Goal: Information Seeking & Learning: Learn about a topic

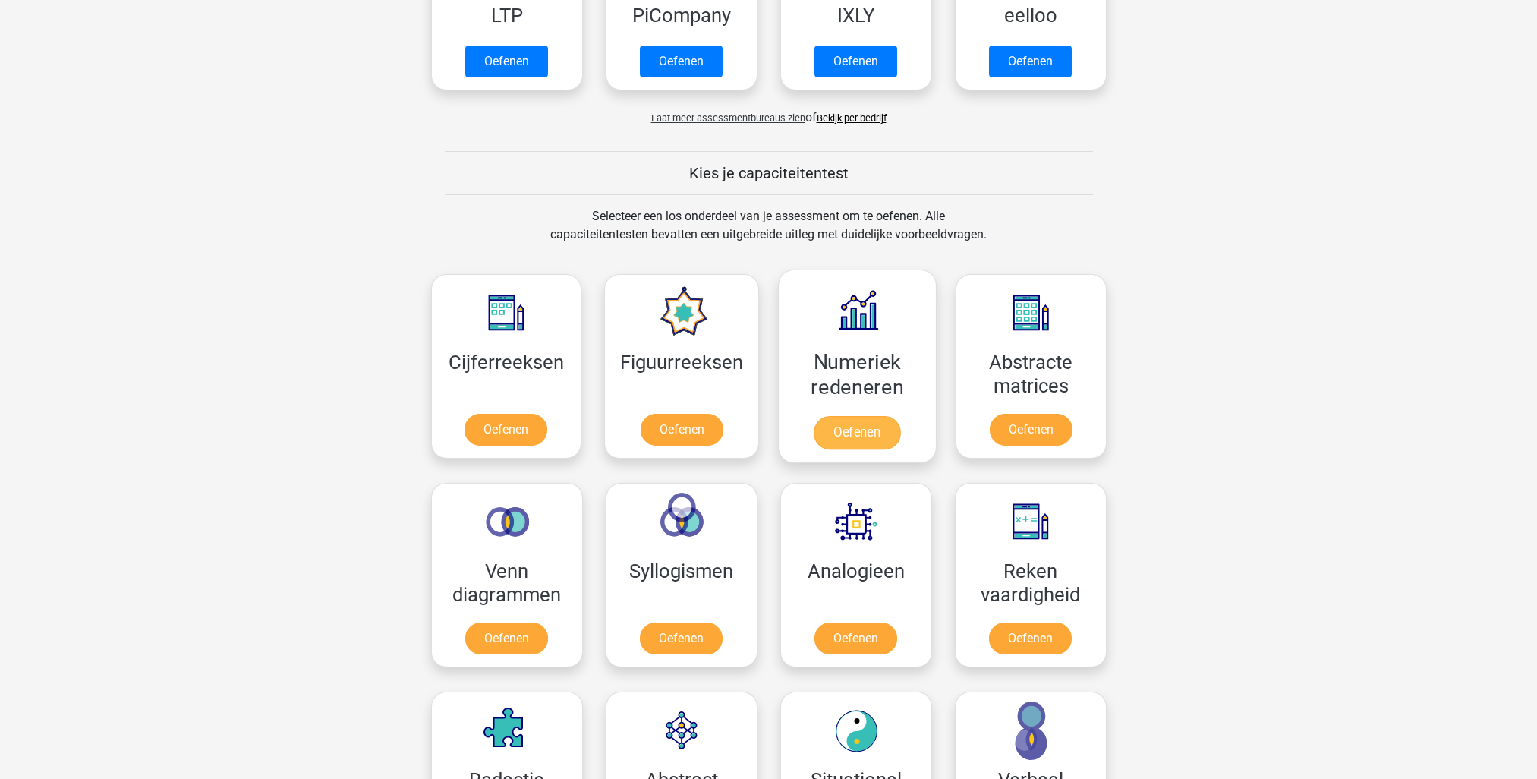
scroll to position [456, 0]
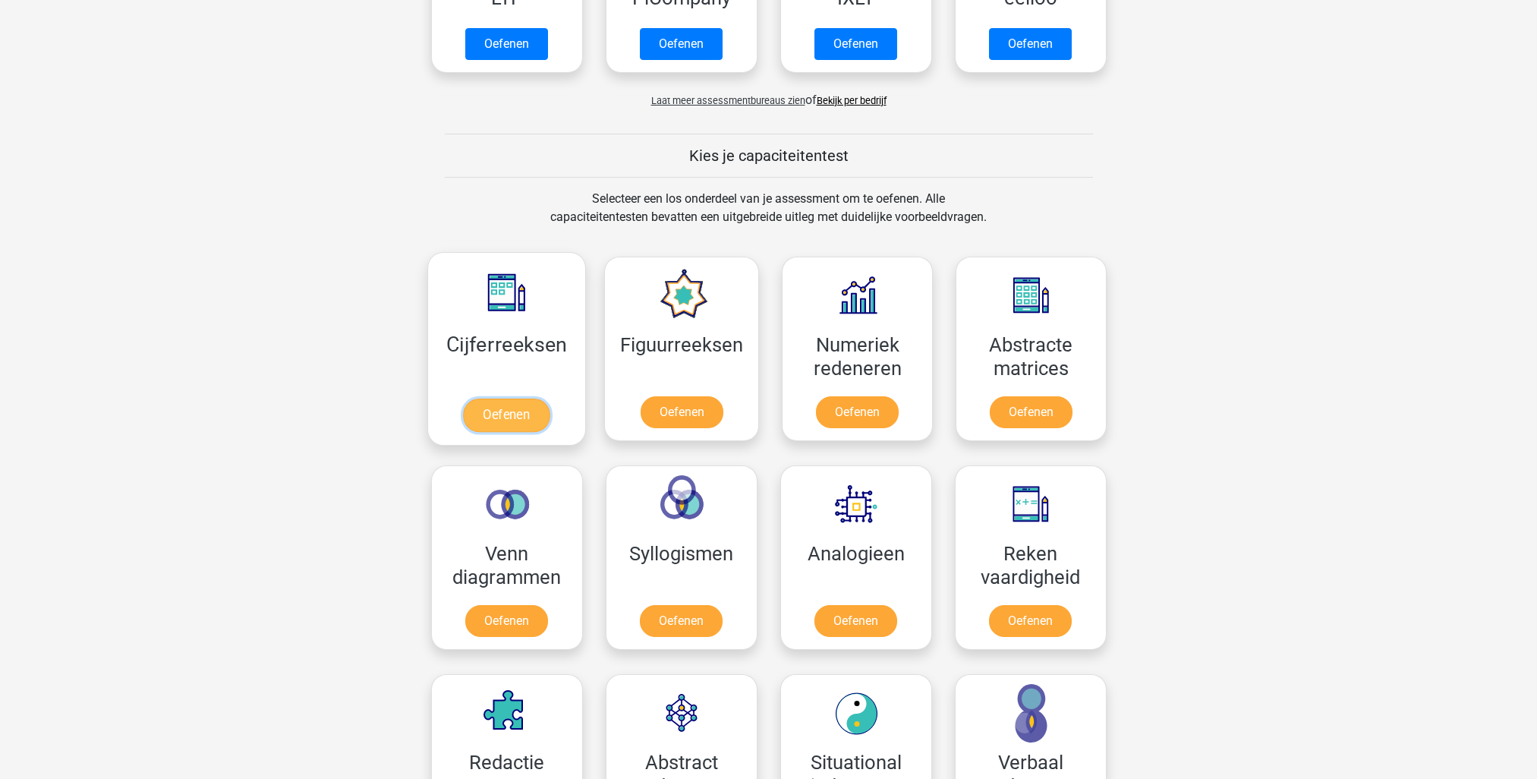
click at [503, 415] on link "Oefenen" at bounding box center [506, 415] width 87 height 33
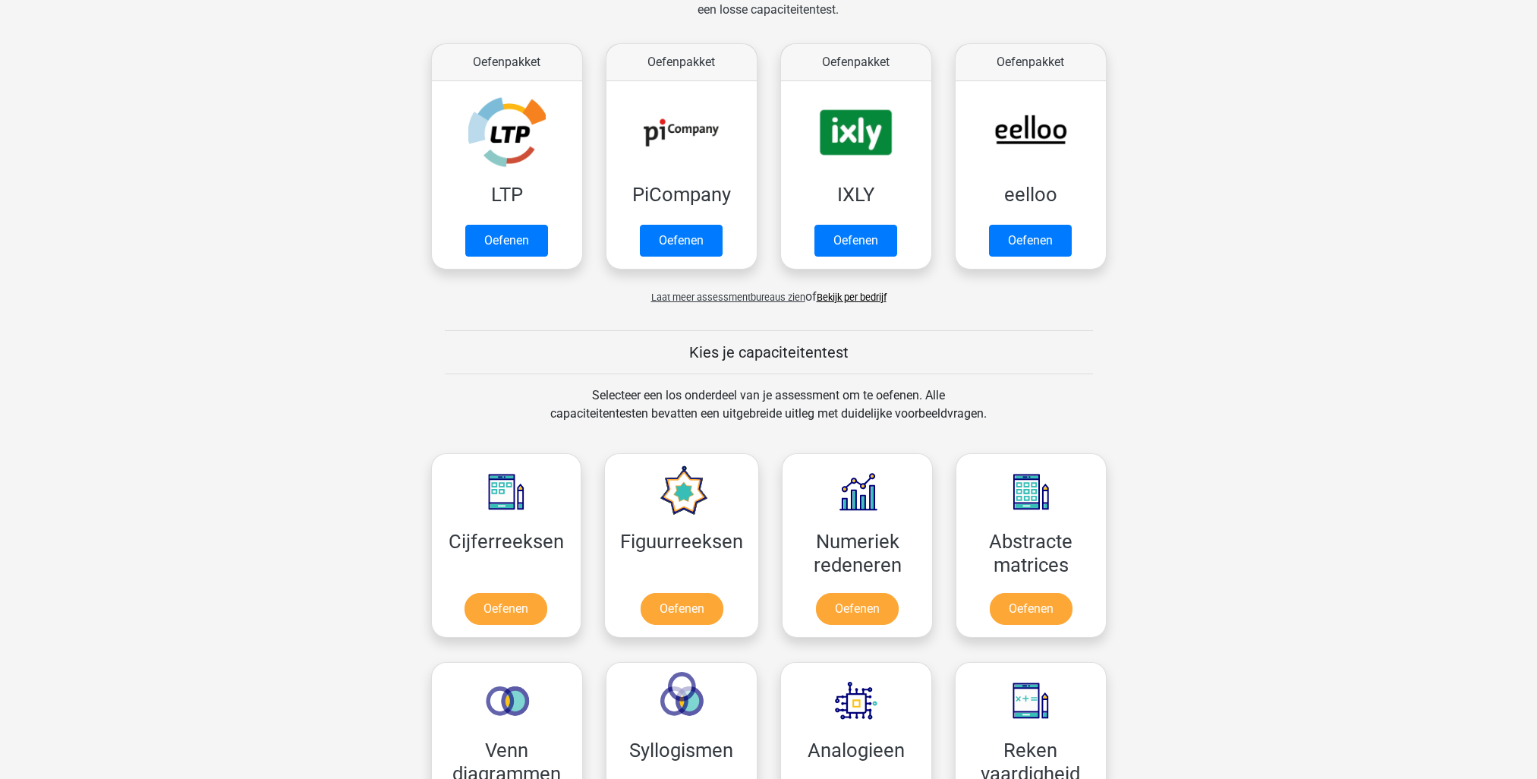
scroll to position [152, 0]
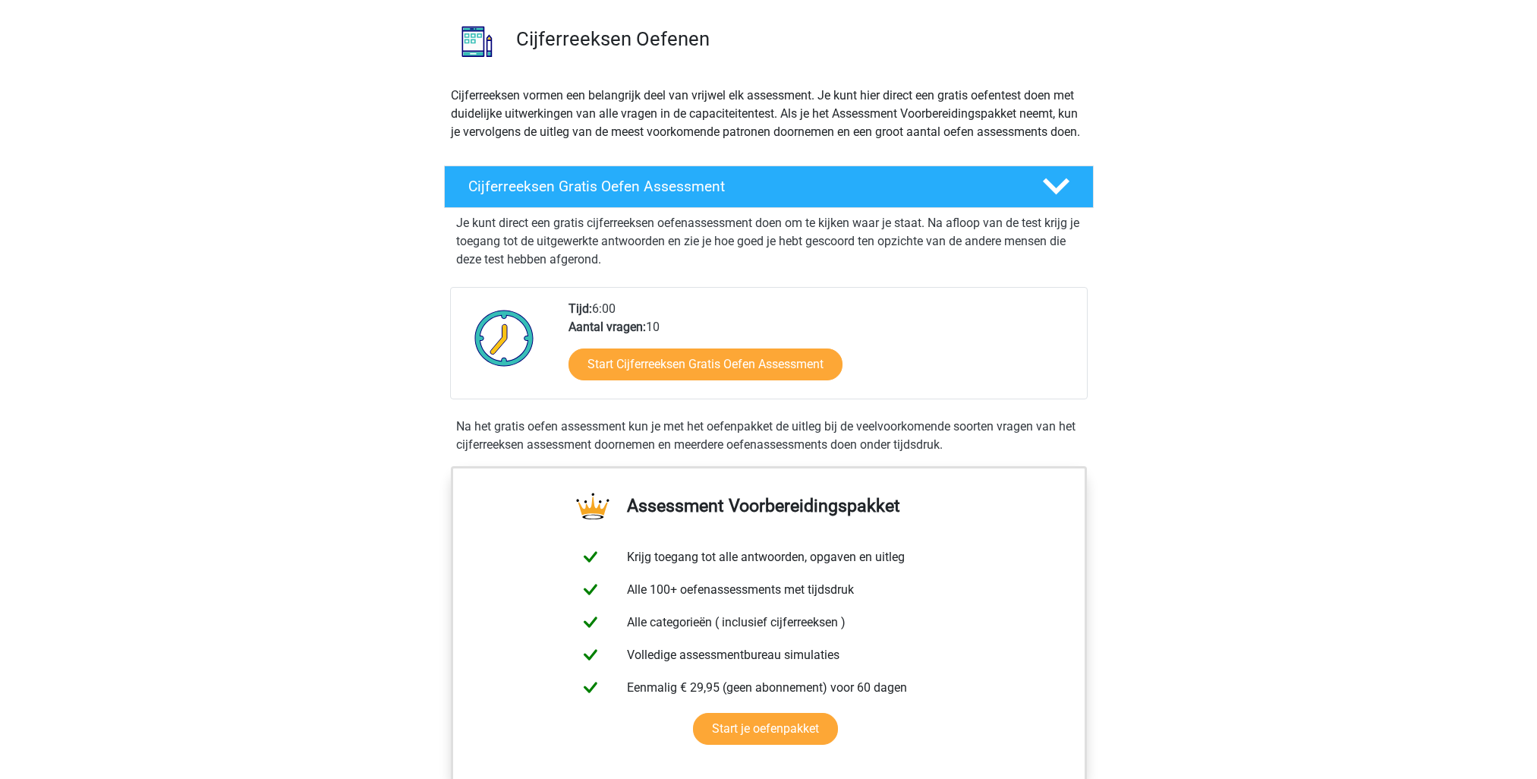
scroll to position [76, 0]
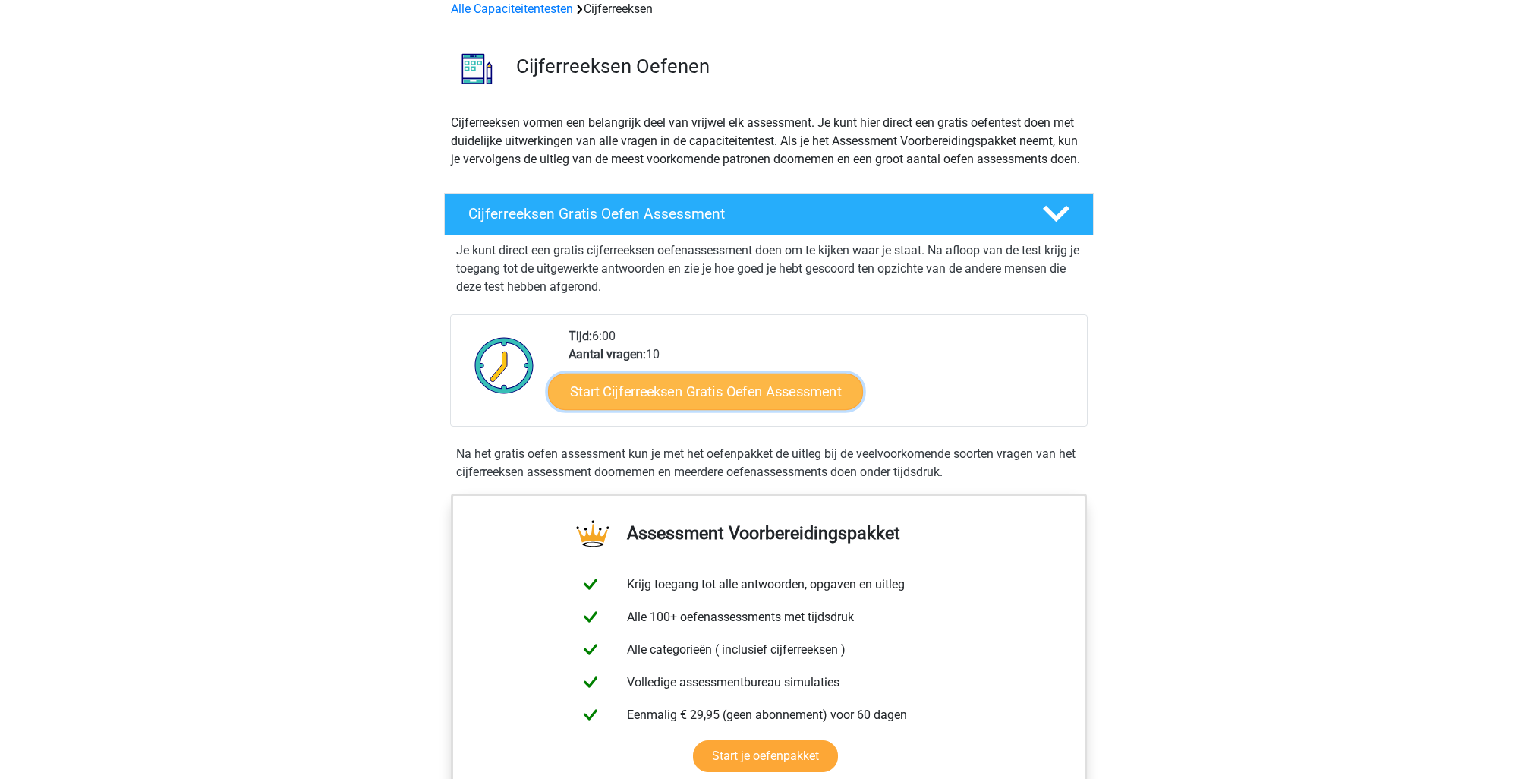
click at [709, 409] on link "Start Cijferreeksen Gratis Oefen Assessment" at bounding box center [705, 391] width 315 height 36
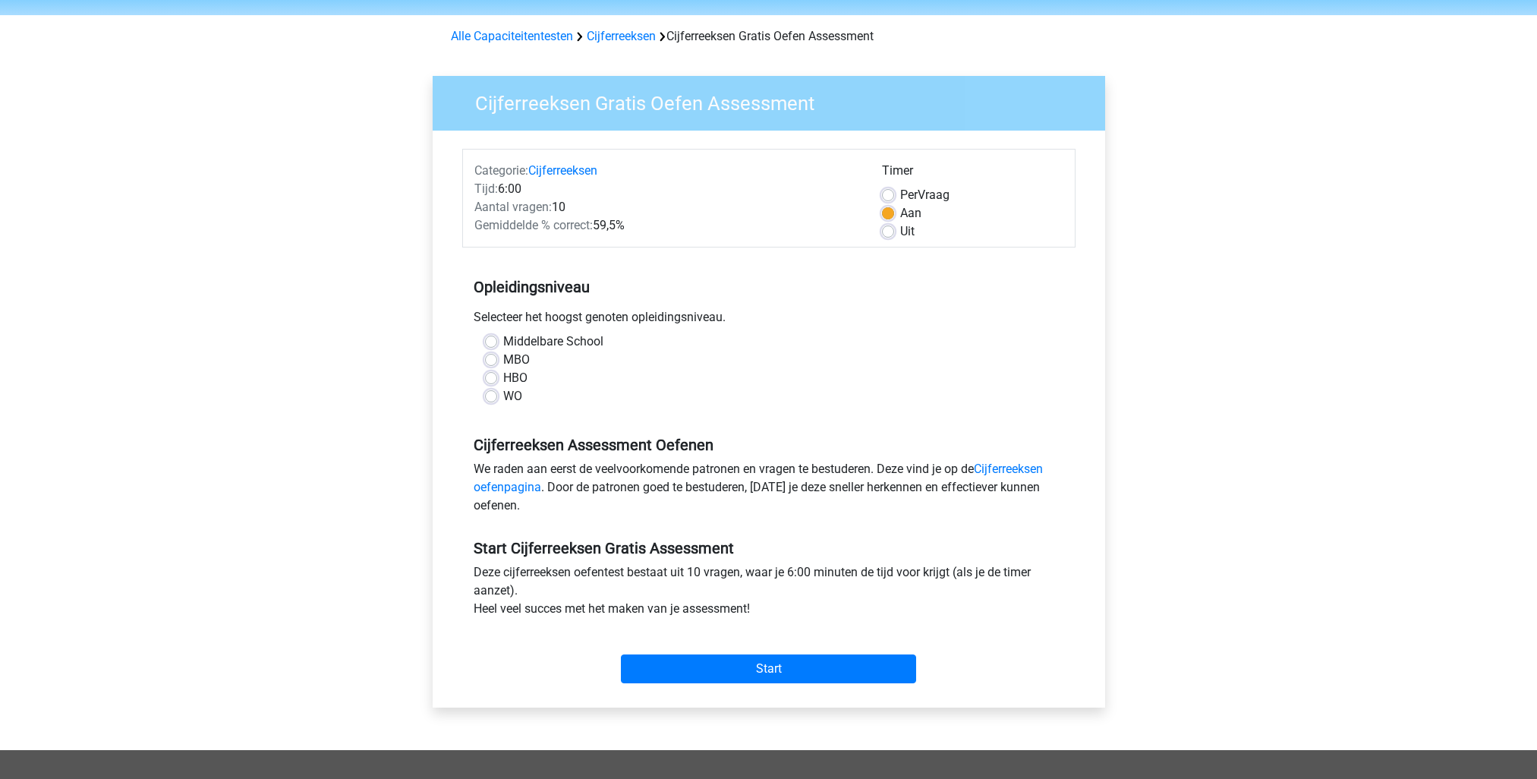
scroll to position [76, 0]
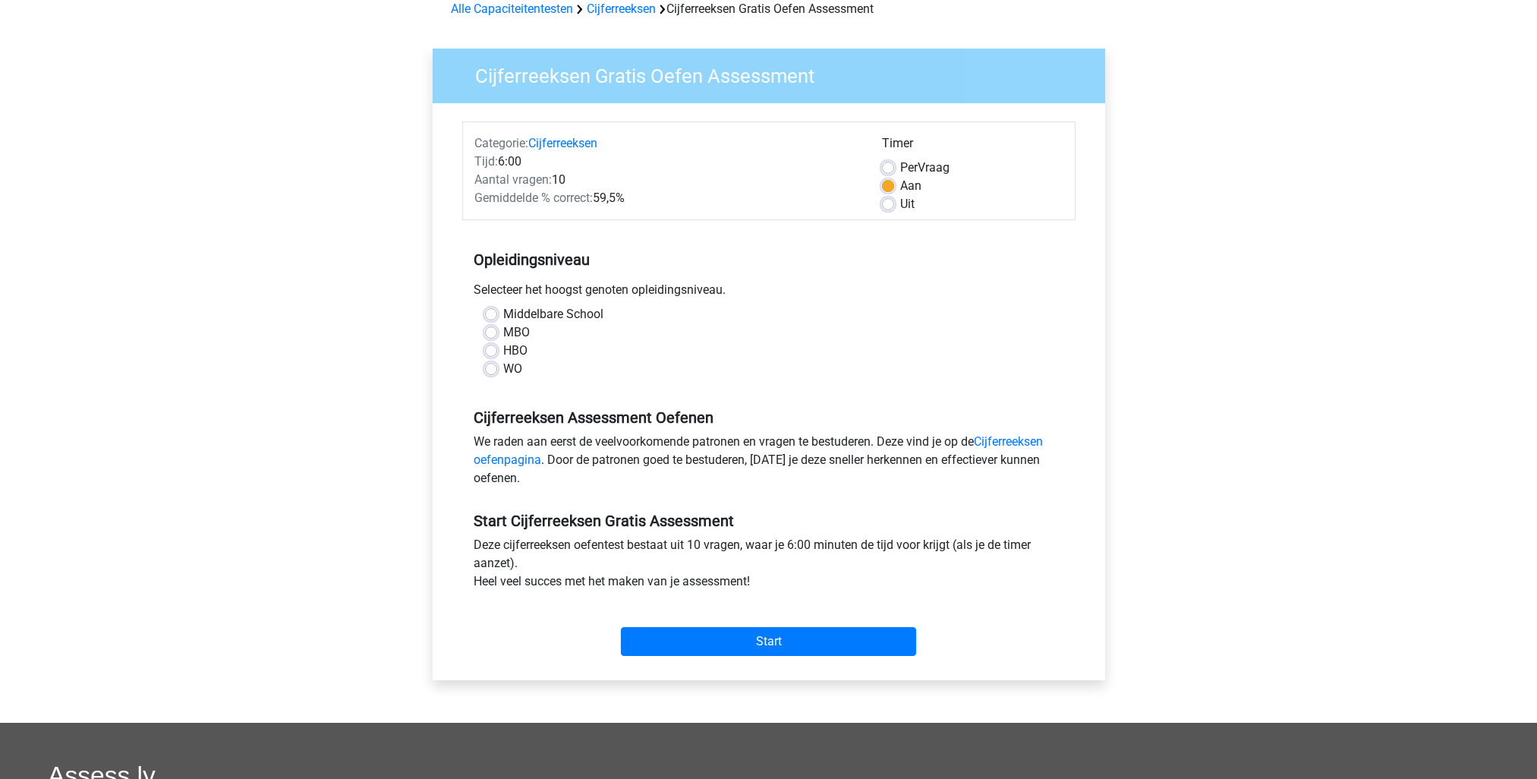
click at [503, 351] on label "HBO" at bounding box center [515, 351] width 24 height 18
click at [495, 351] on input "HBO" at bounding box center [491, 349] width 12 height 15
radio input "true"
click at [746, 642] on input "Start" at bounding box center [768, 641] width 295 height 29
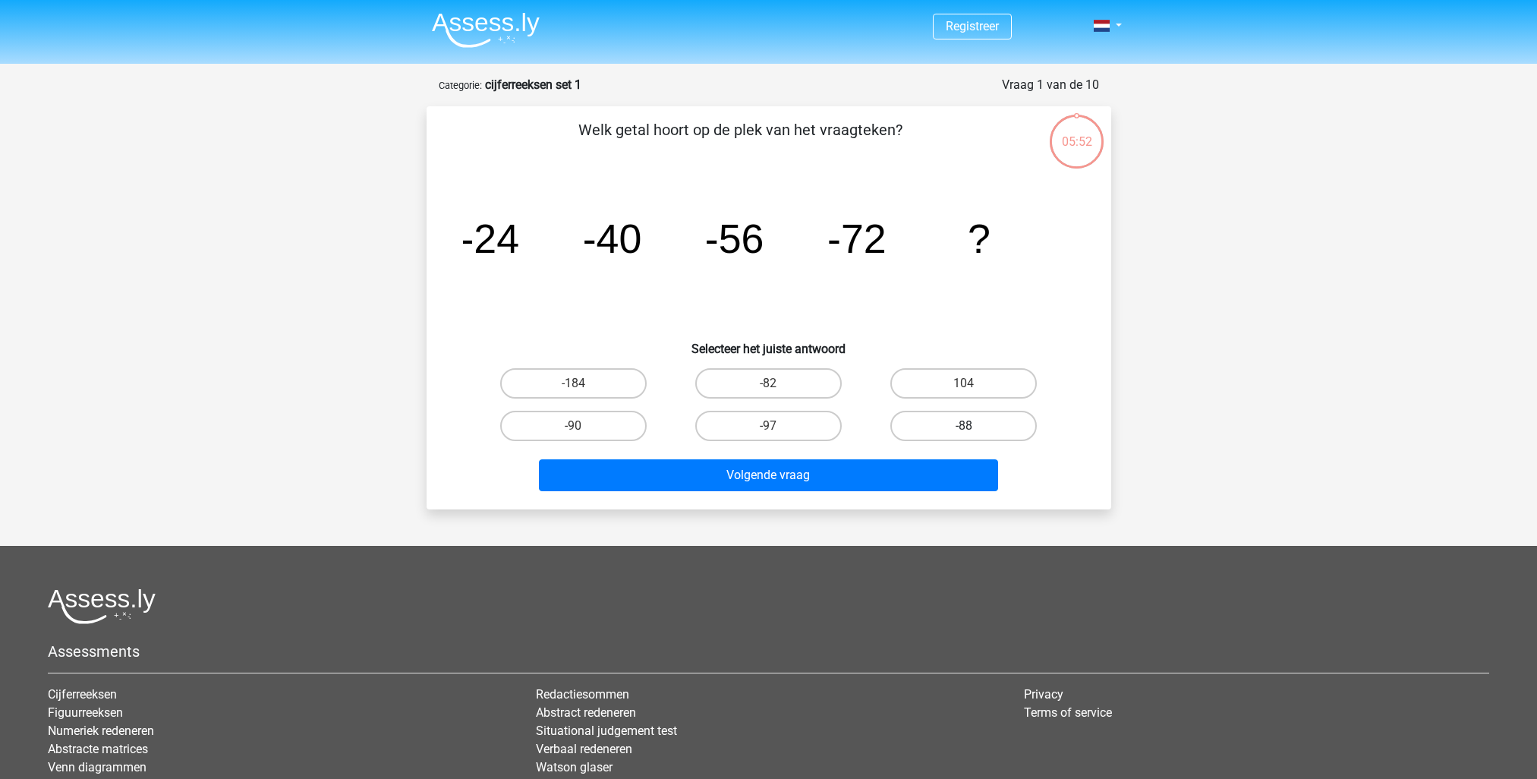
click at [987, 430] on label "-88" at bounding box center [964, 426] width 147 height 30
click at [974, 430] on input "-88" at bounding box center [969, 431] width 10 height 10
radio input "true"
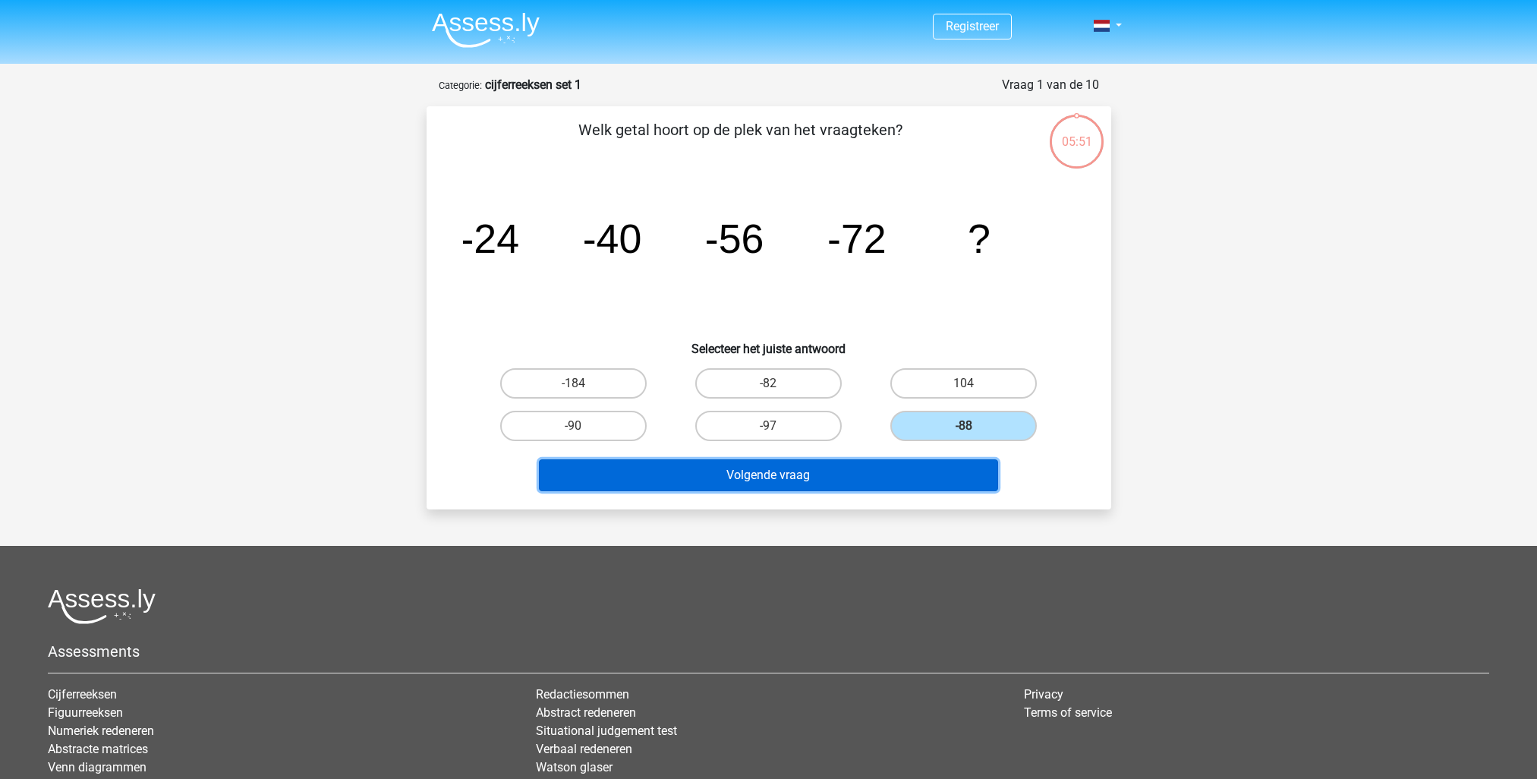
click at [836, 477] on button "Volgende vraag" at bounding box center [768, 475] width 459 height 32
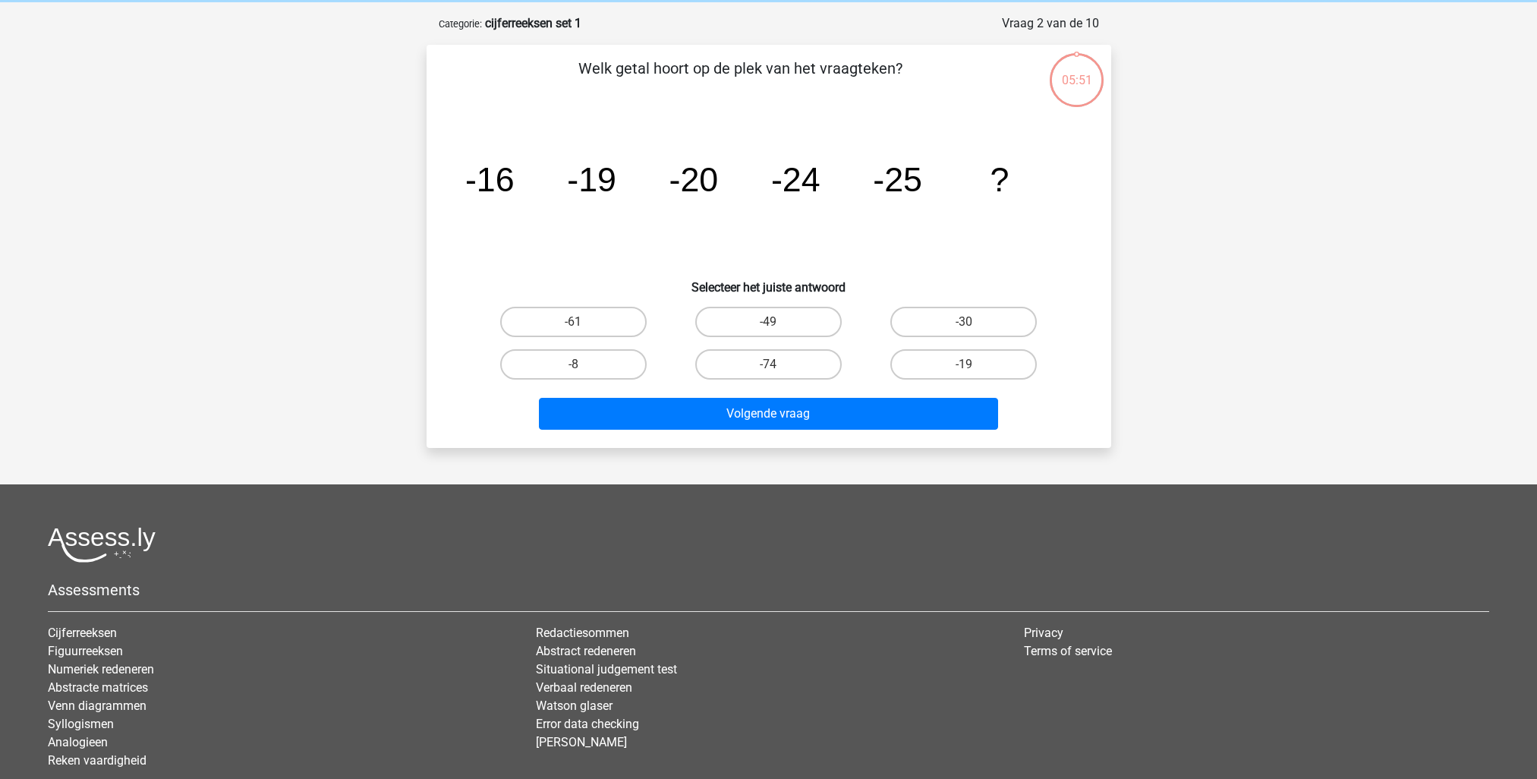
scroll to position [76, 0]
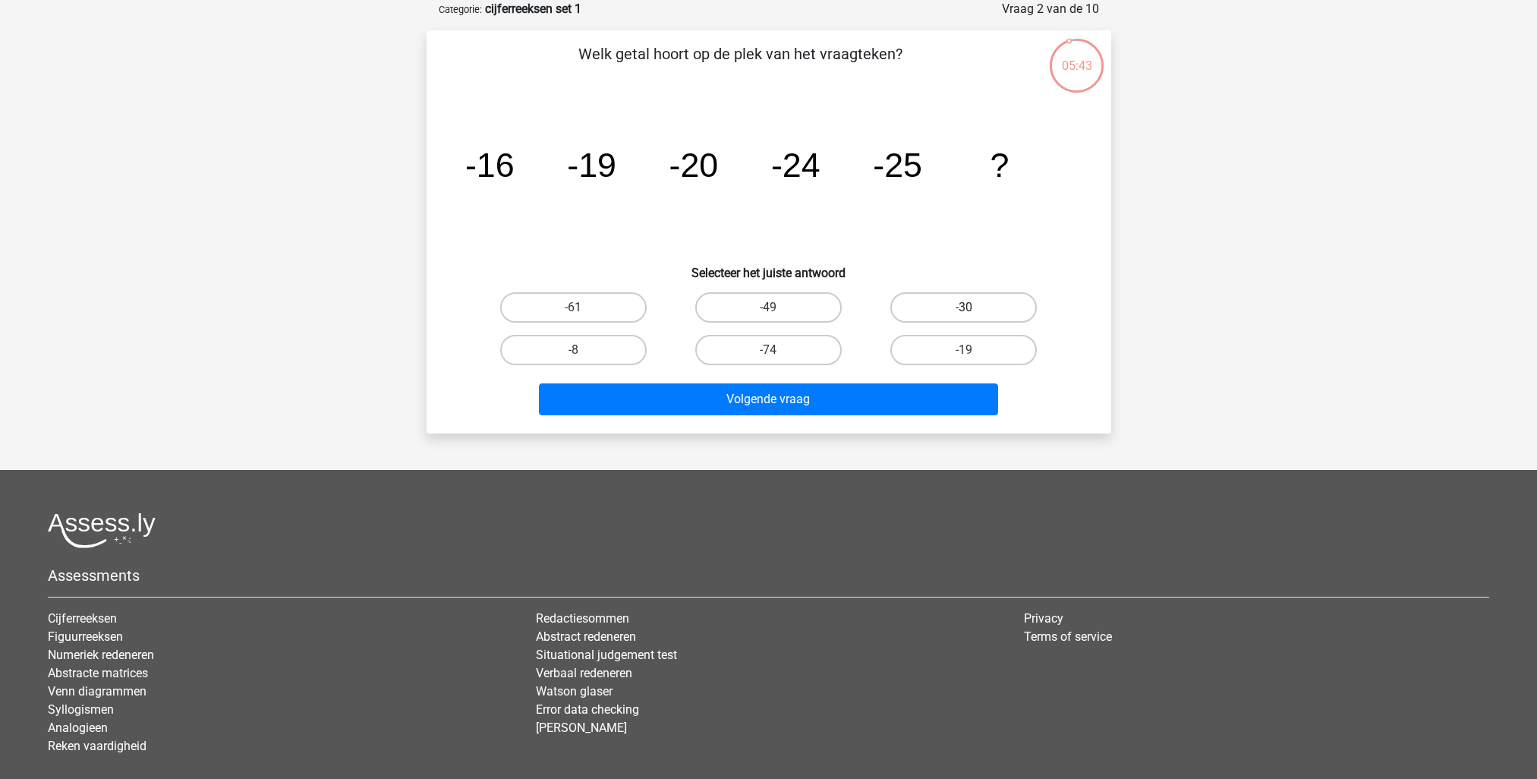
click at [998, 295] on label "-30" at bounding box center [964, 307] width 147 height 30
click at [974, 307] on input "-30" at bounding box center [969, 312] width 10 height 10
radio input "true"
click at [782, 418] on div "Volgende vraag" at bounding box center [769, 402] width 586 height 38
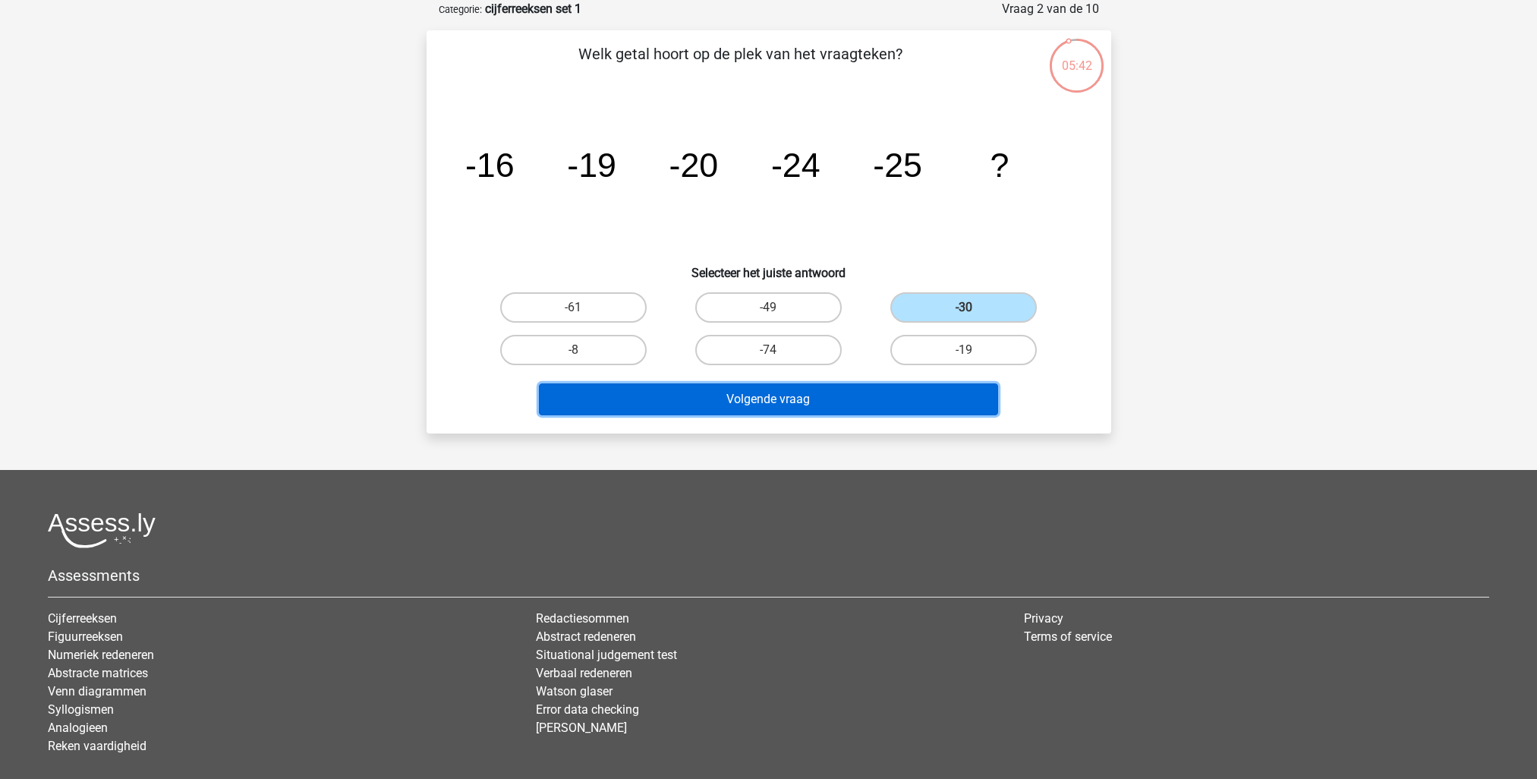
click at [783, 401] on button "Volgende vraag" at bounding box center [768, 399] width 459 height 32
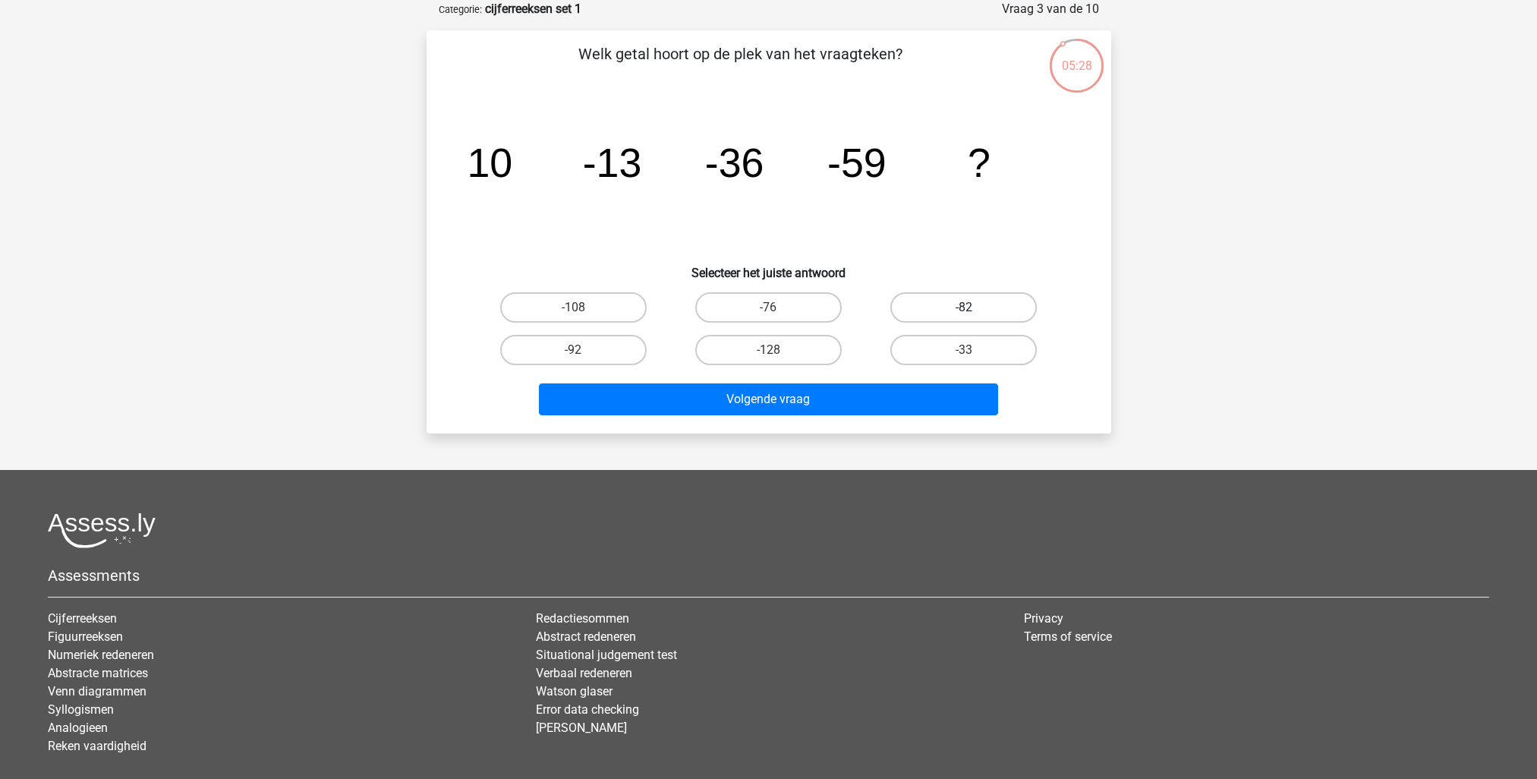
click at [925, 305] on label "-82" at bounding box center [964, 307] width 147 height 30
click at [964, 307] on input "-82" at bounding box center [969, 312] width 10 height 10
radio input "true"
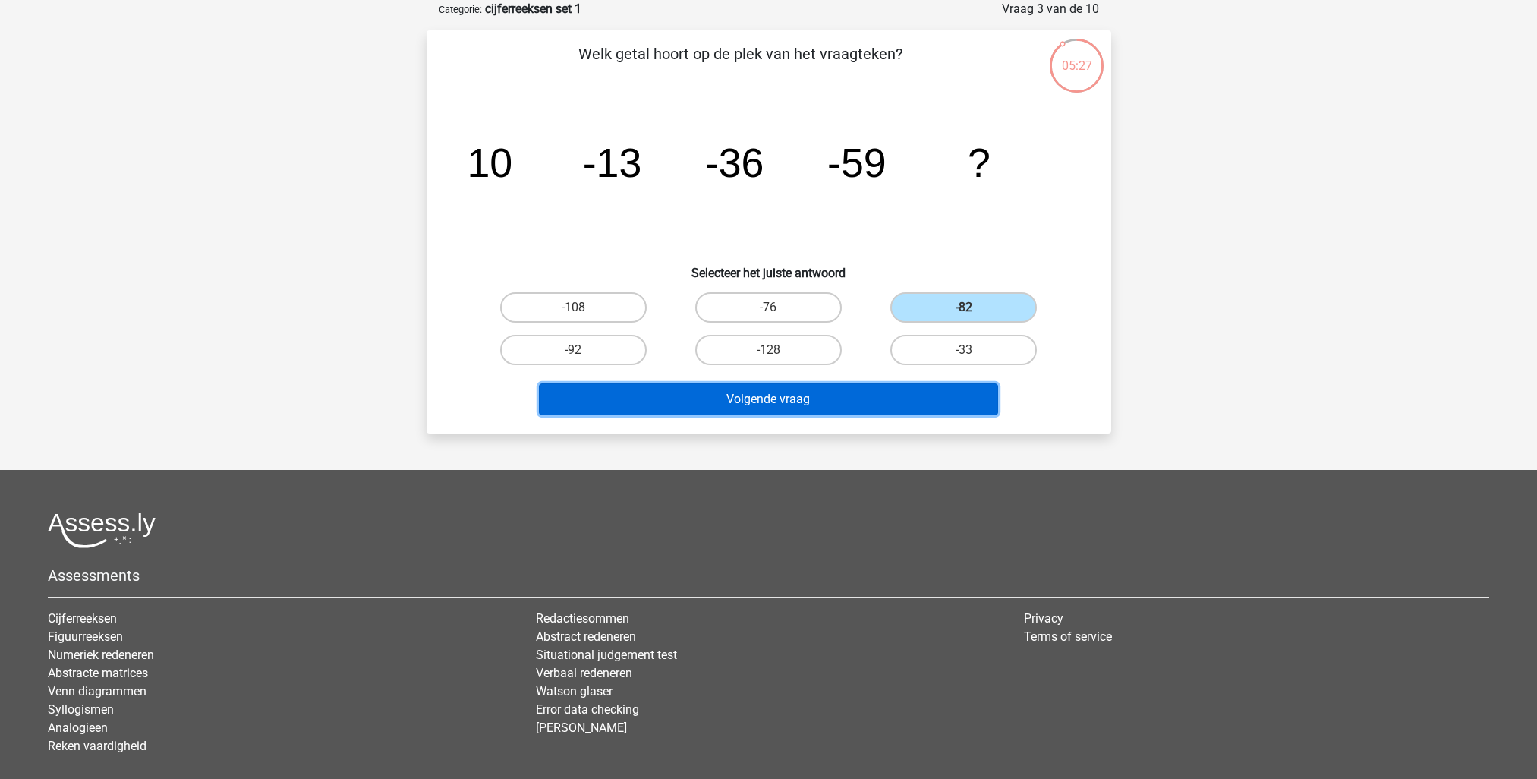
click at [831, 405] on button "Volgende vraag" at bounding box center [768, 399] width 459 height 32
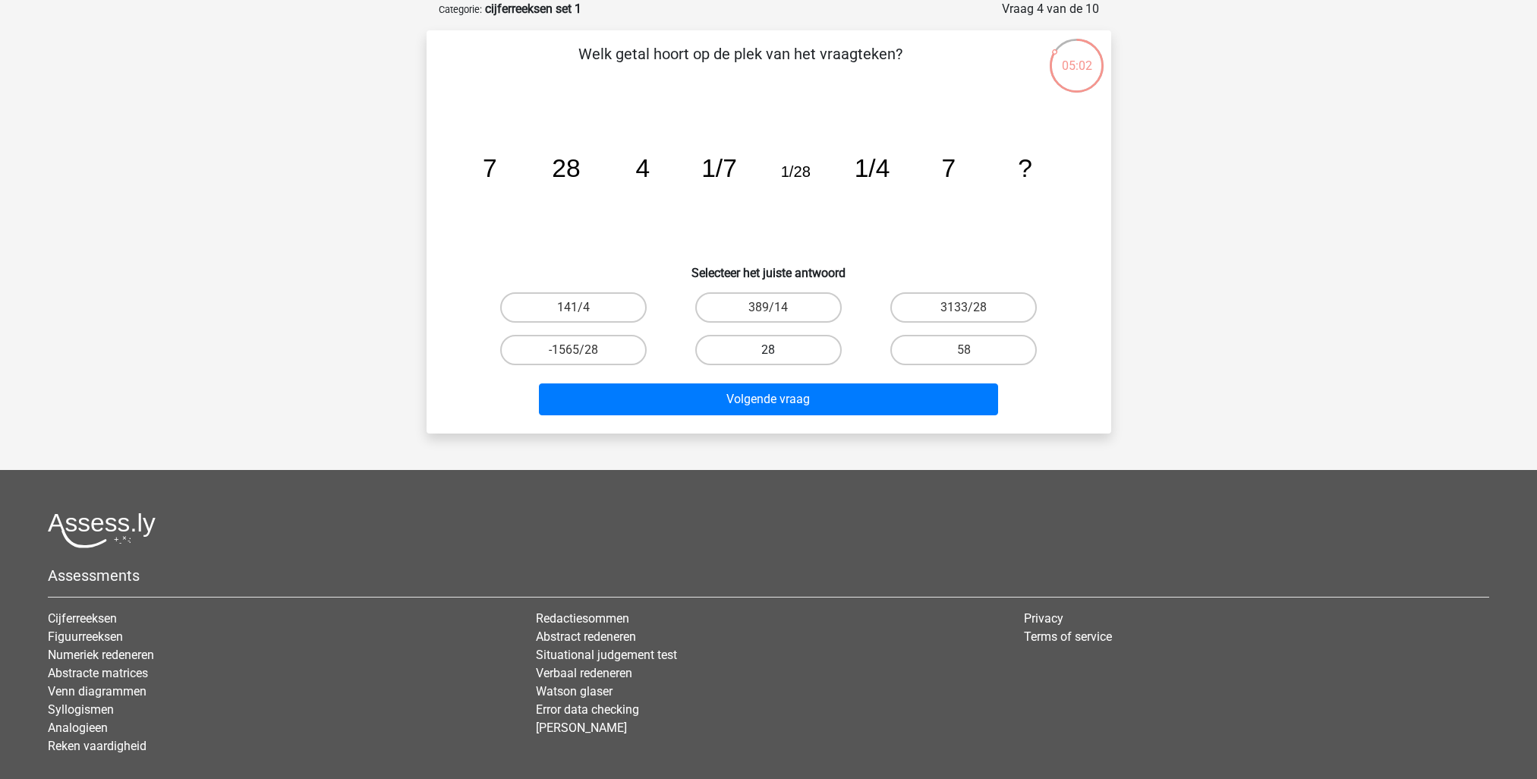
click at [731, 351] on label "28" at bounding box center [768, 350] width 147 height 30
click at [768, 351] on input "28" at bounding box center [773, 355] width 10 height 10
radio input "true"
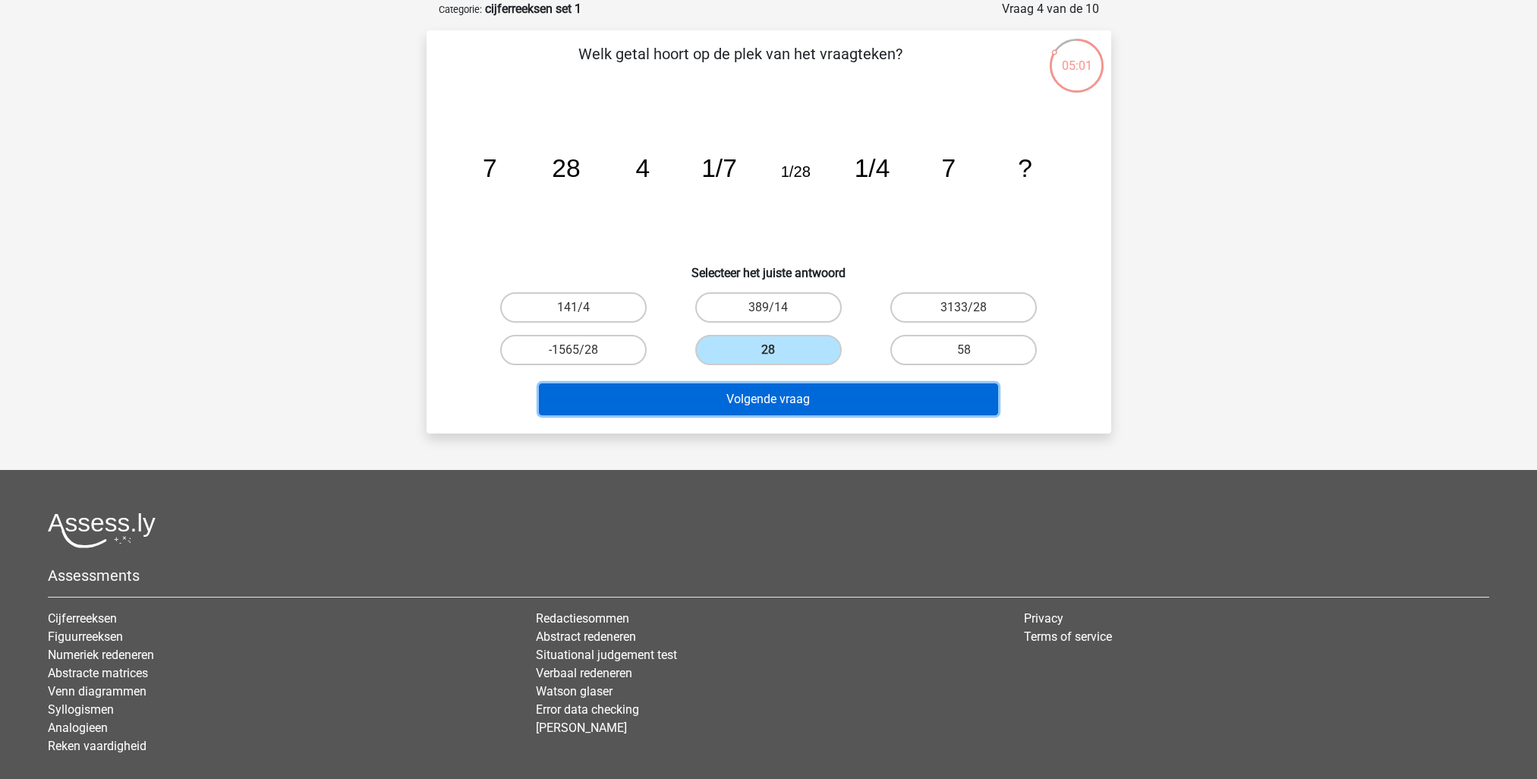
click at [739, 395] on button "Volgende vraag" at bounding box center [768, 399] width 459 height 32
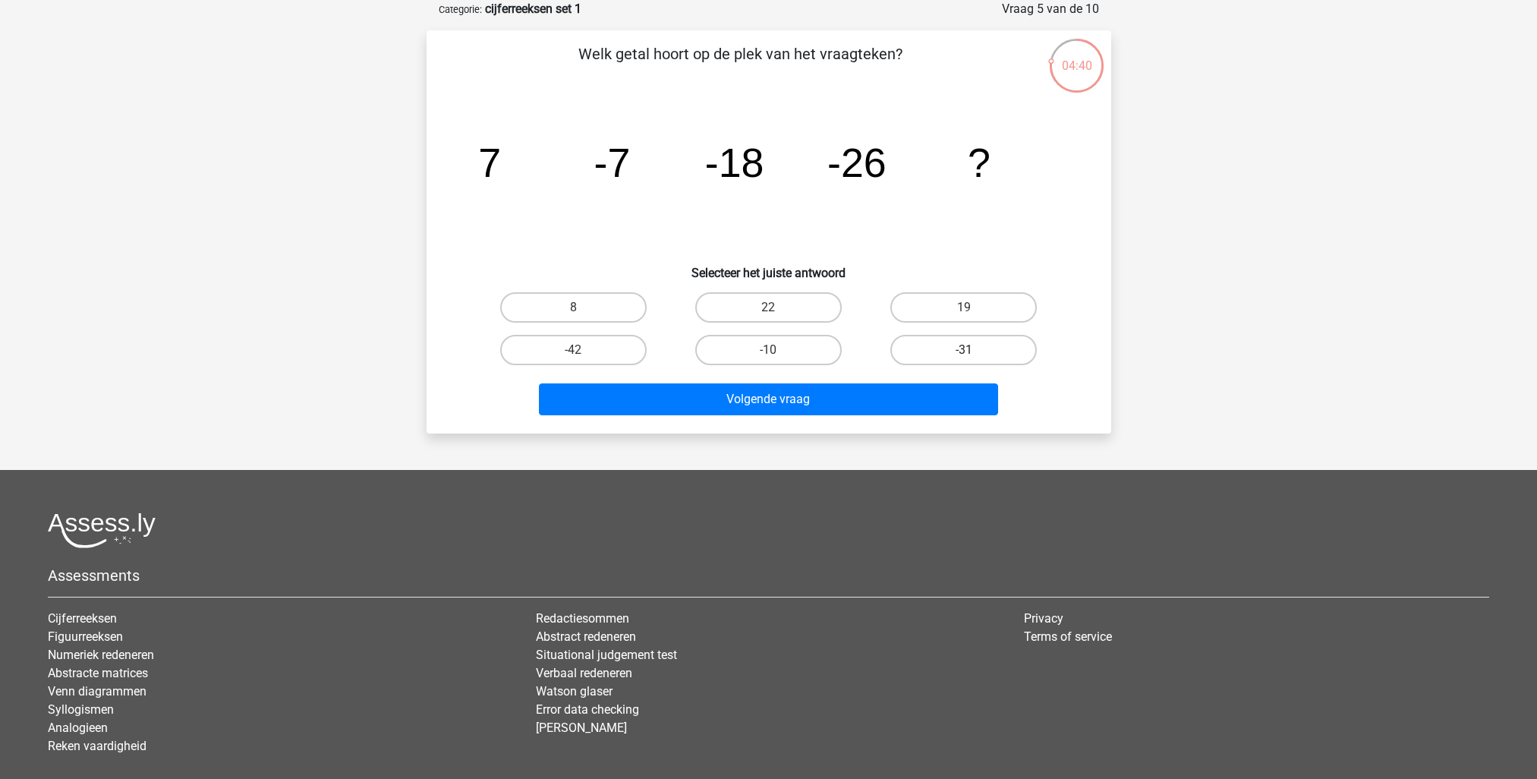
click at [929, 355] on label "-31" at bounding box center [964, 350] width 147 height 30
click at [964, 355] on input "-31" at bounding box center [969, 355] width 10 height 10
radio input "true"
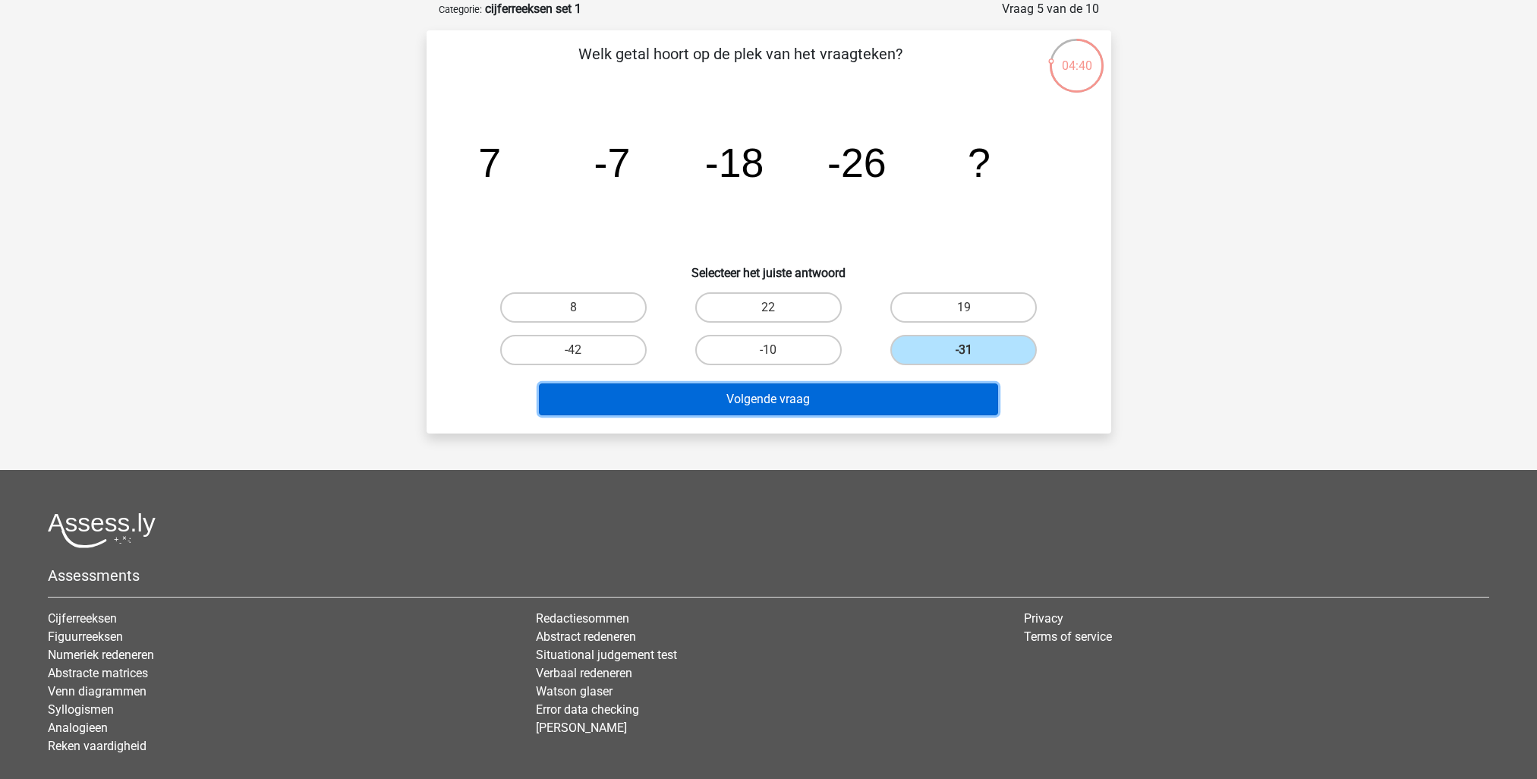
click at [875, 389] on button "Volgende vraag" at bounding box center [768, 399] width 459 height 32
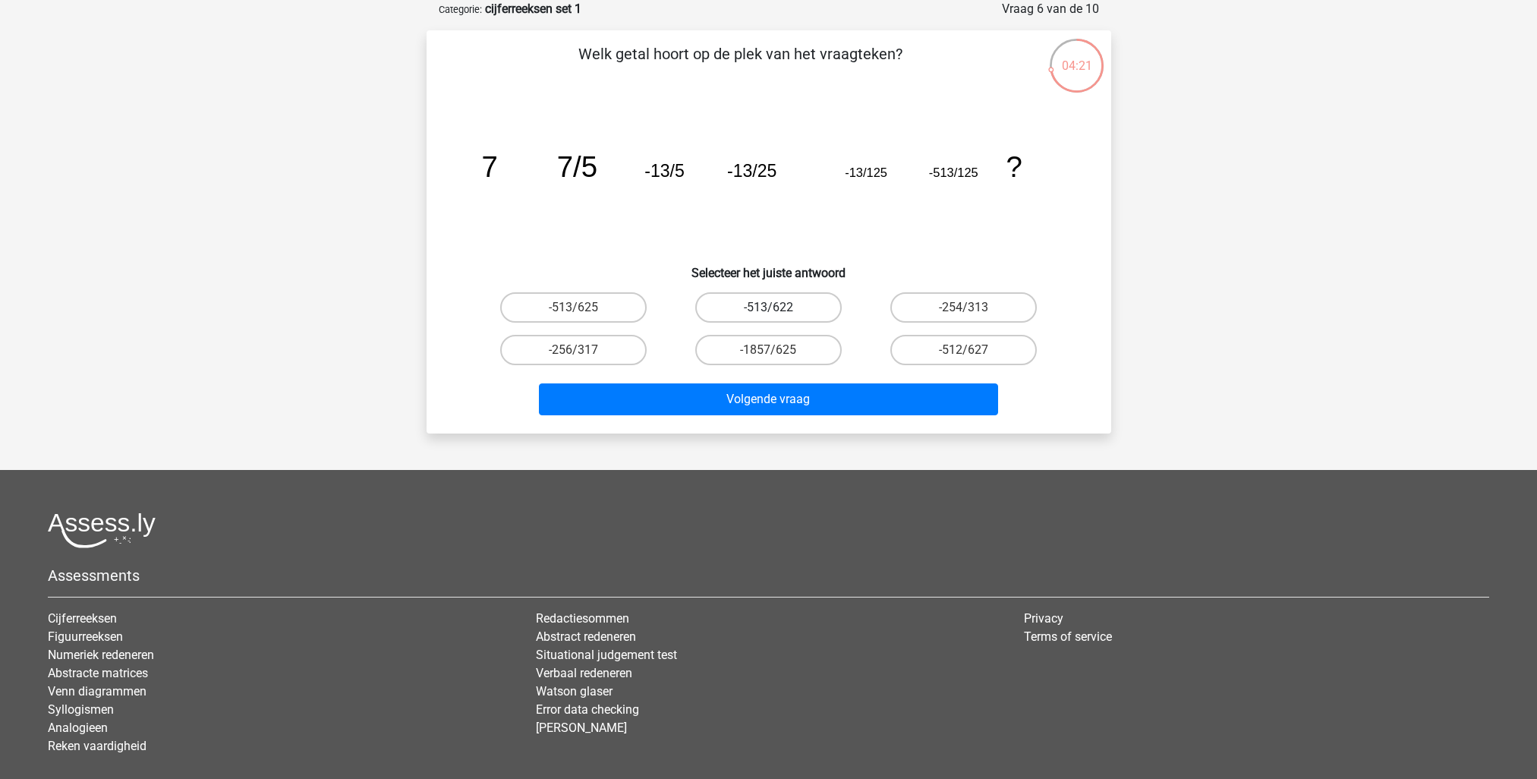
click at [823, 308] on label "-513/622" at bounding box center [768, 307] width 147 height 30
click at [778, 308] on input "-513/622" at bounding box center [773, 312] width 10 height 10
radio input "true"
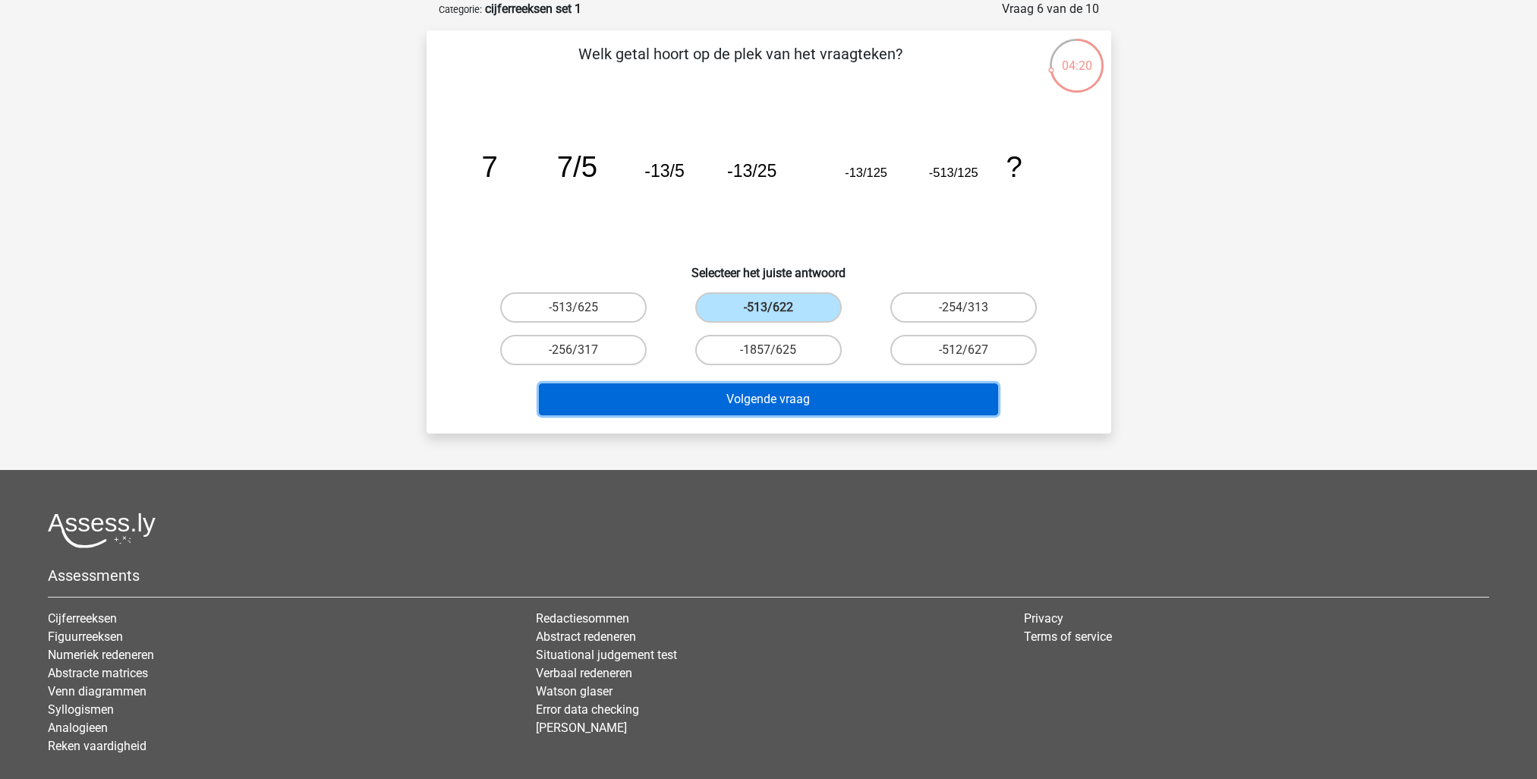
click at [770, 387] on button "Volgende vraag" at bounding box center [768, 399] width 459 height 32
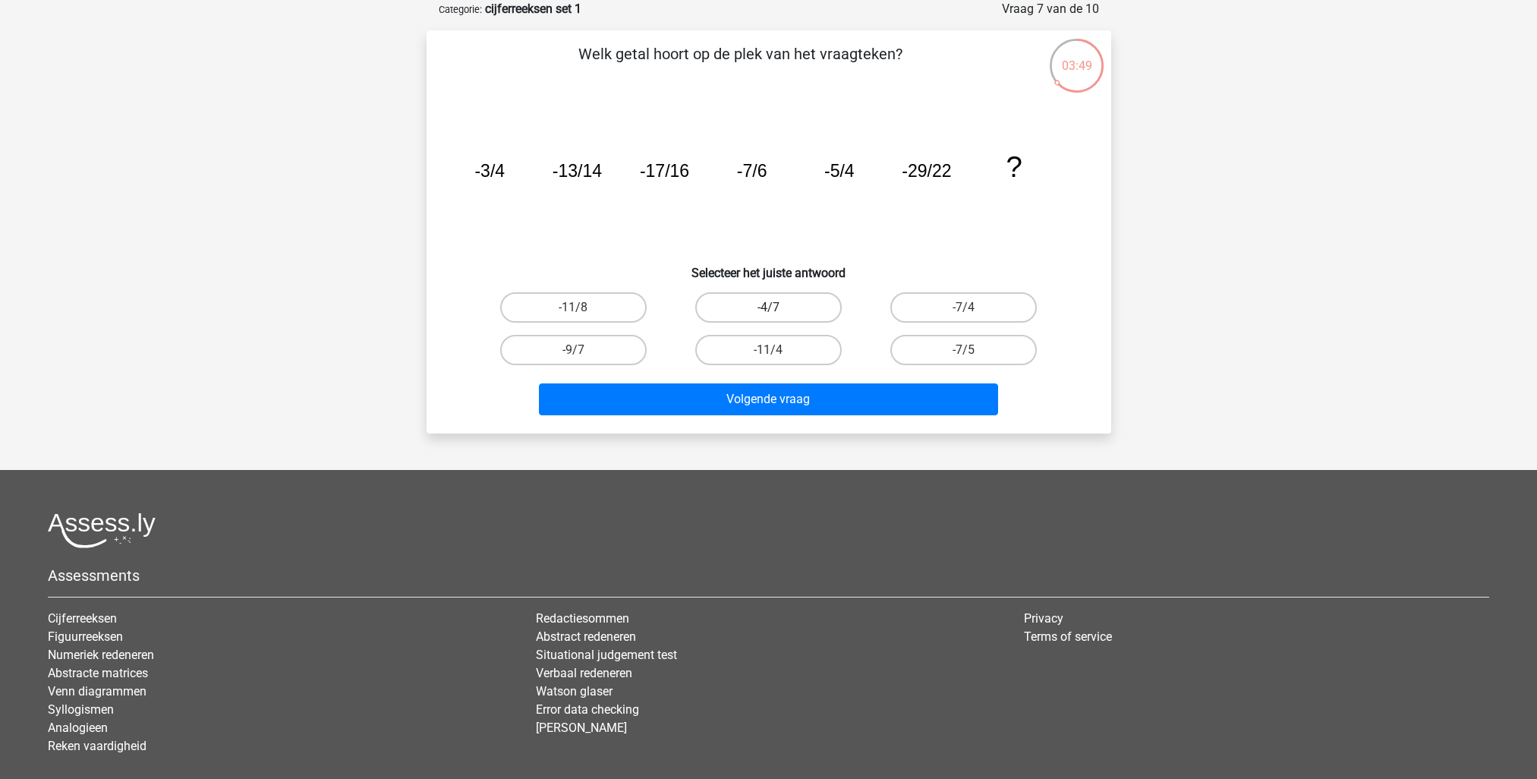
click at [746, 304] on label "-4/7" at bounding box center [768, 307] width 147 height 30
click at [768, 307] on input "-4/7" at bounding box center [773, 312] width 10 height 10
radio input "true"
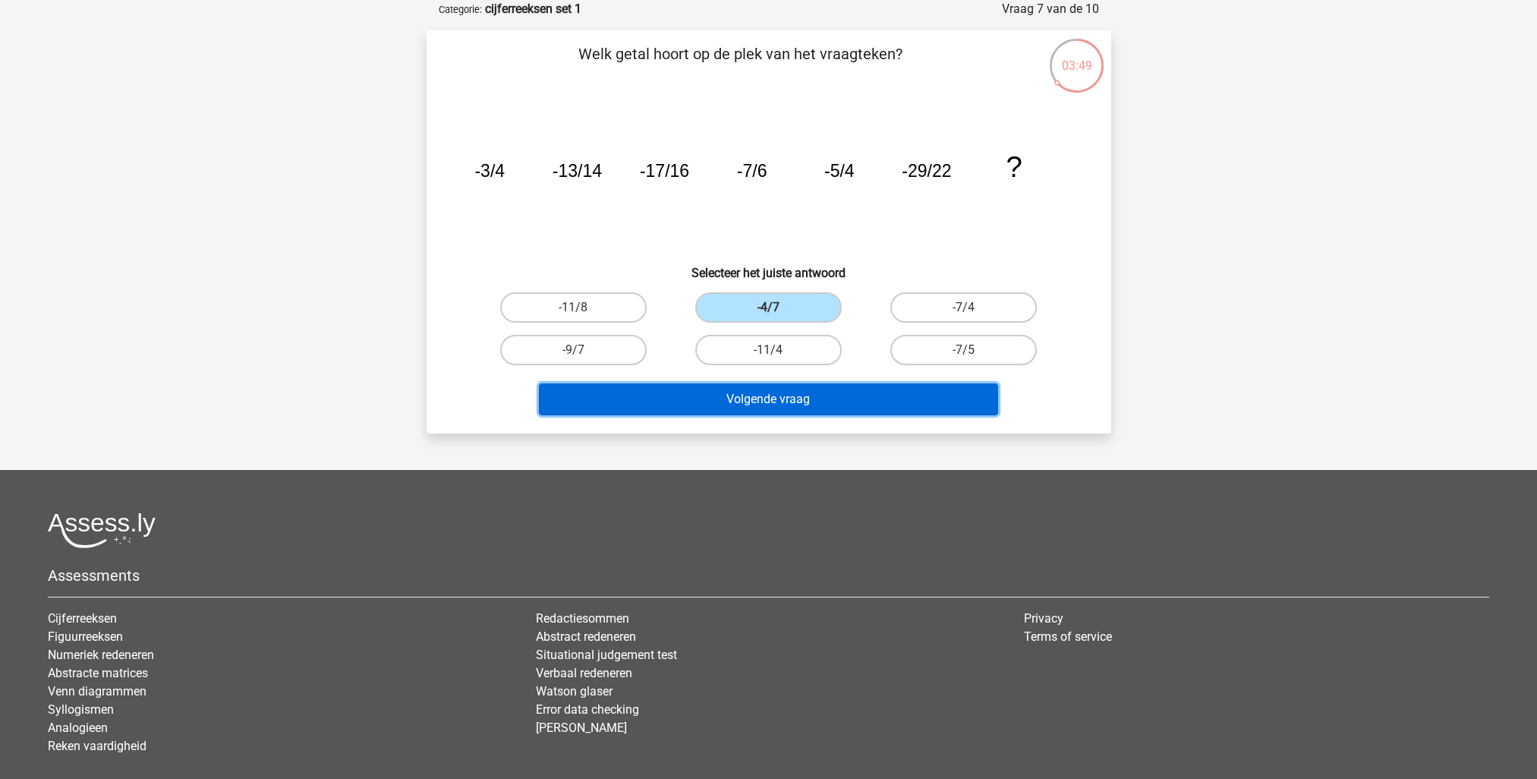
click at [720, 396] on button "Volgende vraag" at bounding box center [768, 399] width 459 height 32
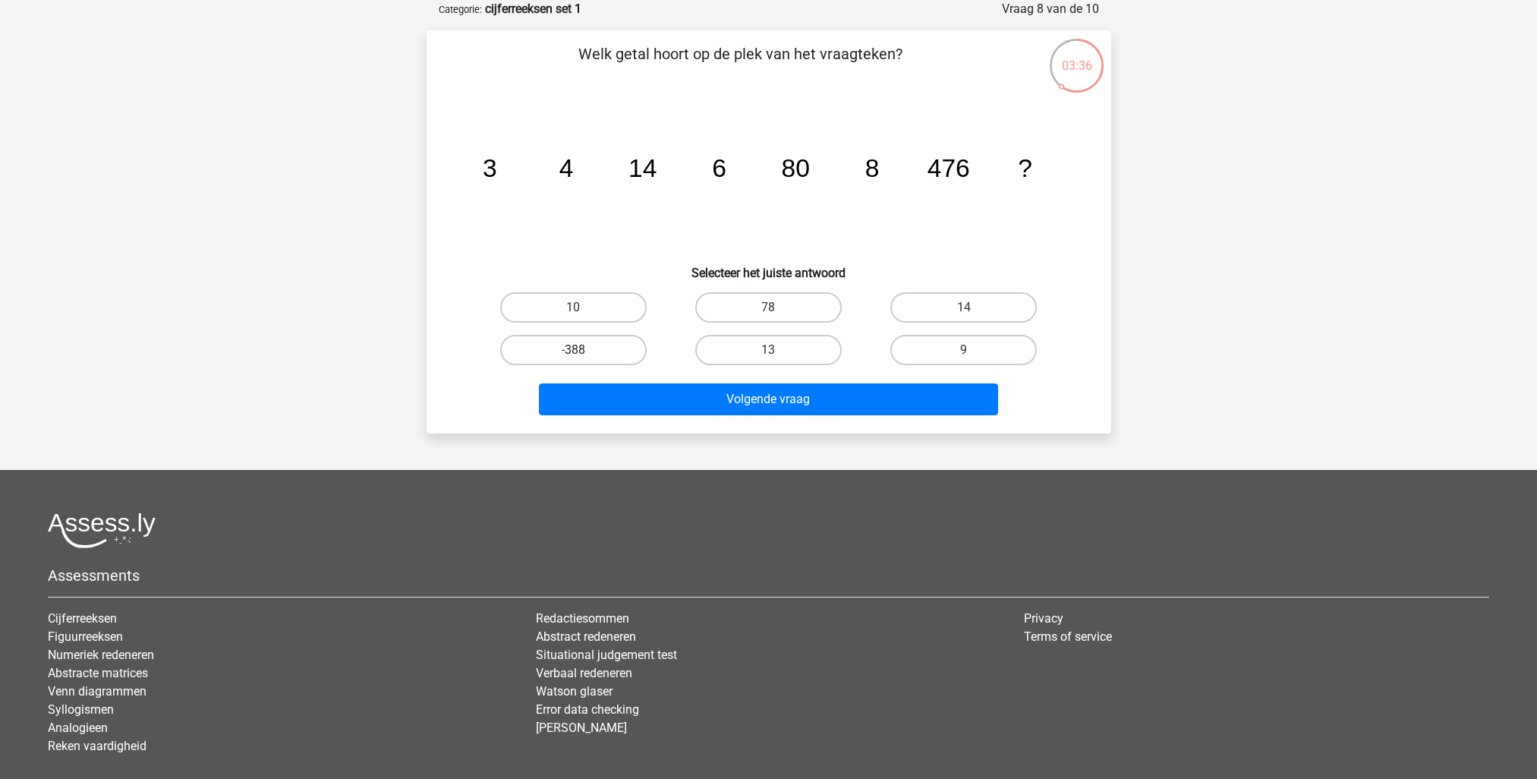
click at [588, 350] on label "-388" at bounding box center [573, 350] width 147 height 30
click at [583, 350] on input "-388" at bounding box center [578, 355] width 10 height 10
radio input "true"
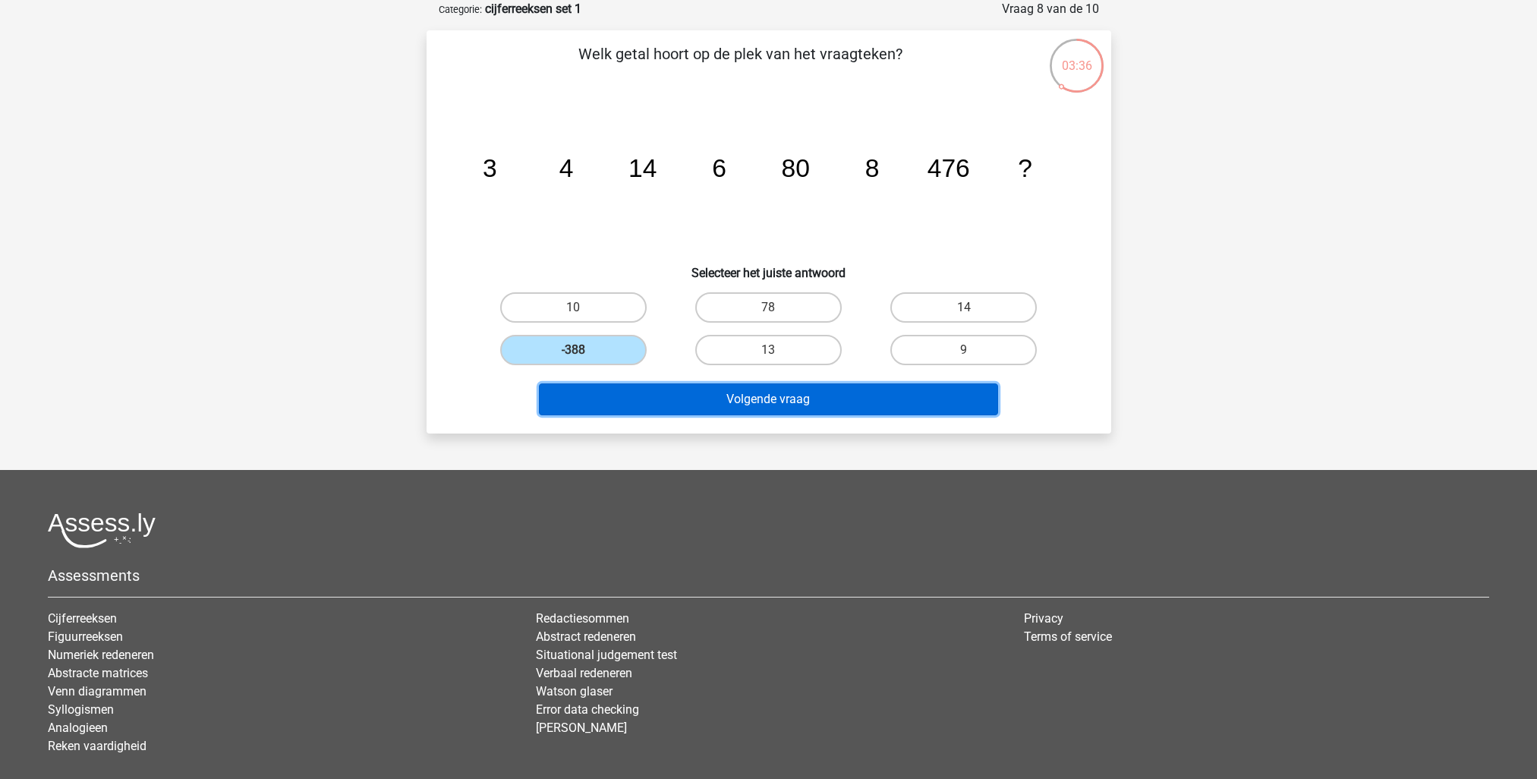
click at [695, 405] on button "Volgende vraag" at bounding box center [768, 399] width 459 height 32
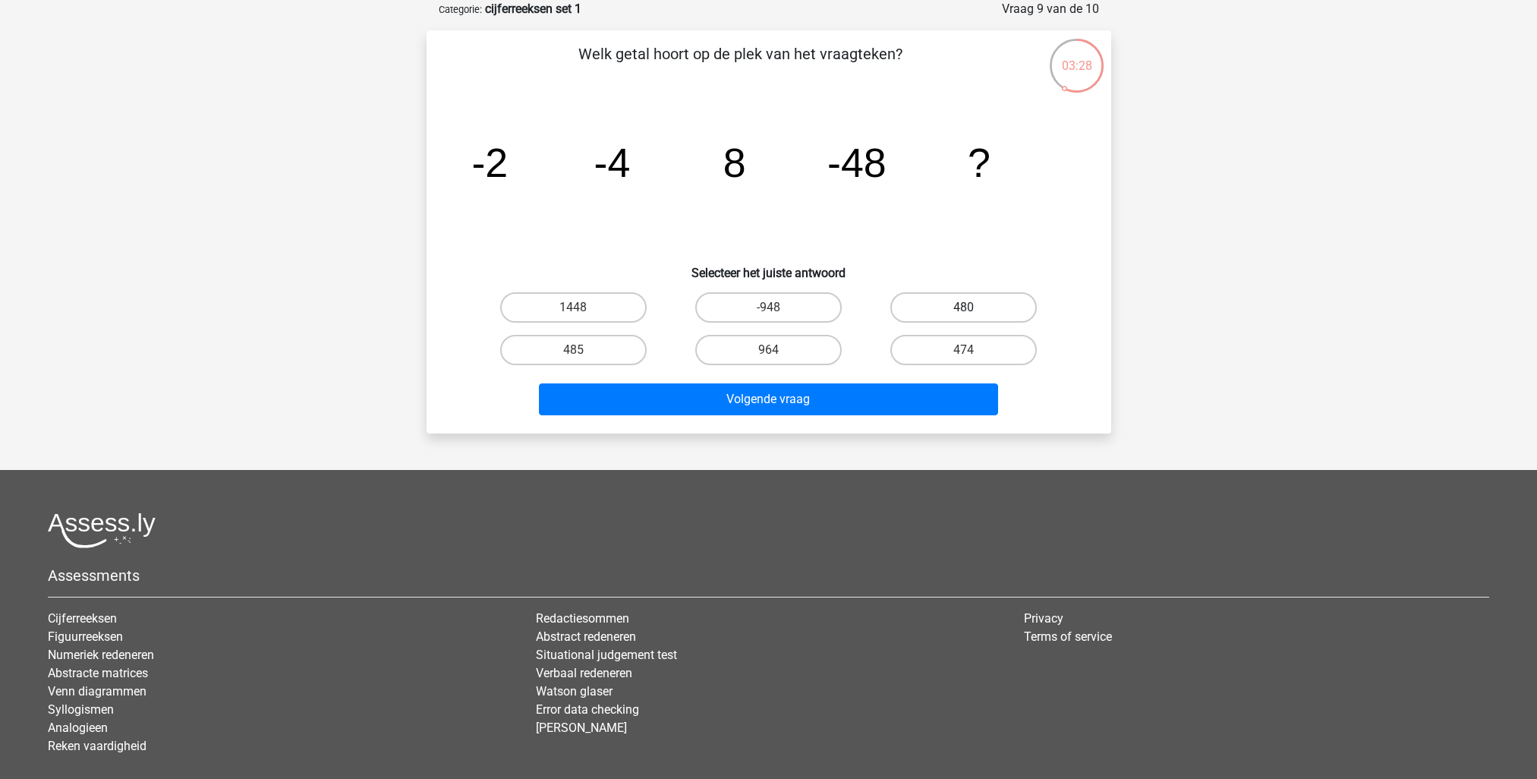
click at [910, 307] on label "480" at bounding box center [964, 307] width 147 height 30
click at [964, 307] on input "480" at bounding box center [969, 312] width 10 height 10
radio input "true"
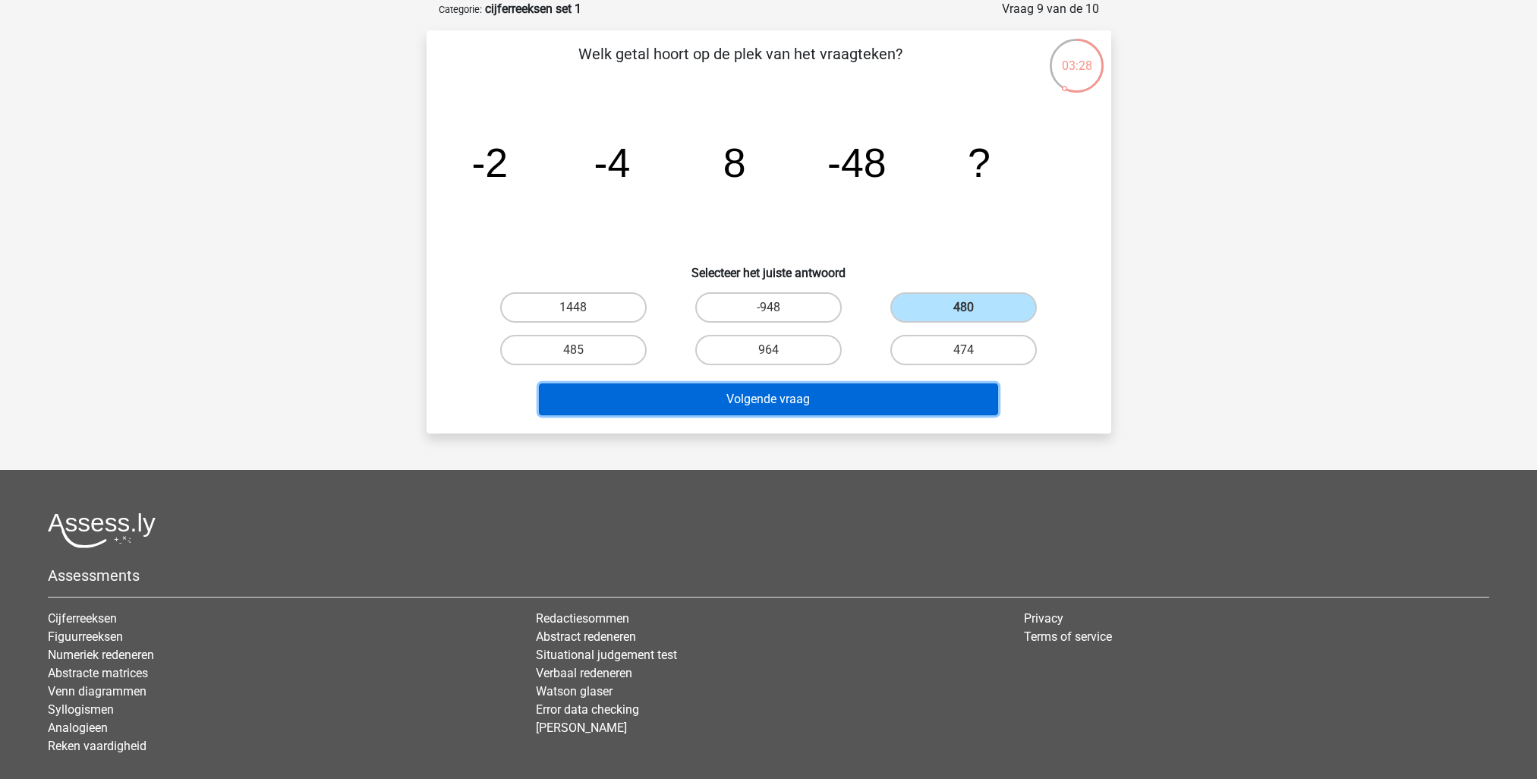
click at [819, 389] on button "Volgende vraag" at bounding box center [768, 399] width 459 height 32
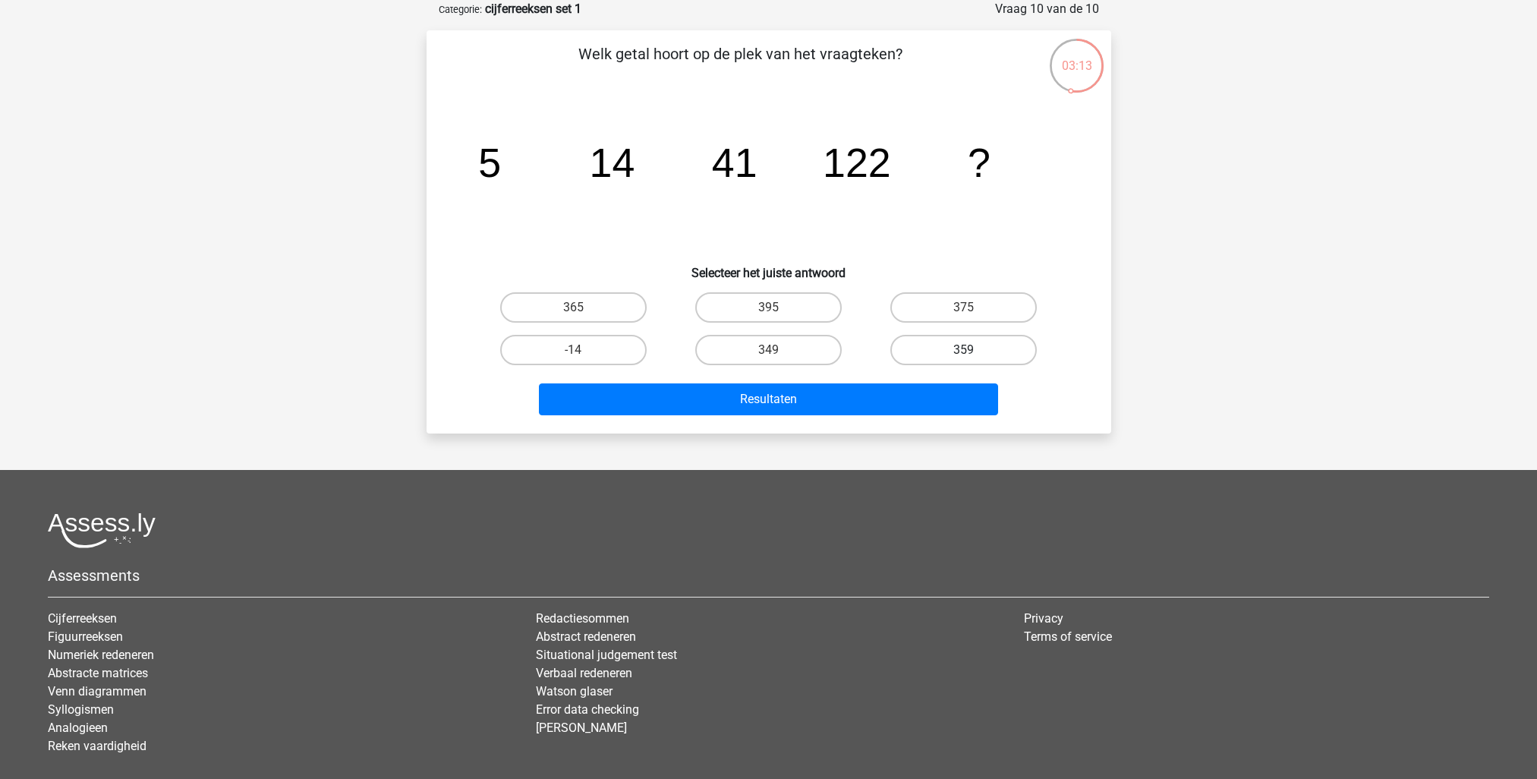
click at [910, 341] on label "359" at bounding box center [964, 350] width 147 height 30
click at [964, 350] on input "359" at bounding box center [969, 355] width 10 height 10
radio input "true"
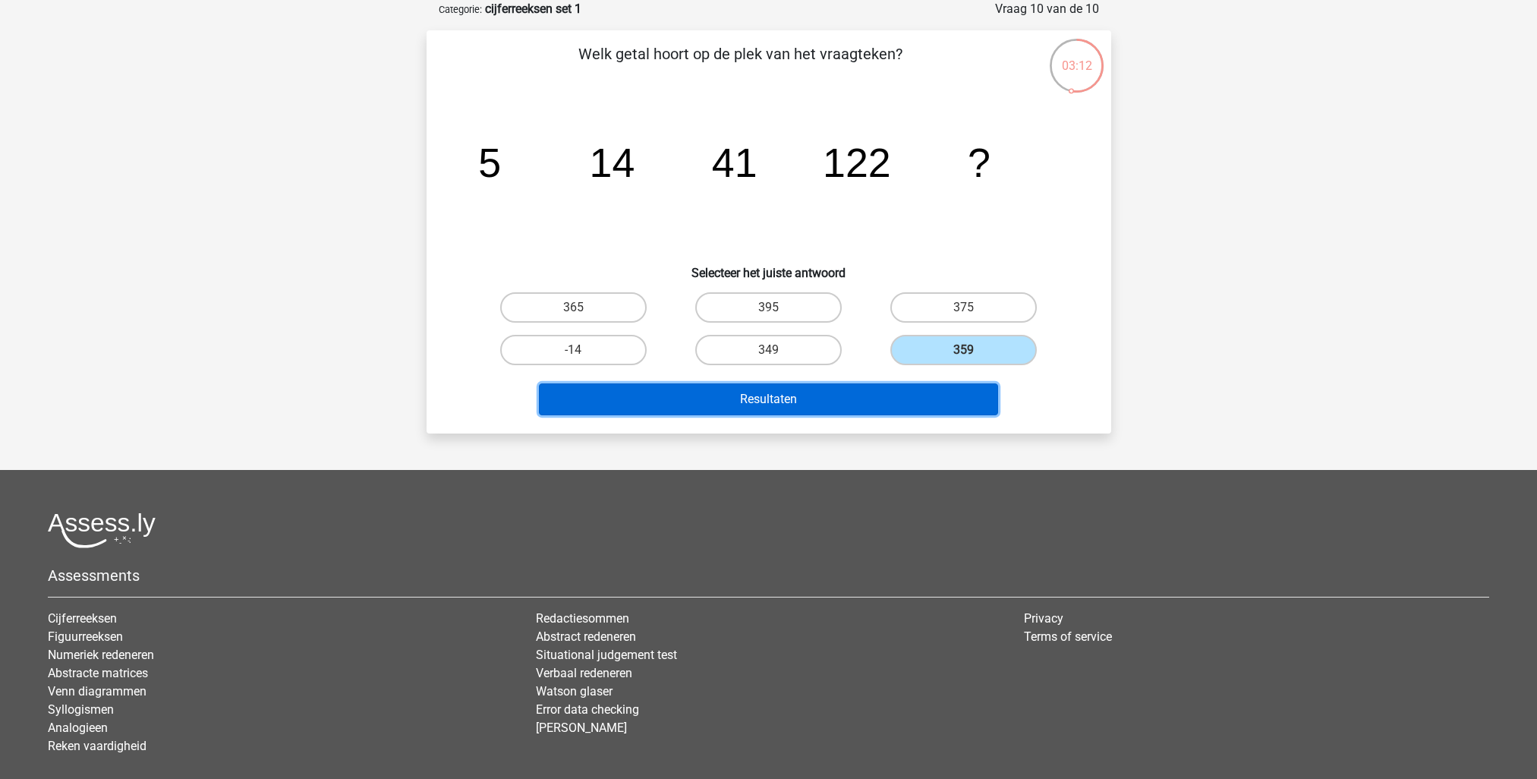
click at [847, 401] on button "Resultaten" at bounding box center [768, 399] width 459 height 32
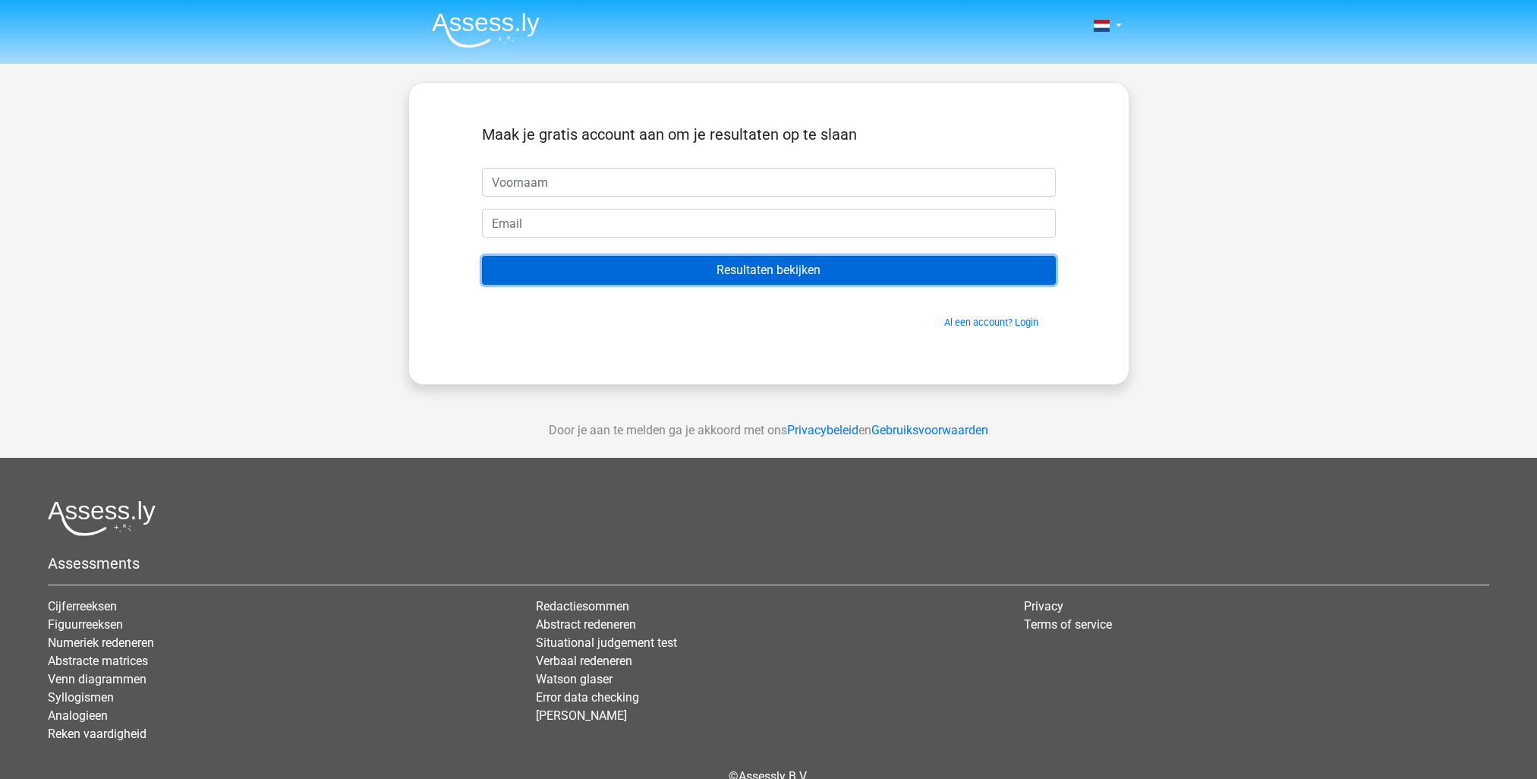
click at [713, 265] on input "Resultaten bekijken" at bounding box center [769, 270] width 574 height 29
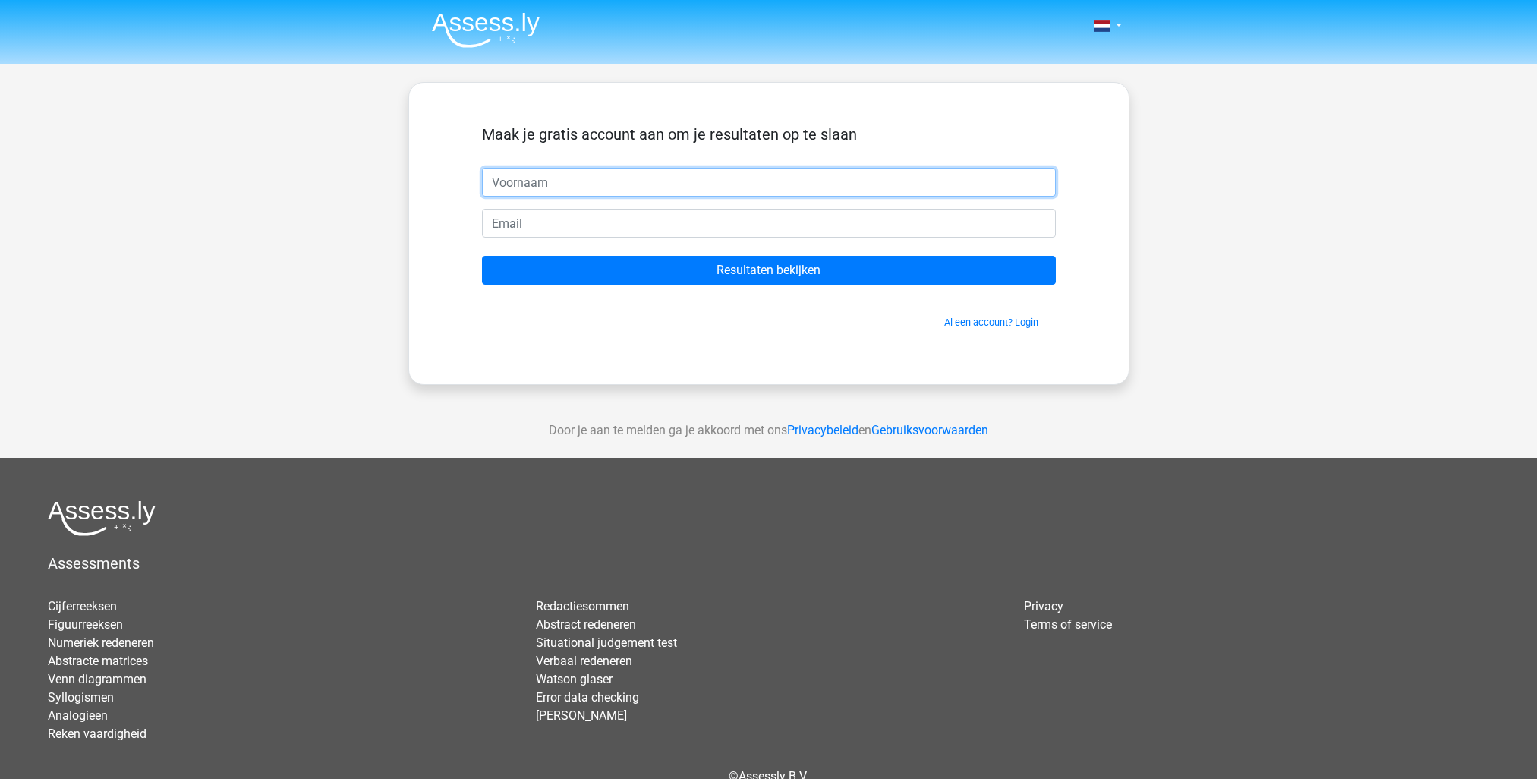
click at [632, 189] on input "text" at bounding box center [769, 182] width 574 height 29
type input "marc"
click at [560, 214] on input "email" at bounding box center [769, 223] width 574 height 29
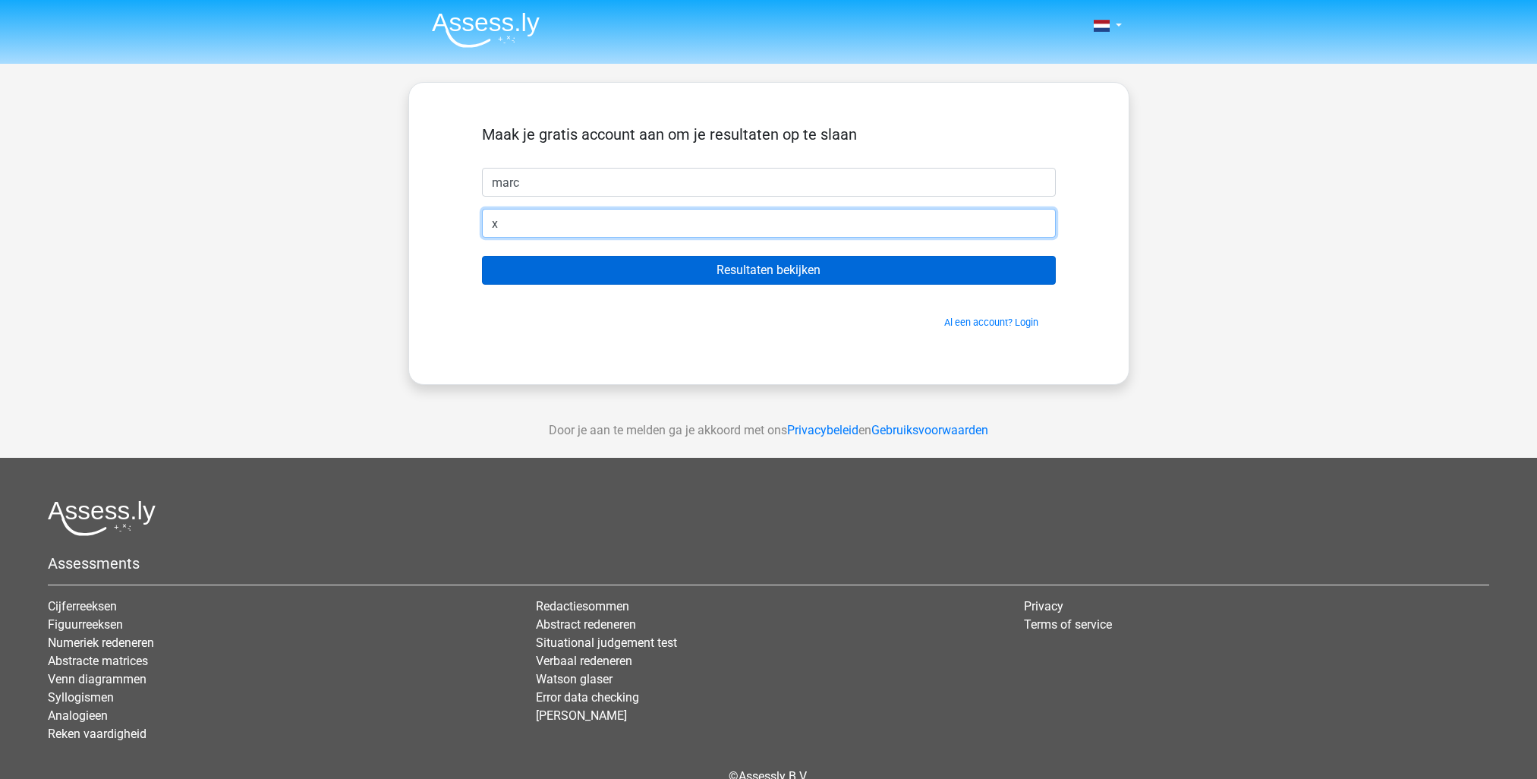
type input "x"
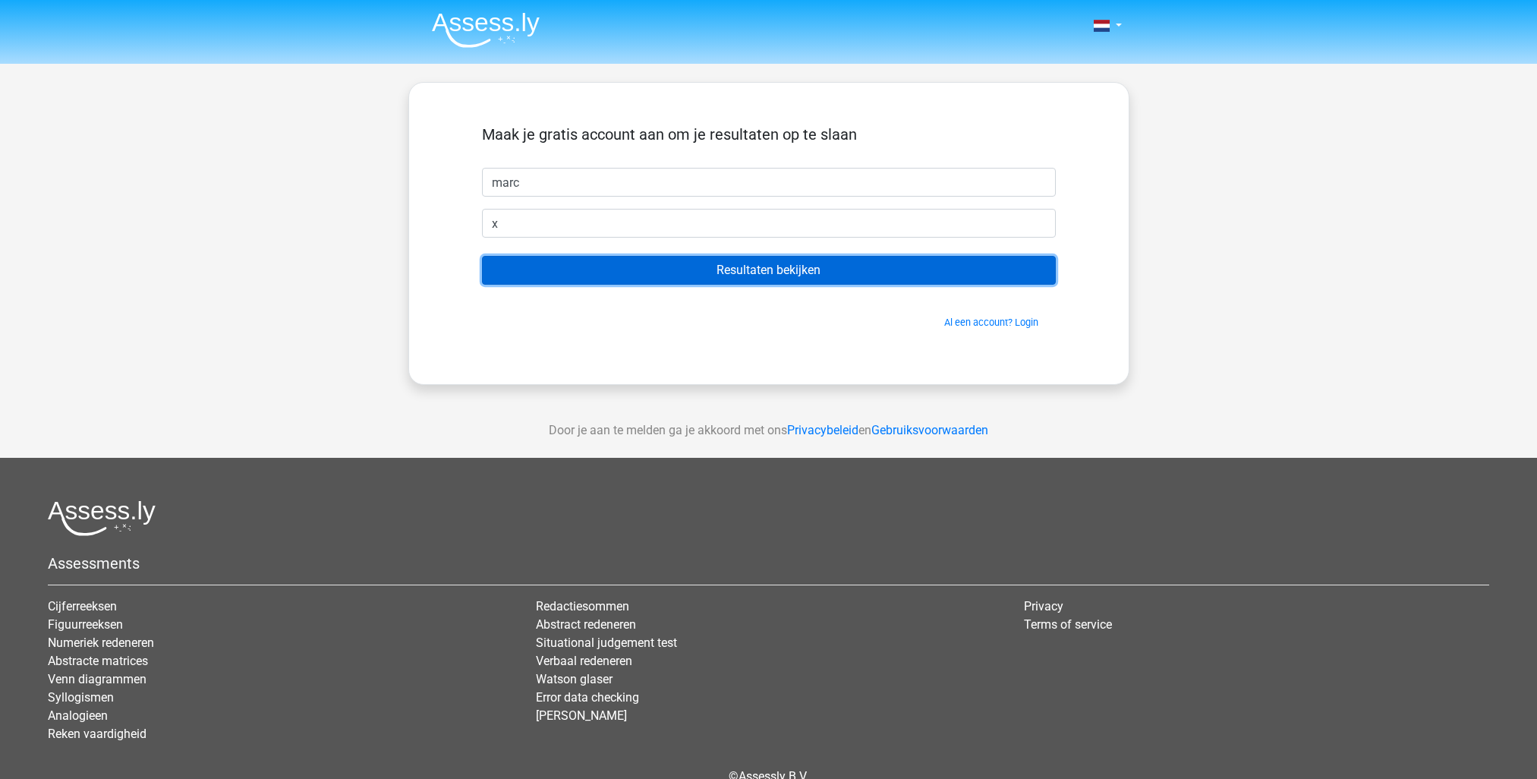
click at [803, 267] on input "Resultaten bekijken" at bounding box center [769, 270] width 574 height 29
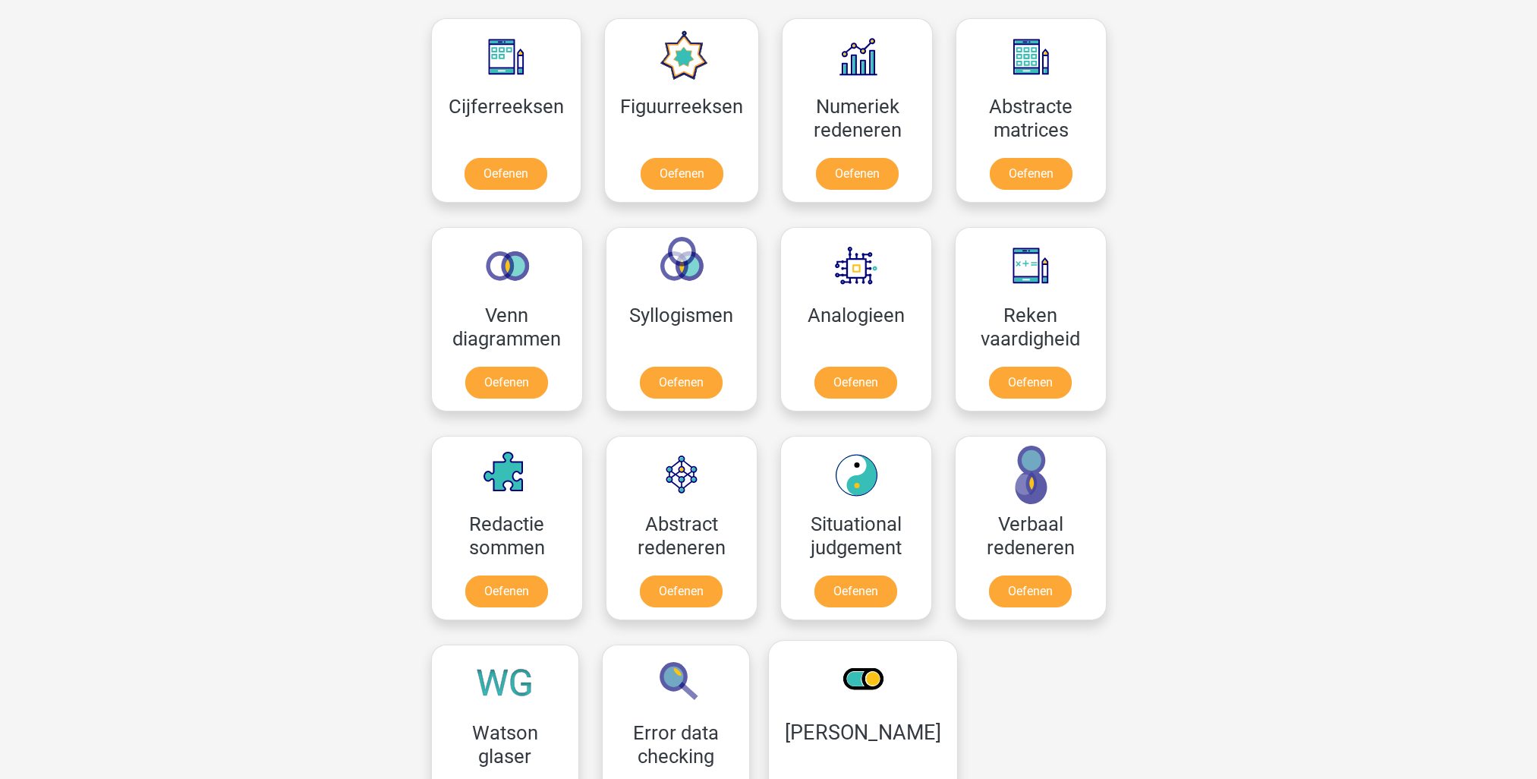
scroll to position [911, 0]
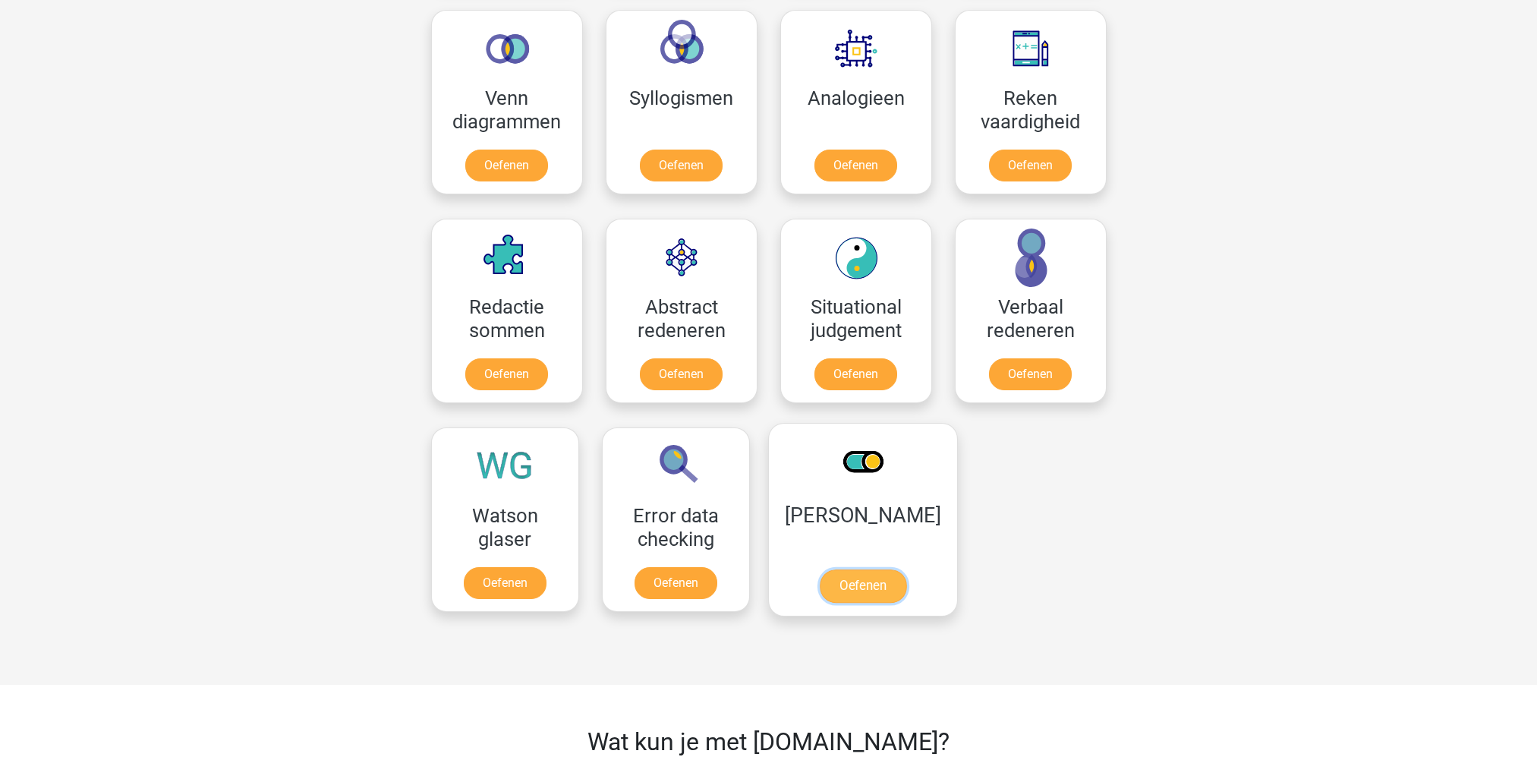
click at [850, 600] on link "Oefenen" at bounding box center [862, 585] width 87 height 33
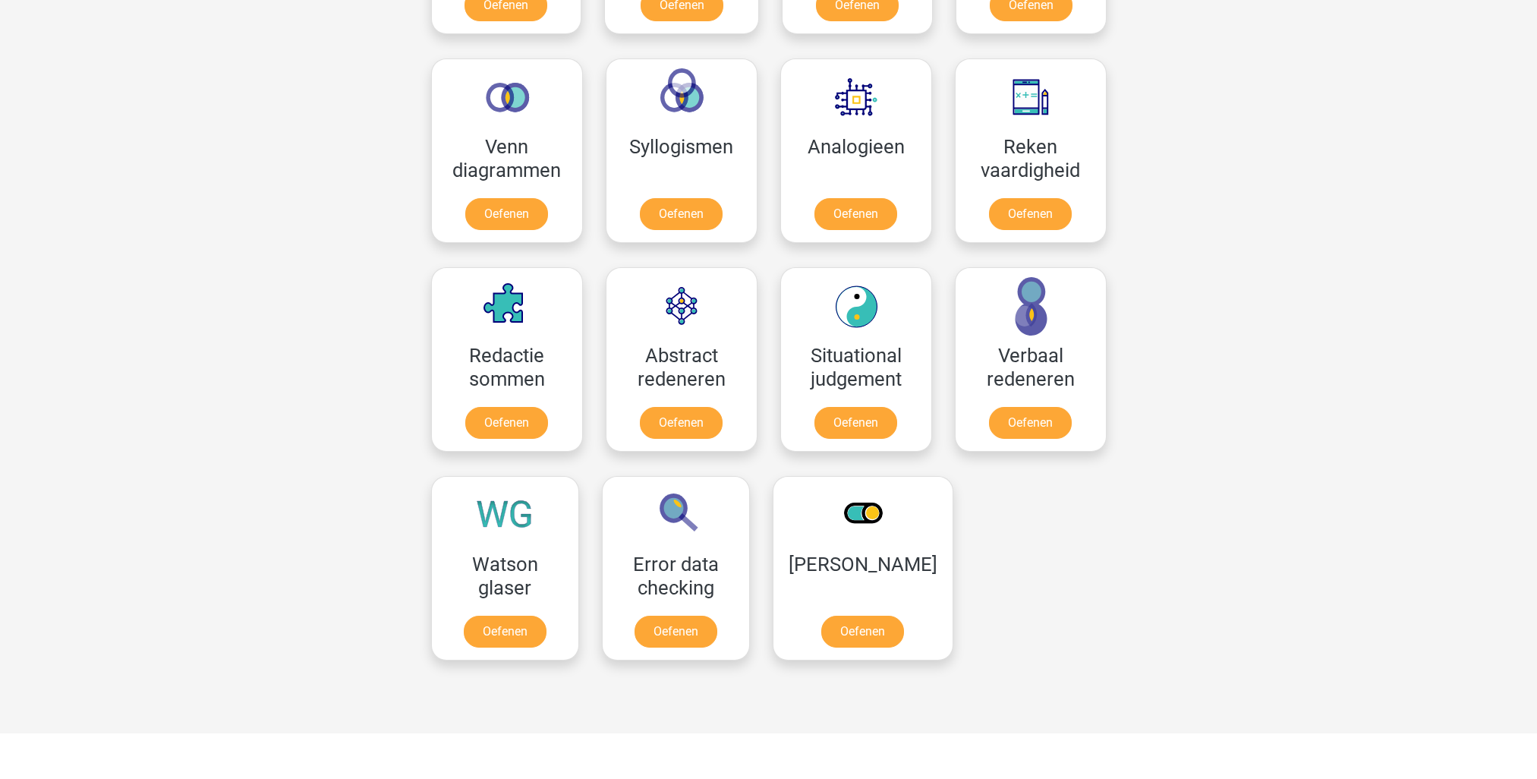
scroll to position [835, 0]
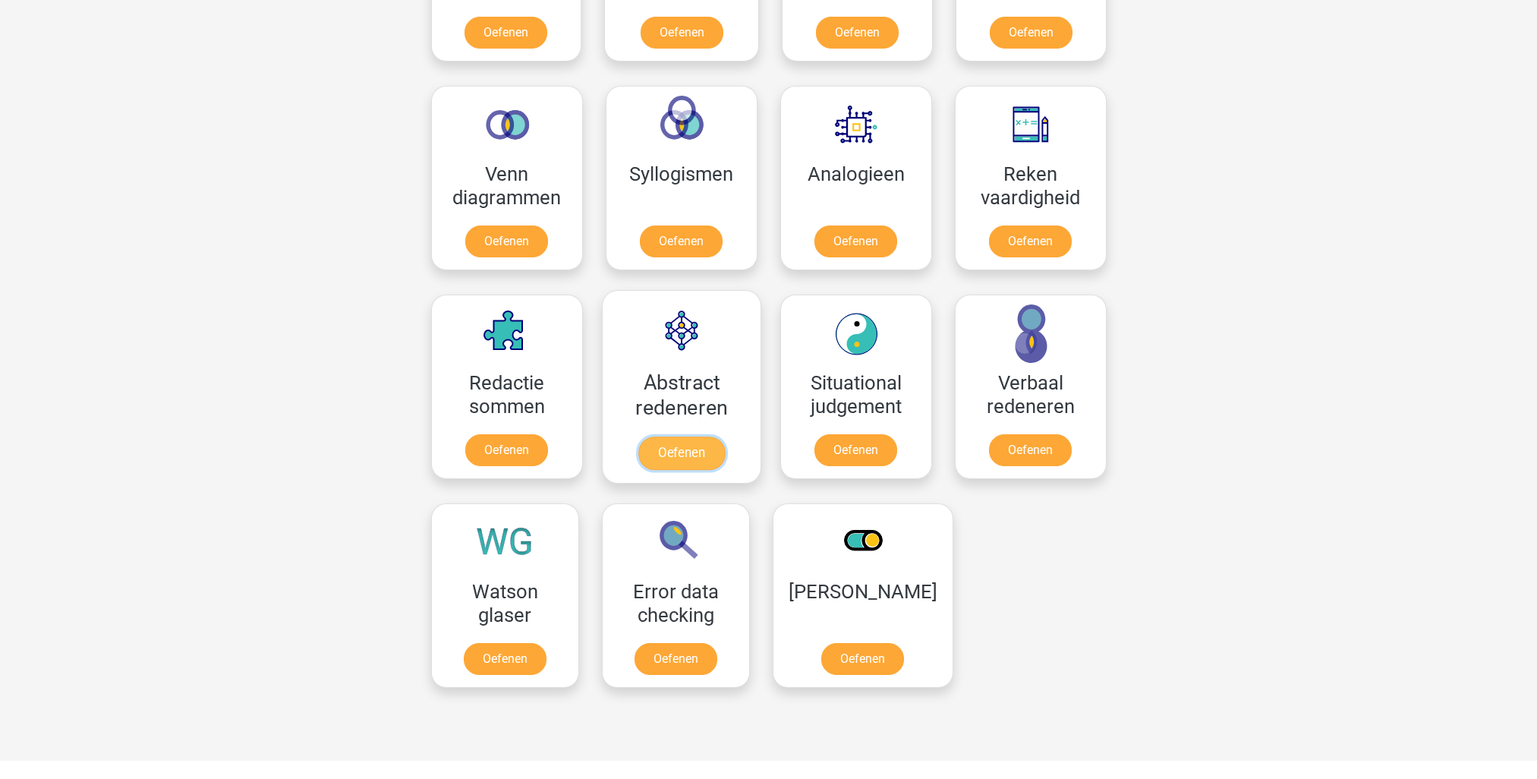
click at [678, 456] on link "Oefenen" at bounding box center [681, 453] width 87 height 33
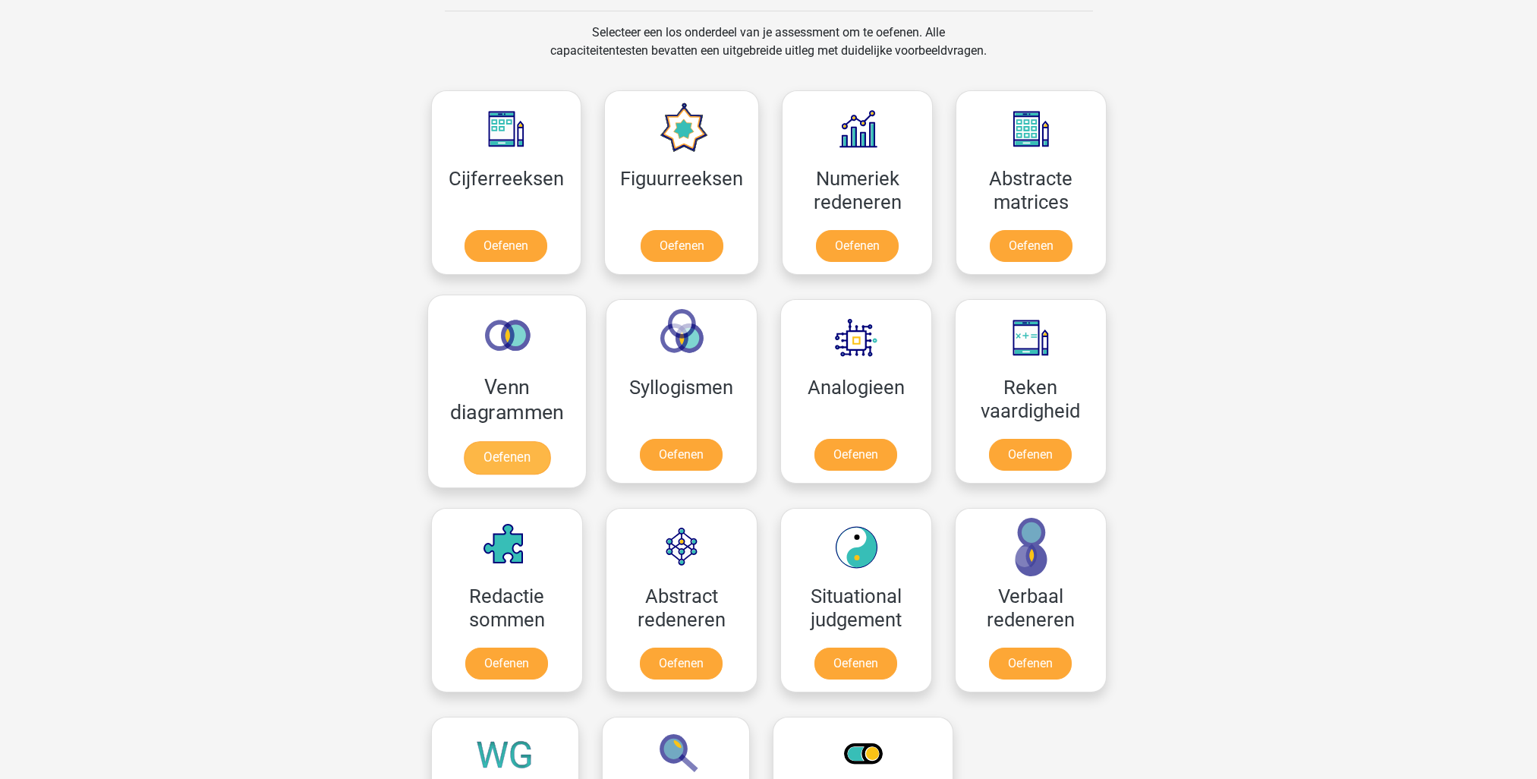
scroll to position [607, 0]
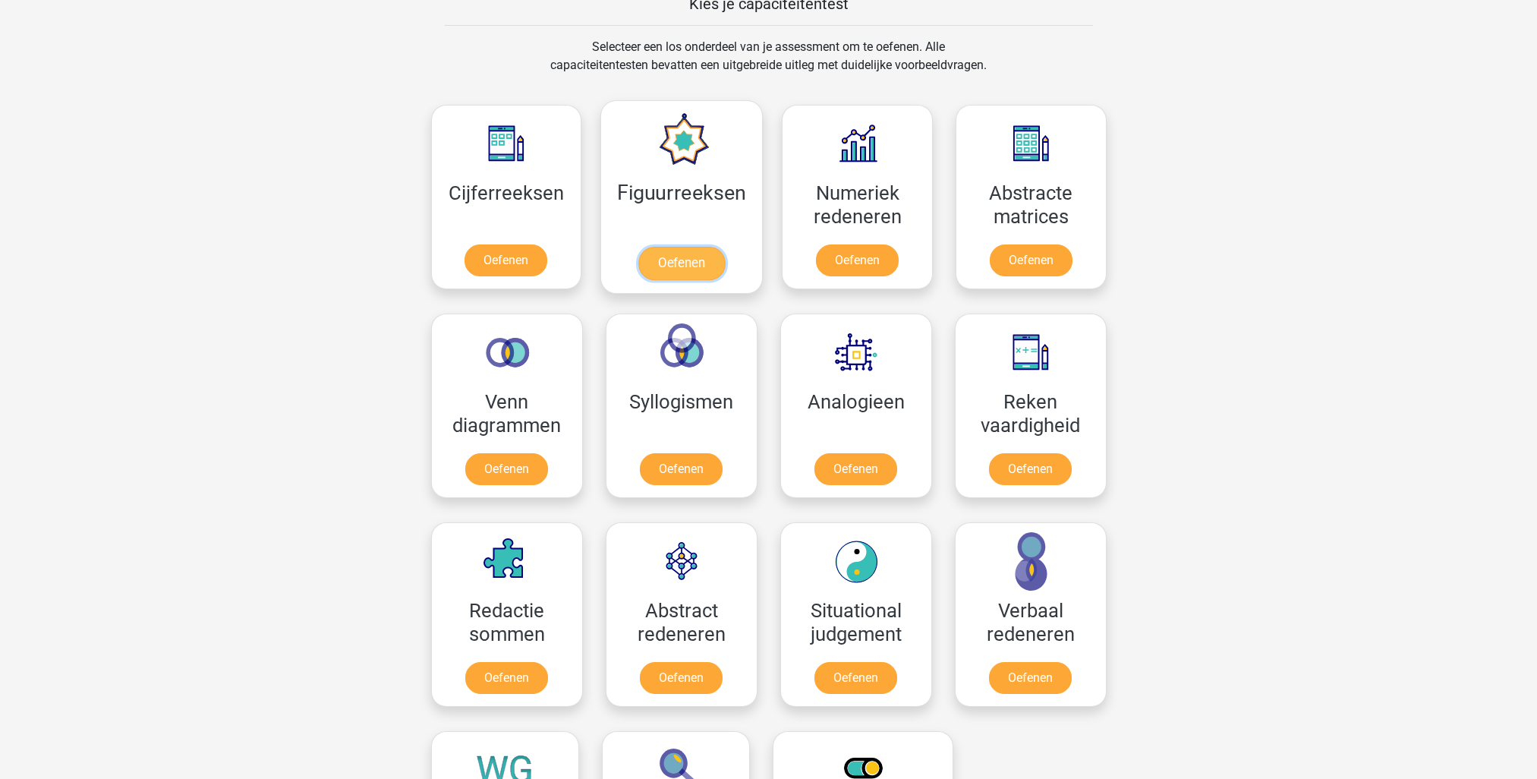
click at [661, 266] on link "Oefenen" at bounding box center [681, 263] width 87 height 33
click at [863, 260] on link "Oefenen" at bounding box center [857, 263] width 87 height 33
click at [1051, 262] on link "Oefenen" at bounding box center [1031, 263] width 87 height 33
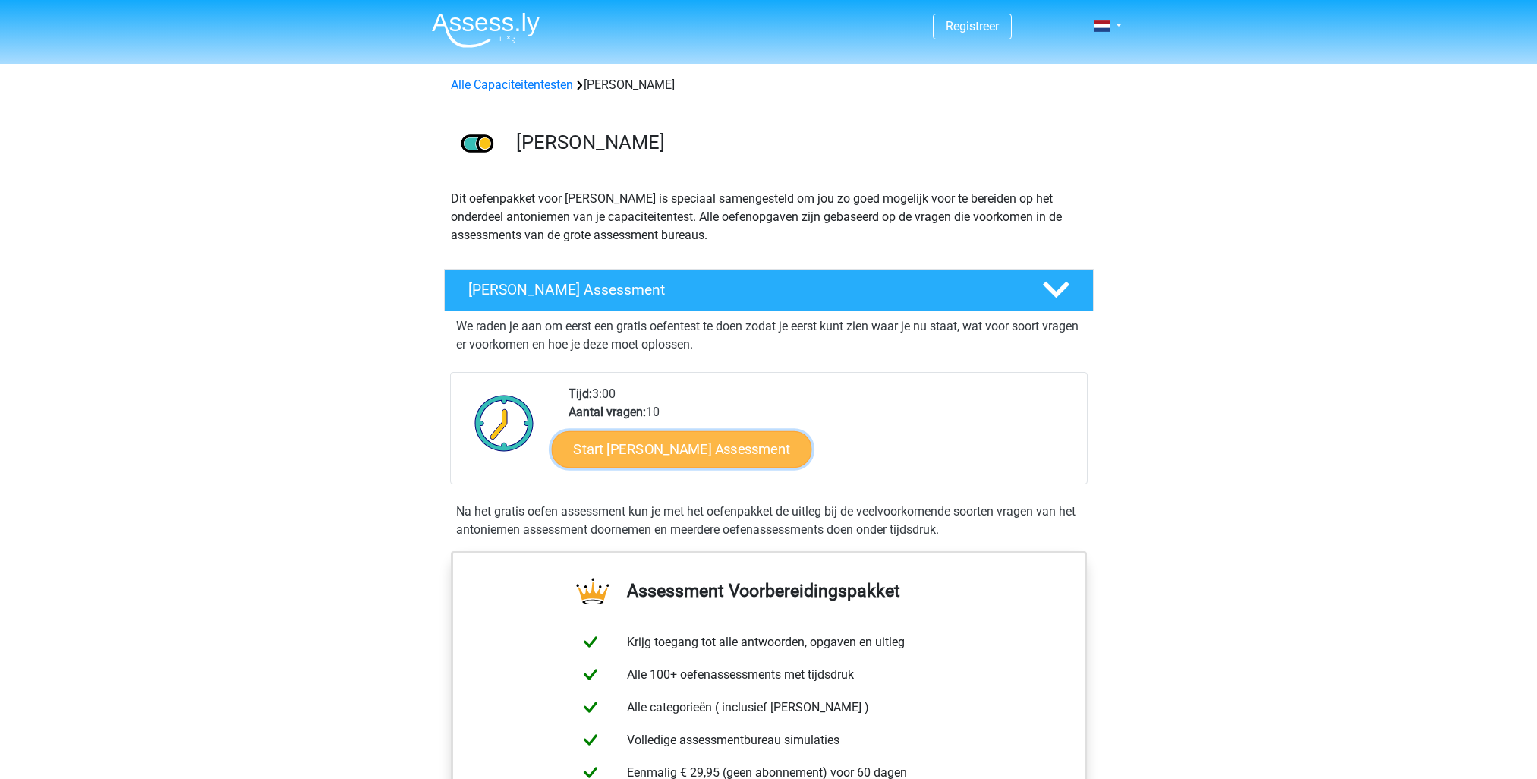
click at [681, 450] on link "Start [PERSON_NAME] Assessment" at bounding box center [681, 448] width 260 height 36
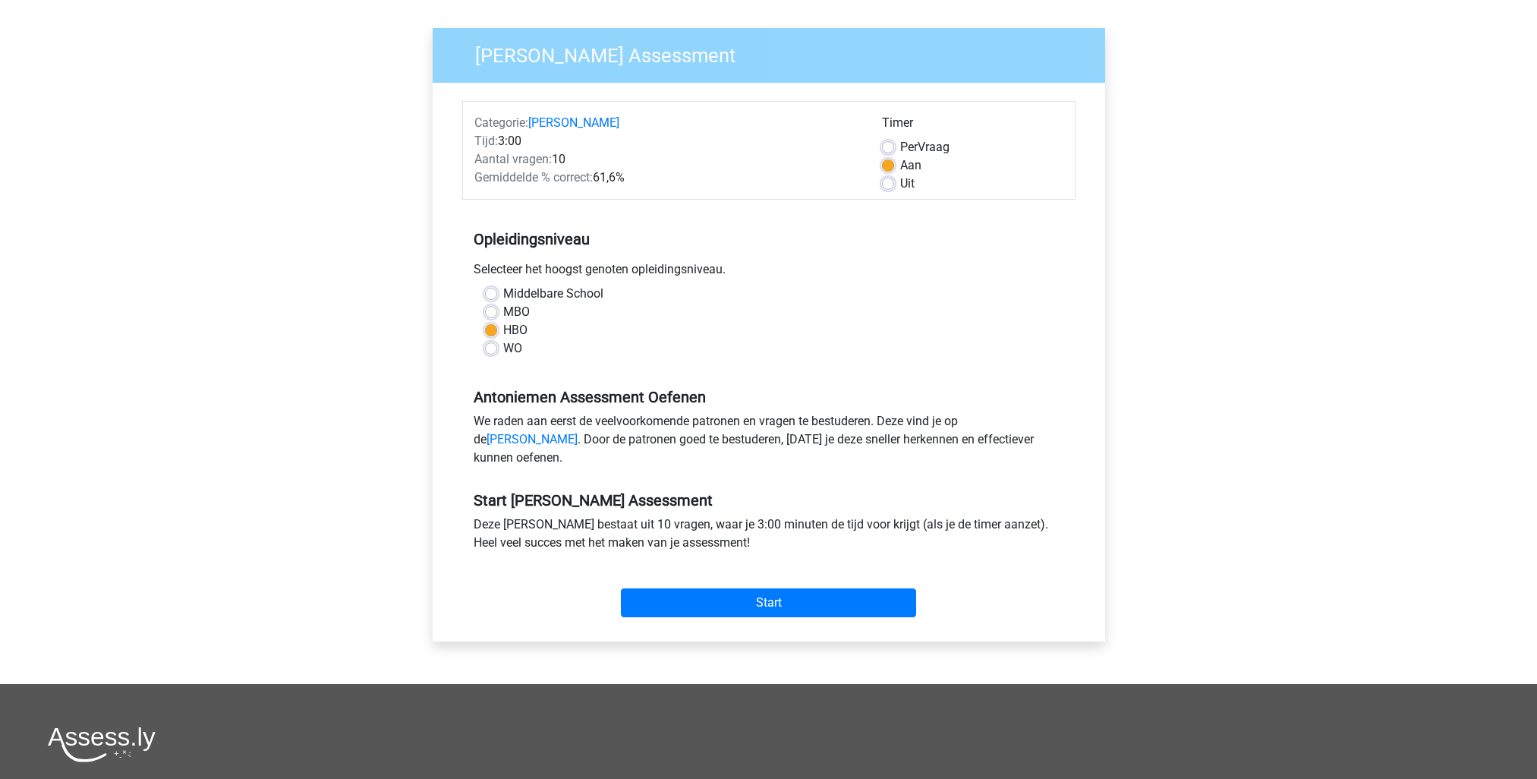
scroll to position [152, 0]
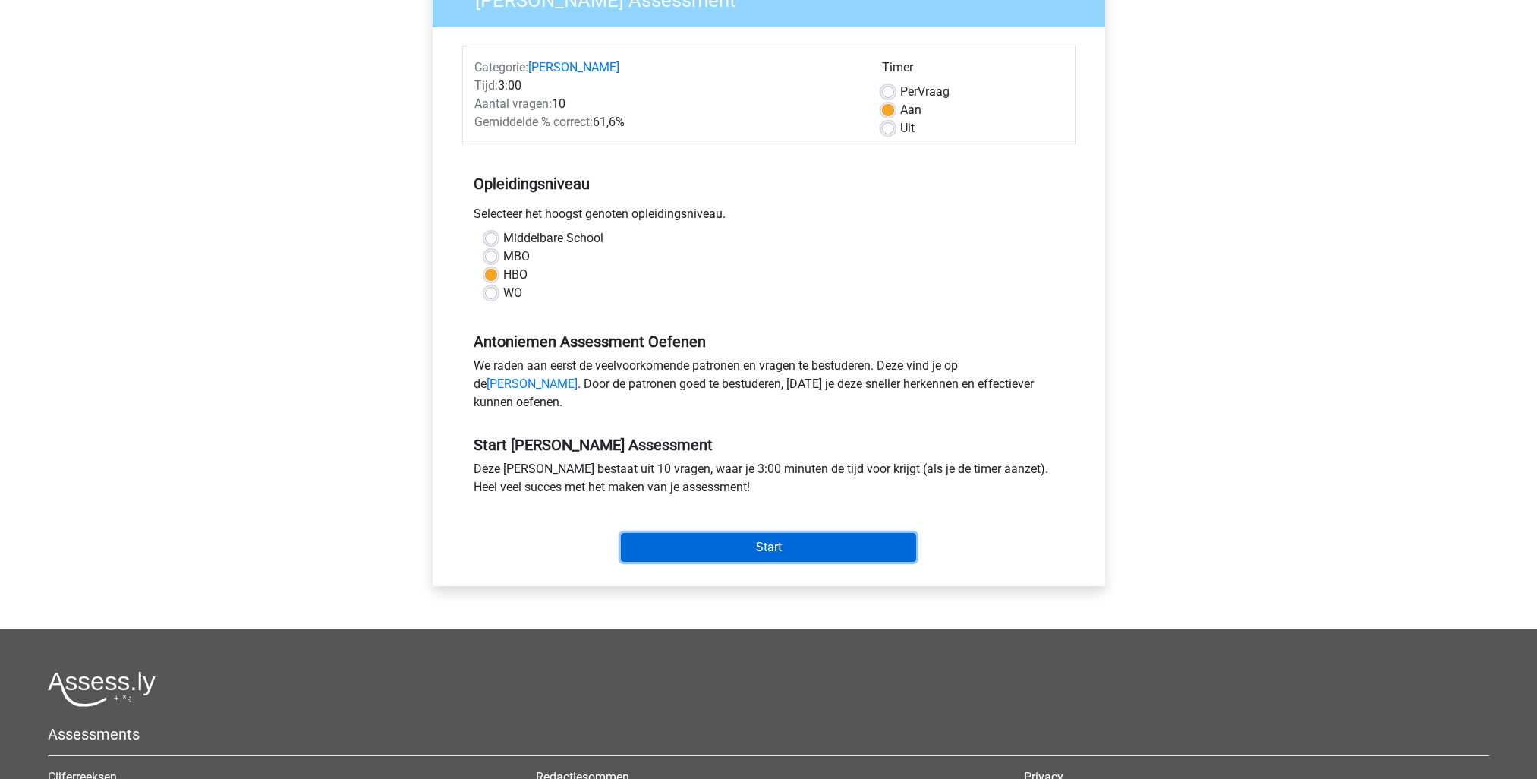
click at [657, 562] on input "Start" at bounding box center [768, 547] width 295 height 29
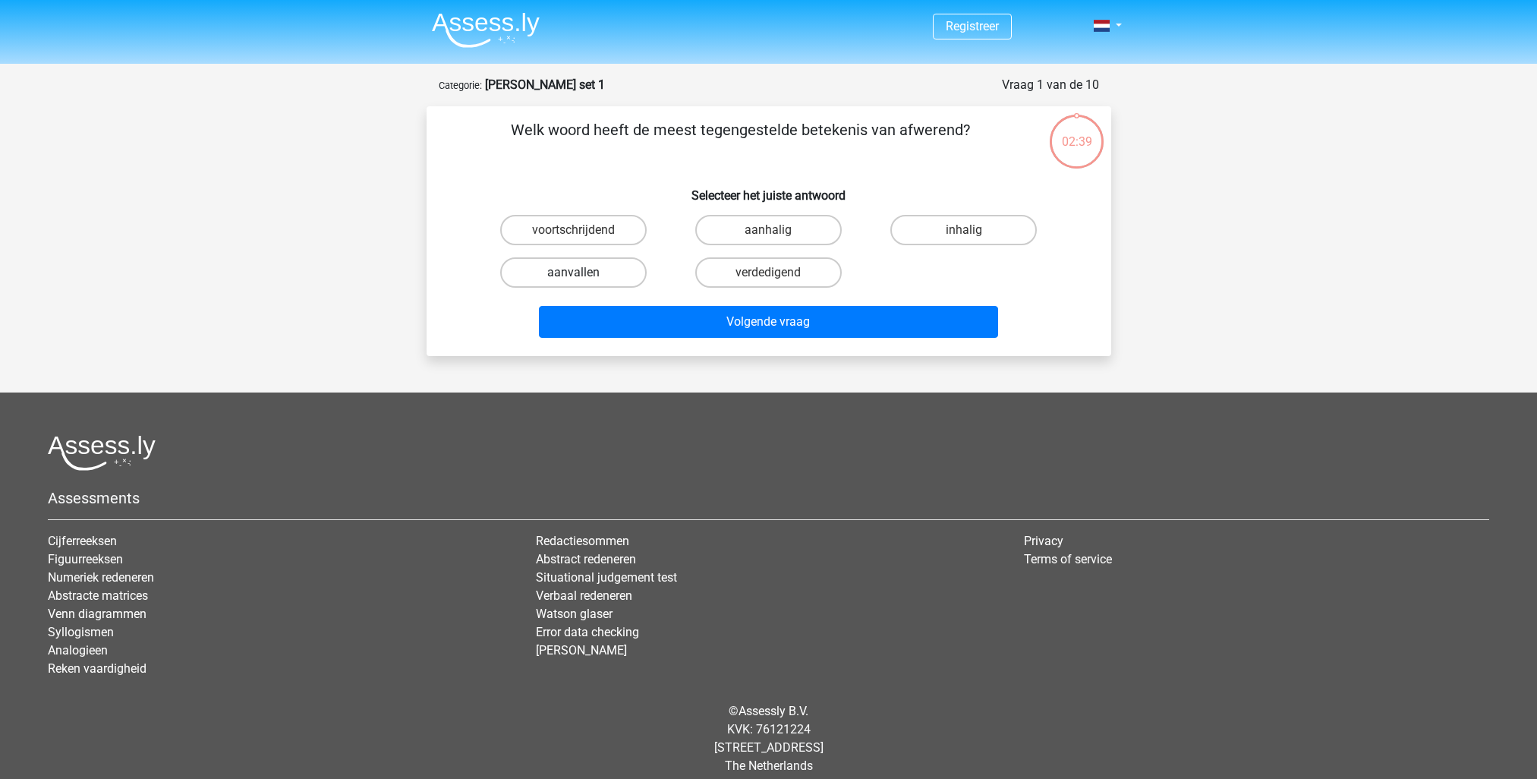
click at [564, 281] on label "aanvallen" at bounding box center [573, 272] width 147 height 30
click at [573, 281] on input "aanvallen" at bounding box center [578, 278] width 10 height 10
radio input "true"
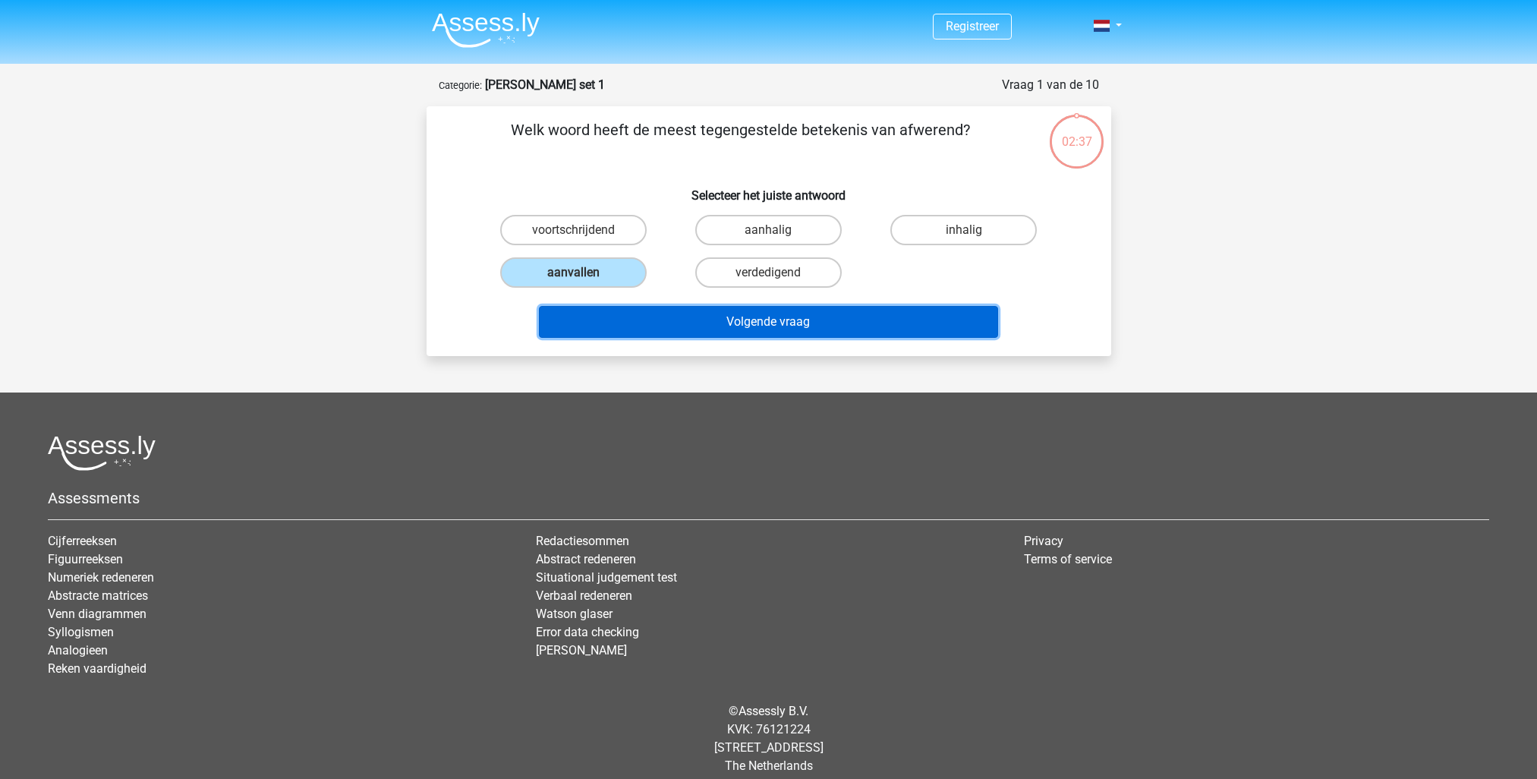
click at [776, 317] on button "Volgende vraag" at bounding box center [768, 322] width 459 height 32
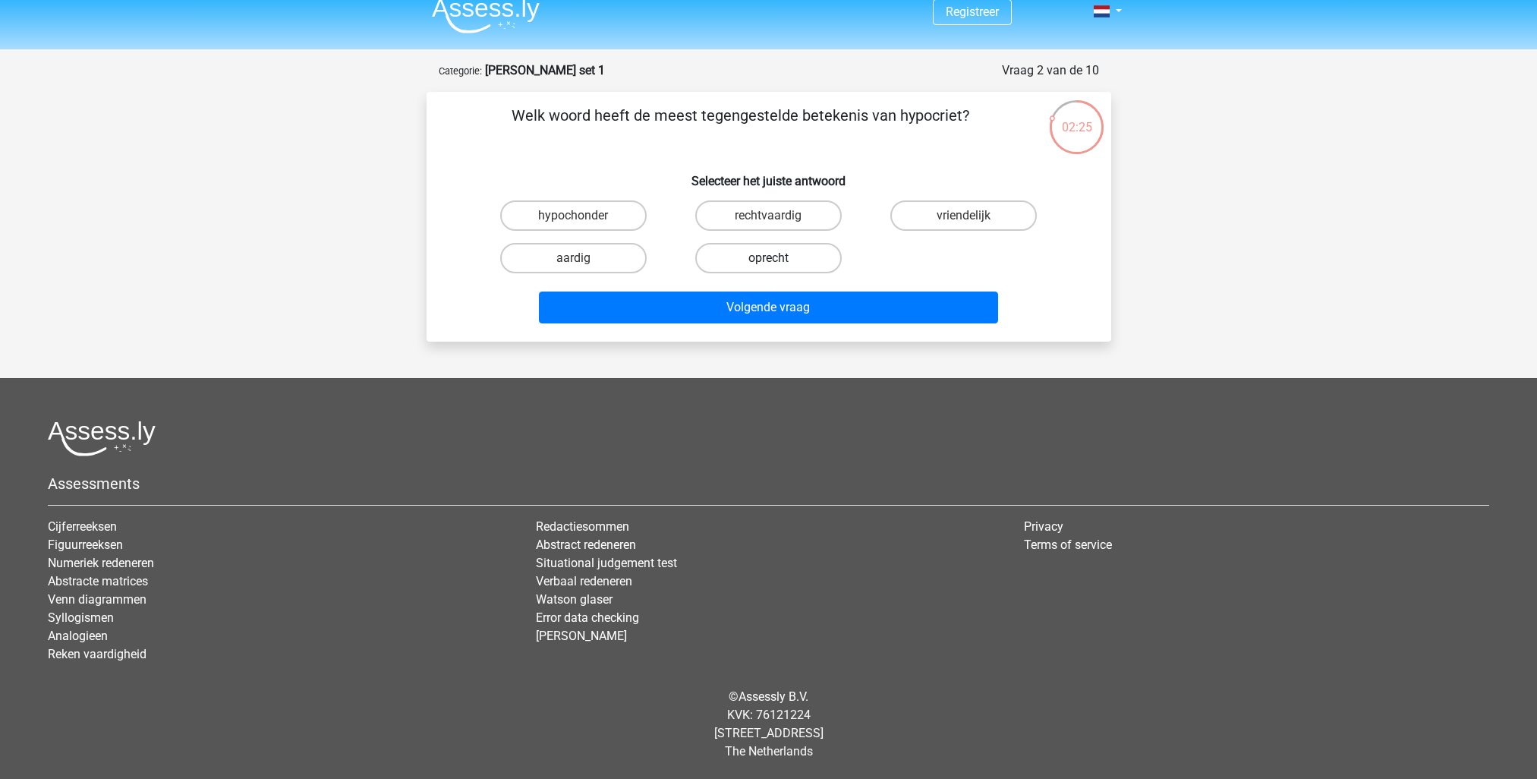
click at [758, 260] on label "oprecht" at bounding box center [768, 258] width 147 height 30
click at [768, 260] on input "oprecht" at bounding box center [773, 263] width 10 height 10
radio input "true"
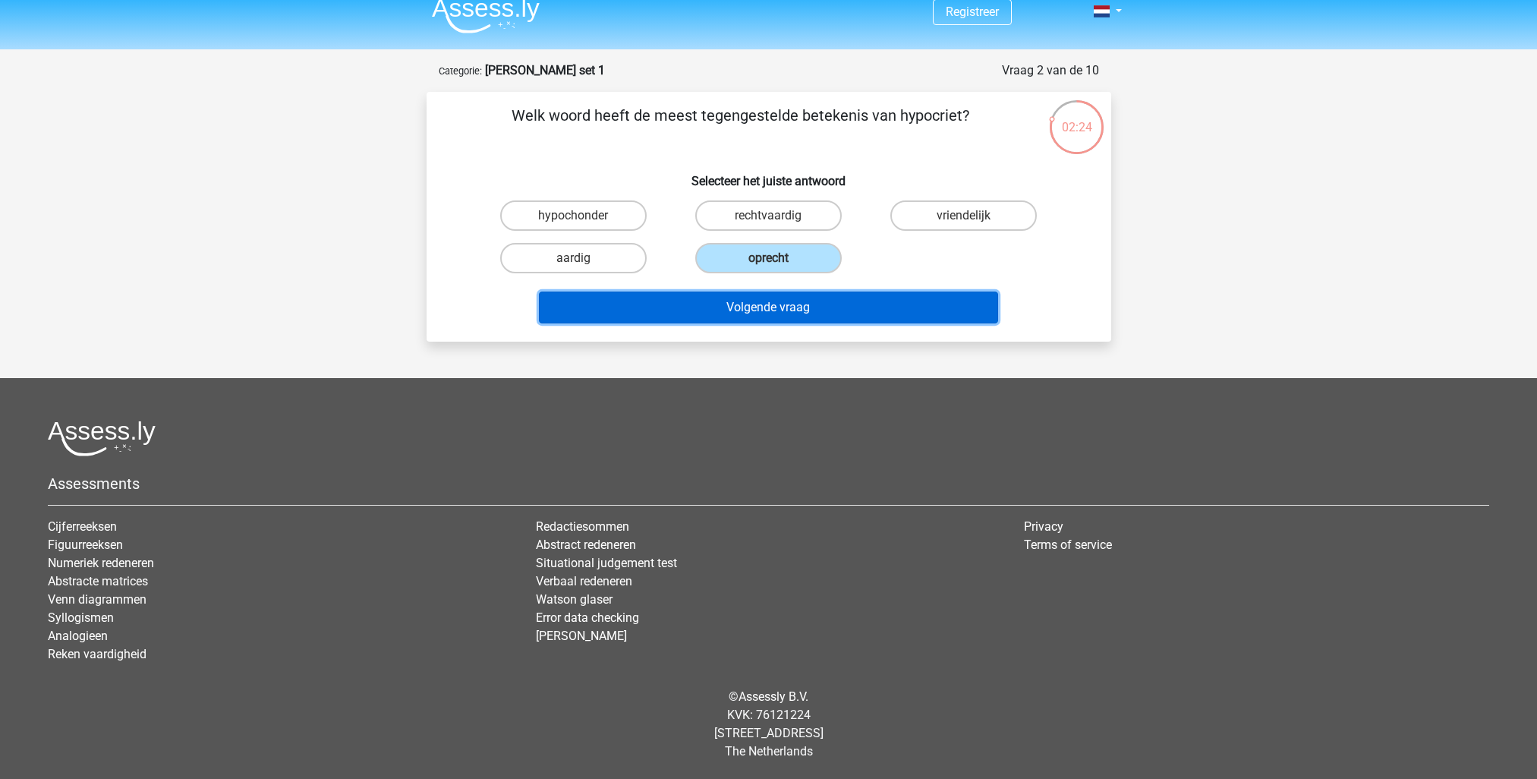
click at [751, 307] on button "Volgende vraag" at bounding box center [768, 308] width 459 height 32
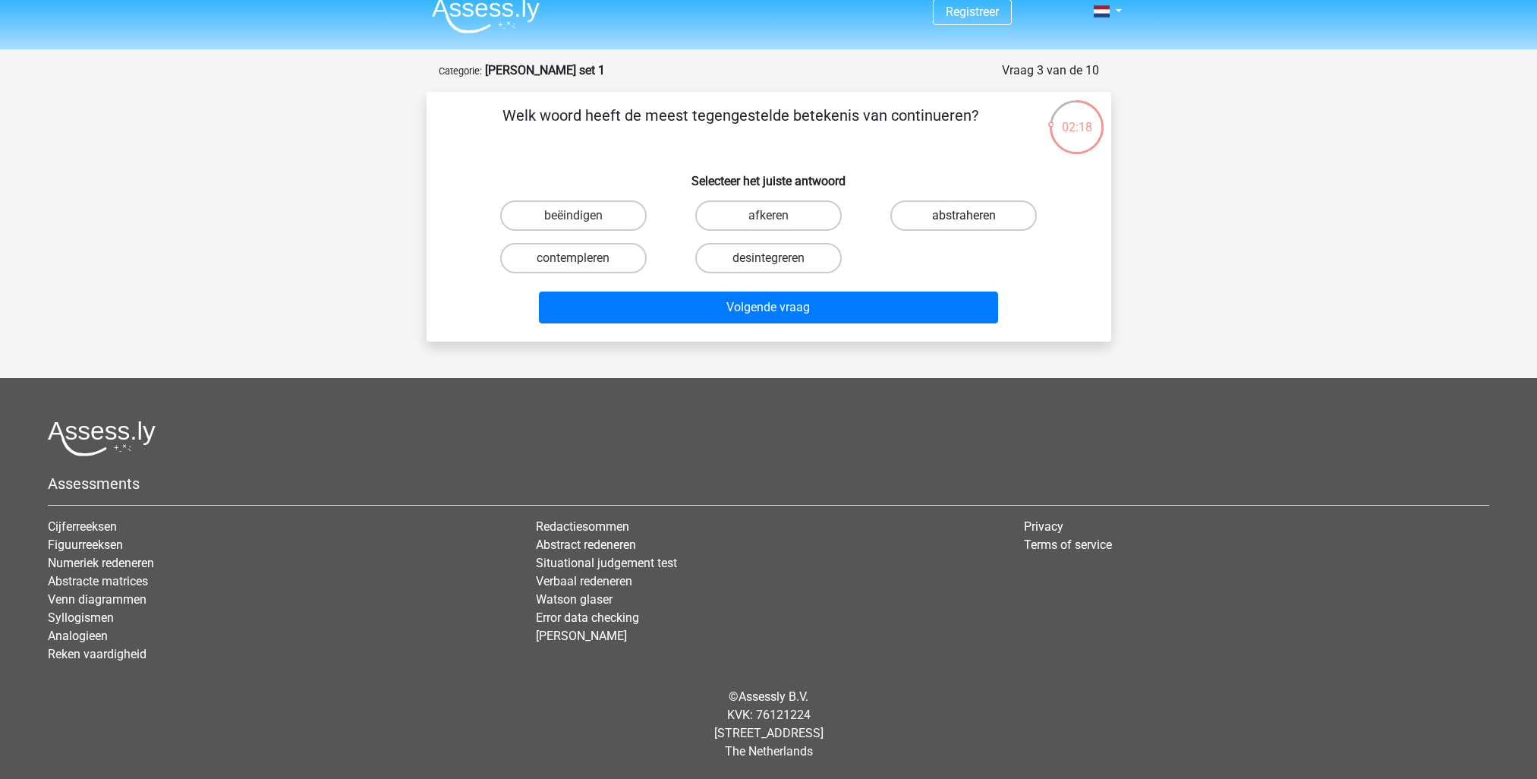
click at [916, 217] on label "abstraheren" at bounding box center [964, 215] width 147 height 30
click at [964, 217] on input "abstraheren" at bounding box center [969, 221] width 10 height 10
radio input "true"
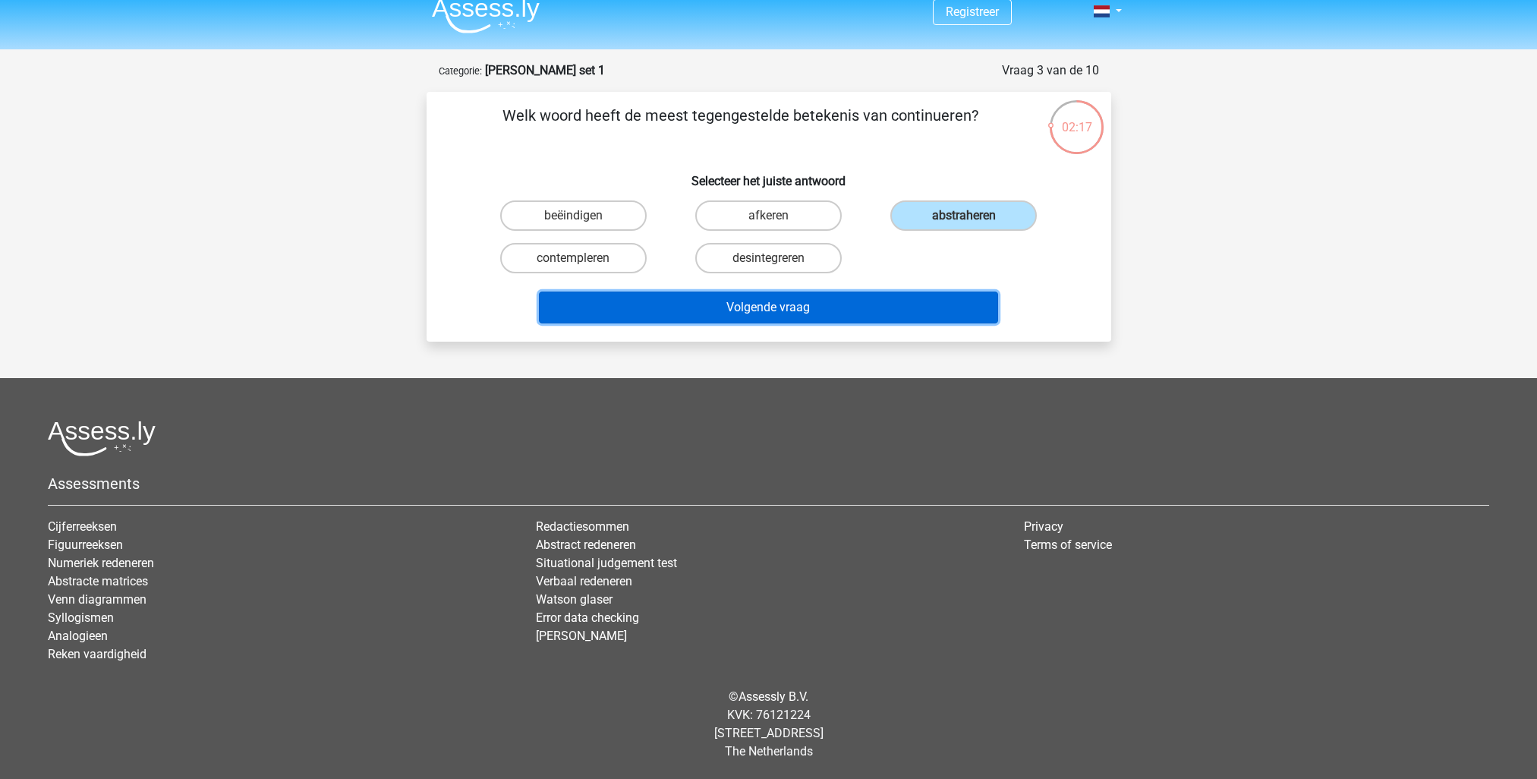
click at [779, 308] on button "Volgende vraag" at bounding box center [768, 308] width 459 height 32
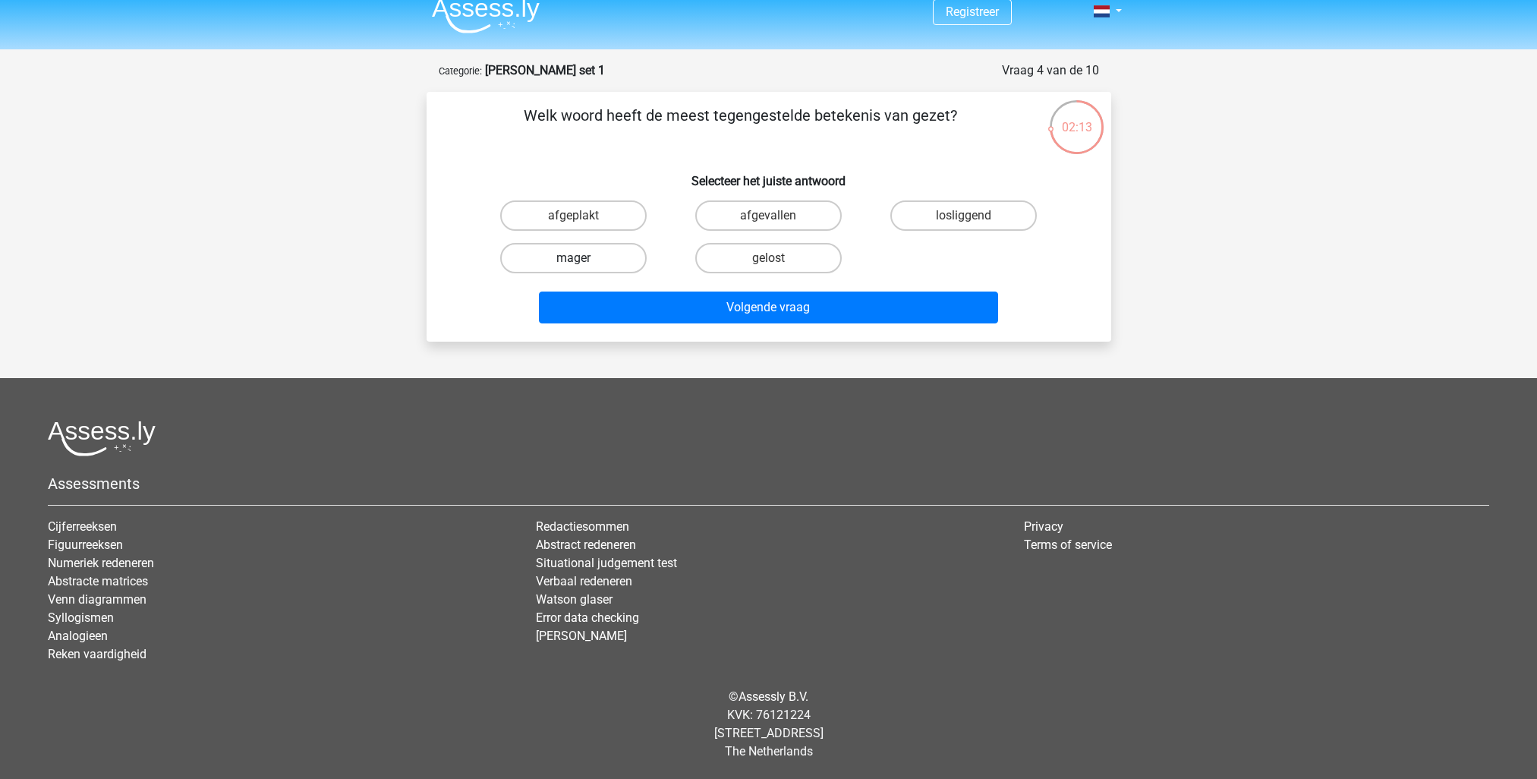
click at [553, 265] on label "mager" at bounding box center [573, 258] width 147 height 30
click at [573, 265] on input "mager" at bounding box center [578, 263] width 10 height 10
radio input "true"
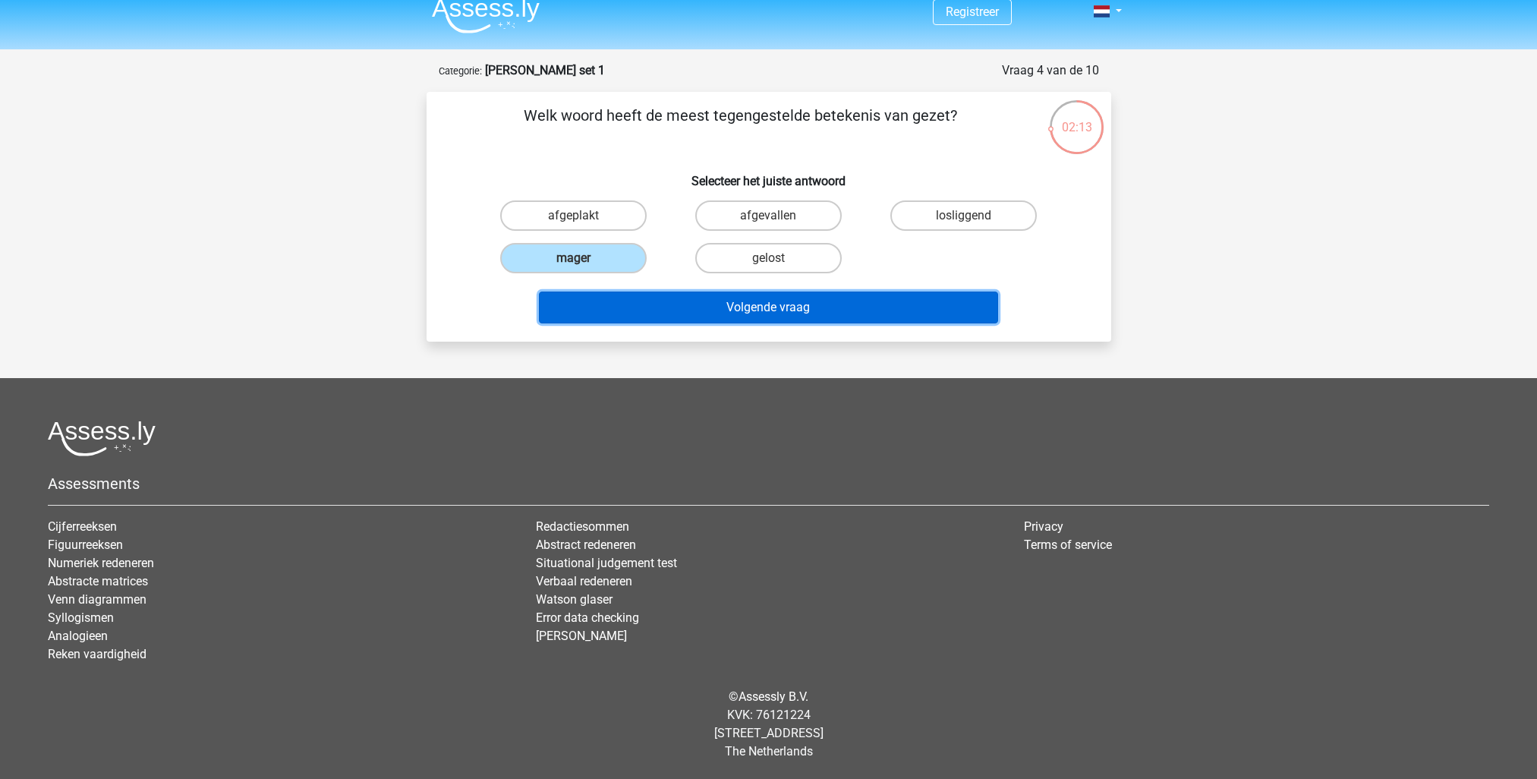
click at [652, 300] on button "Volgende vraag" at bounding box center [768, 308] width 459 height 32
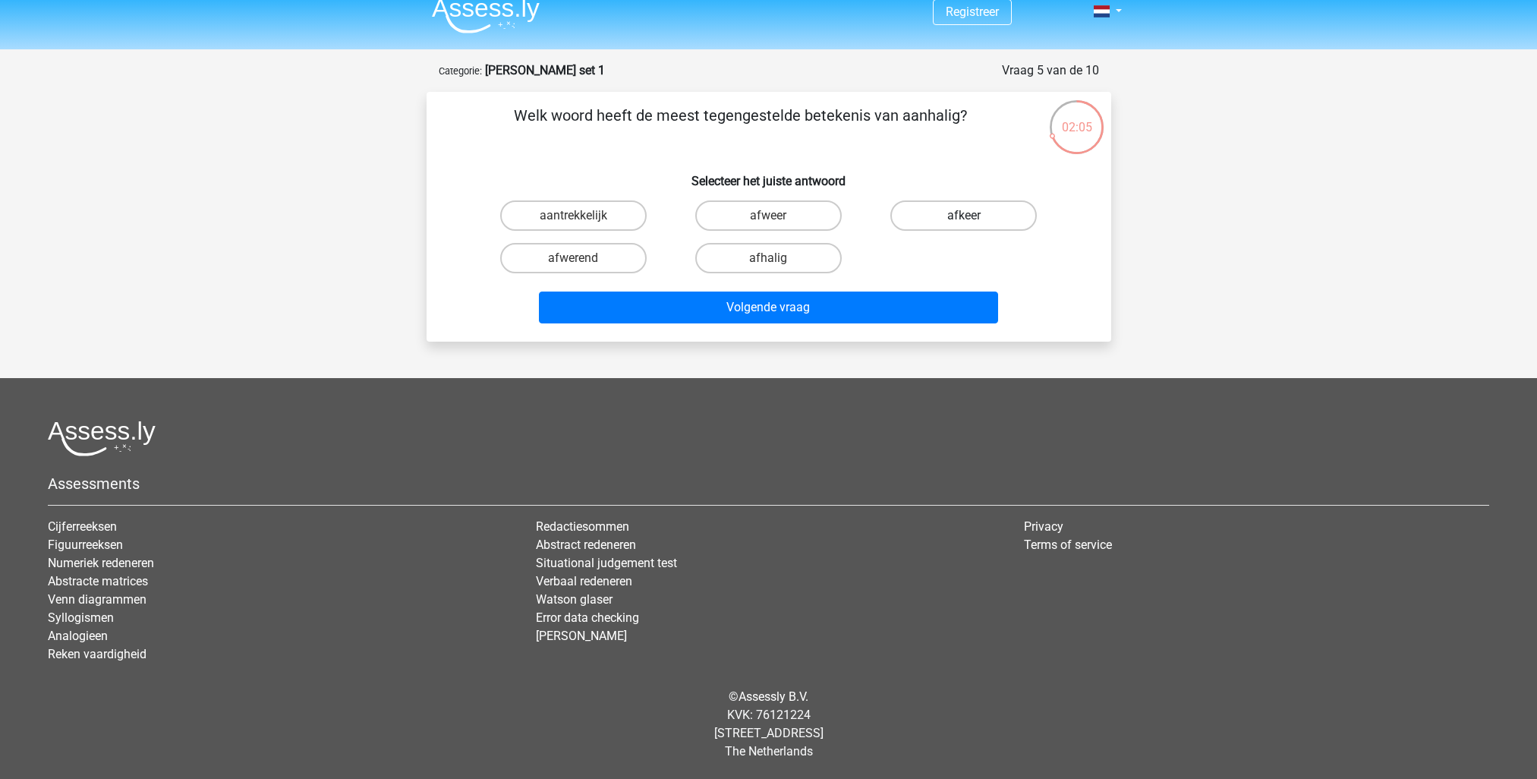
click at [911, 214] on label "afkeer" at bounding box center [964, 215] width 147 height 30
click at [964, 216] on input "afkeer" at bounding box center [969, 221] width 10 height 10
radio input "true"
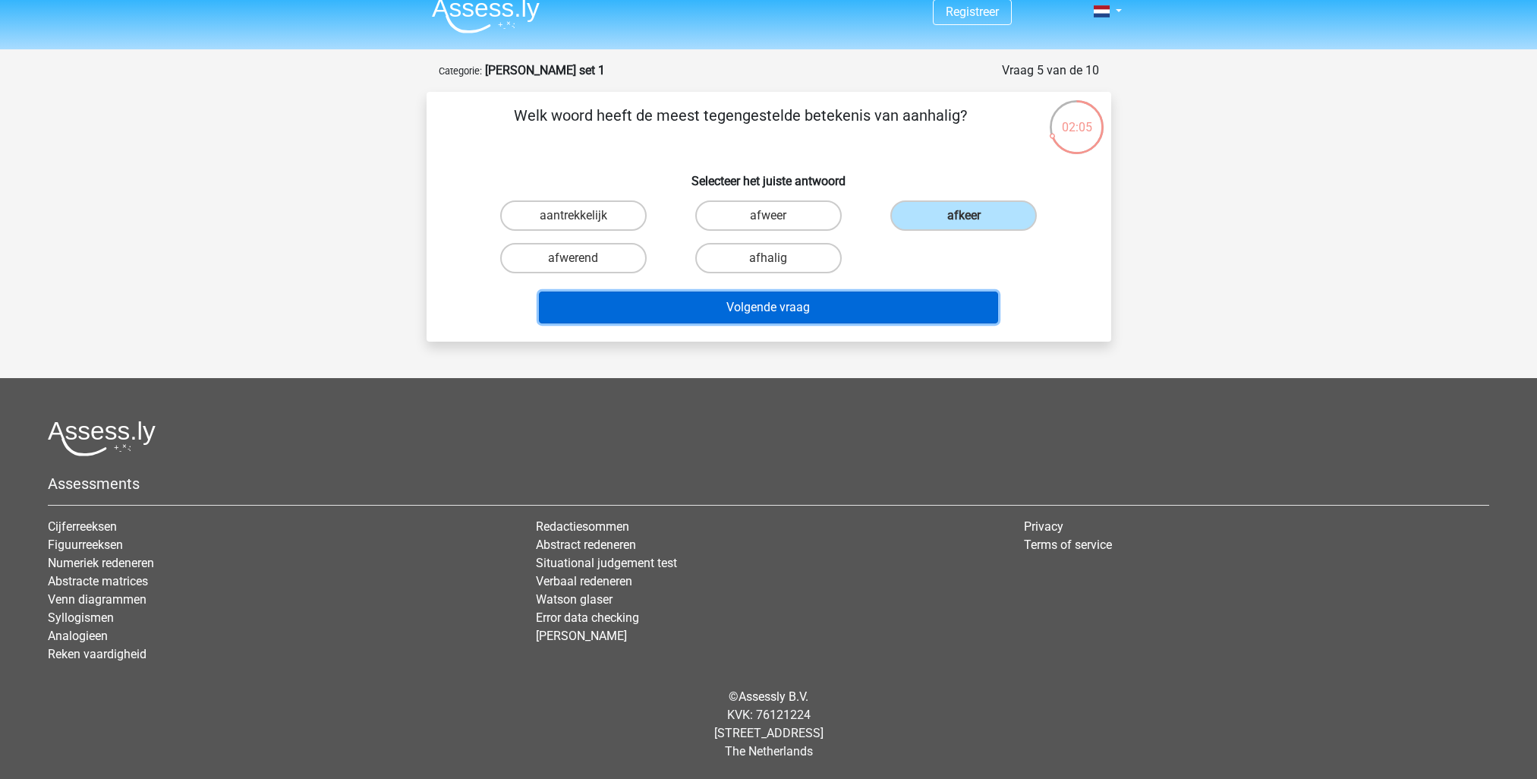
click at [805, 317] on button "Volgende vraag" at bounding box center [768, 308] width 459 height 32
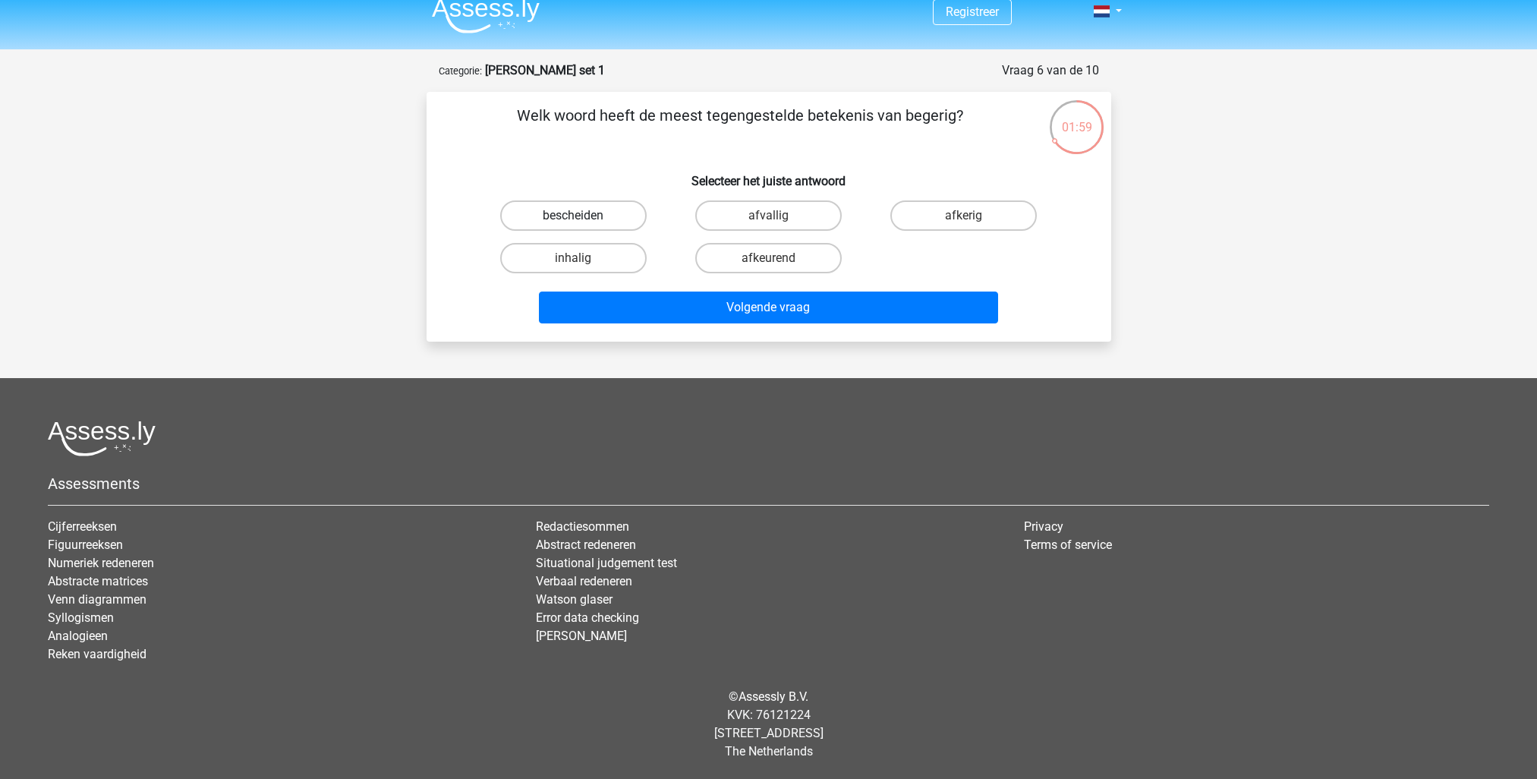
click at [561, 222] on label "bescheiden" at bounding box center [573, 215] width 147 height 30
click at [573, 222] on input "bescheiden" at bounding box center [578, 221] width 10 height 10
radio input "true"
click at [684, 288] on div "Volgende vraag" at bounding box center [769, 304] width 636 height 50
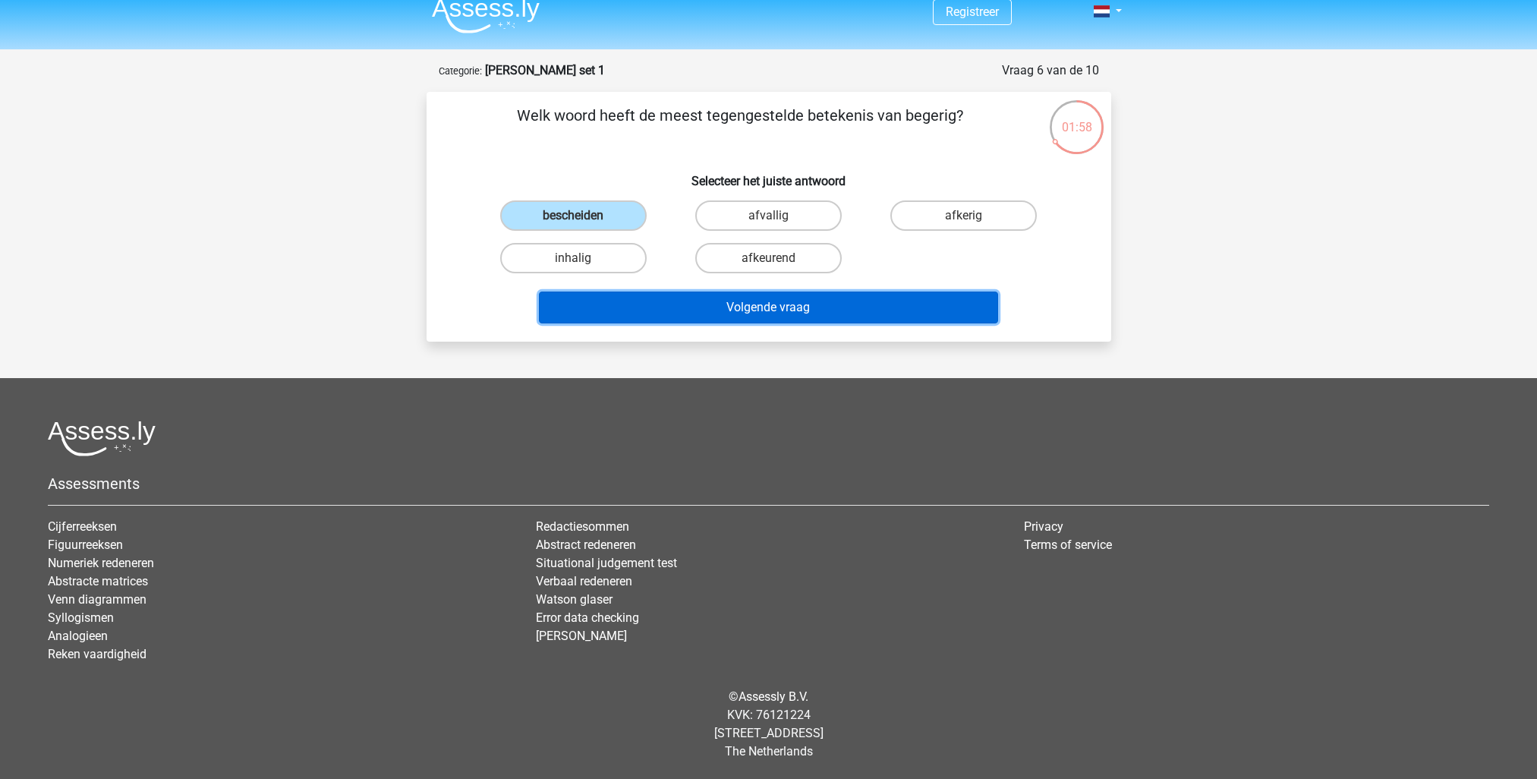
click at [689, 298] on button "Volgende vraag" at bounding box center [768, 308] width 459 height 32
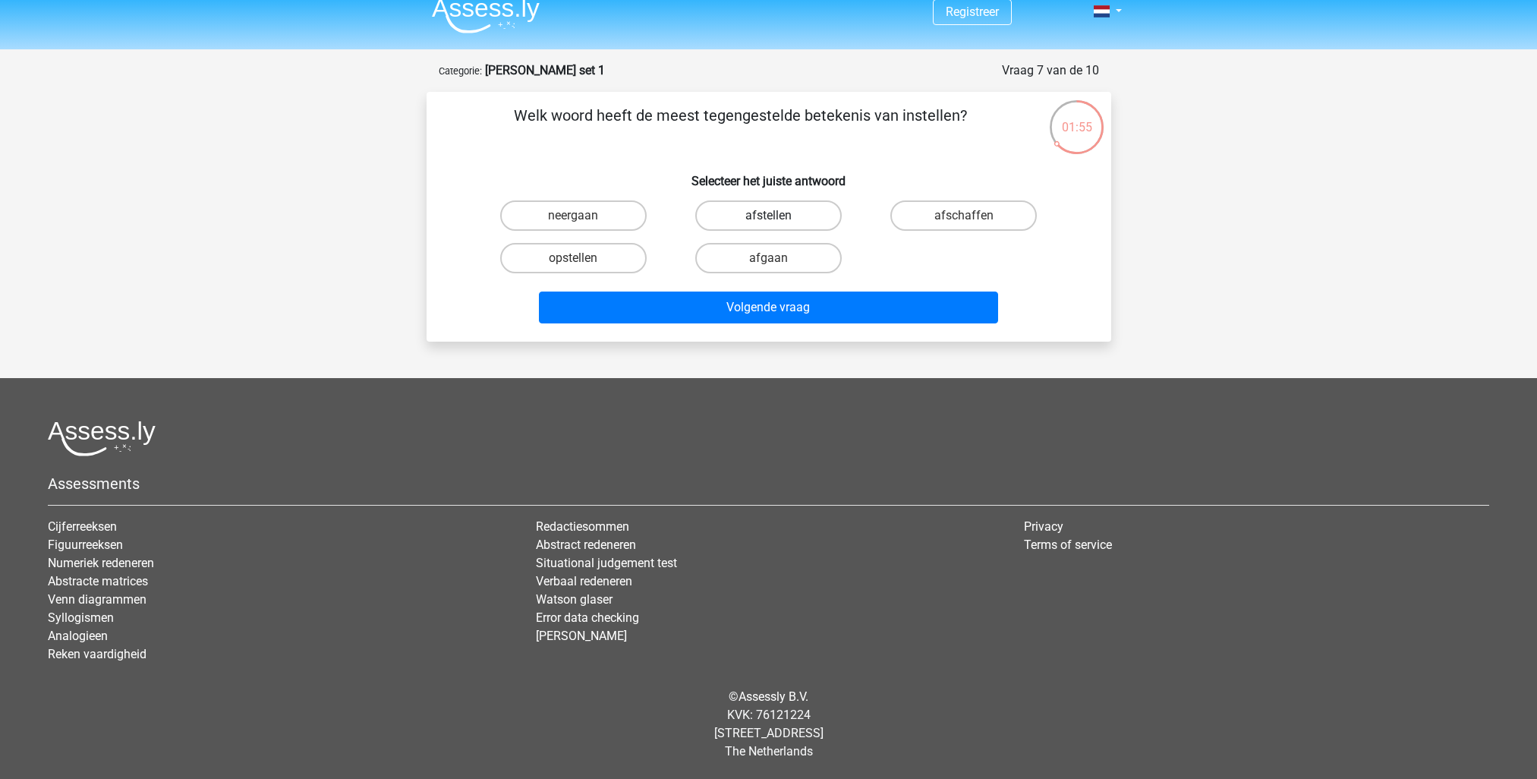
click at [765, 204] on label "afstellen" at bounding box center [768, 215] width 147 height 30
click at [768, 216] on input "afstellen" at bounding box center [773, 221] width 10 height 10
radio input "true"
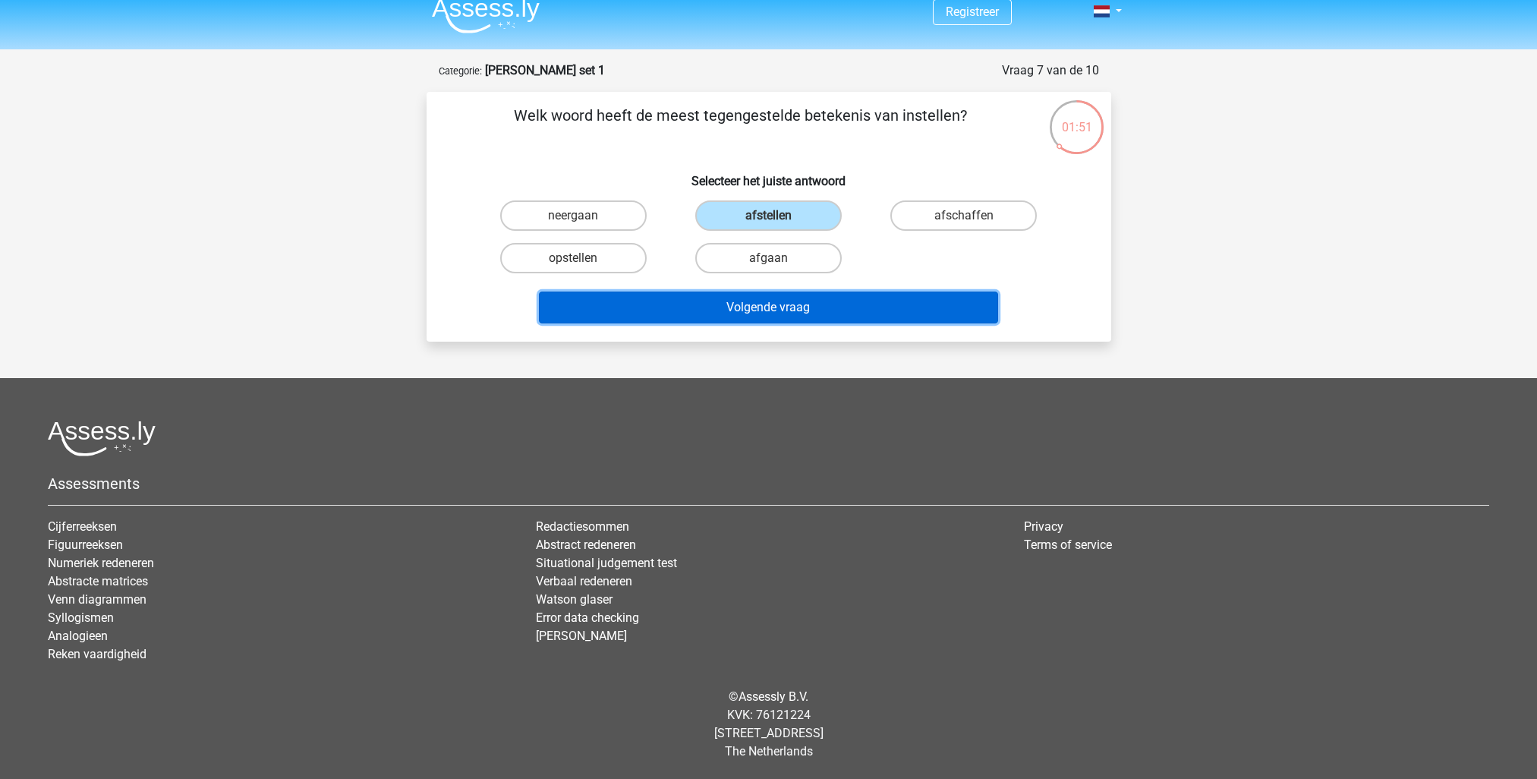
click at [733, 299] on button "Volgende vraag" at bounding box center [768, 308] width 459 height 32
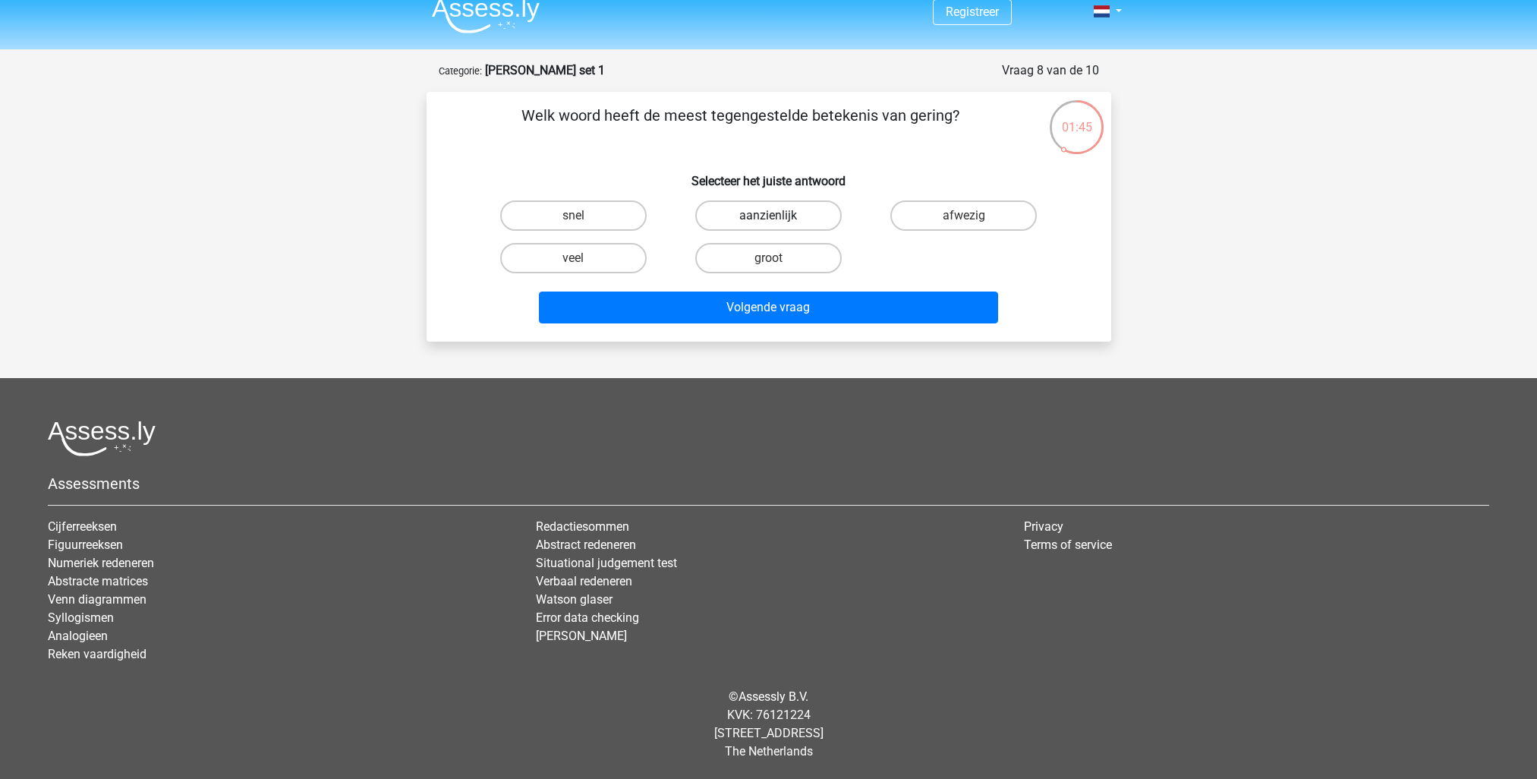
click at [799, 221] on label "aanzienlijk" at bounding box center [768, 215] width 147 height 30
click at [778, 221] on input "aanzienlijk" at bounding box center [773, 221] width 10 height 10
radio input "true"
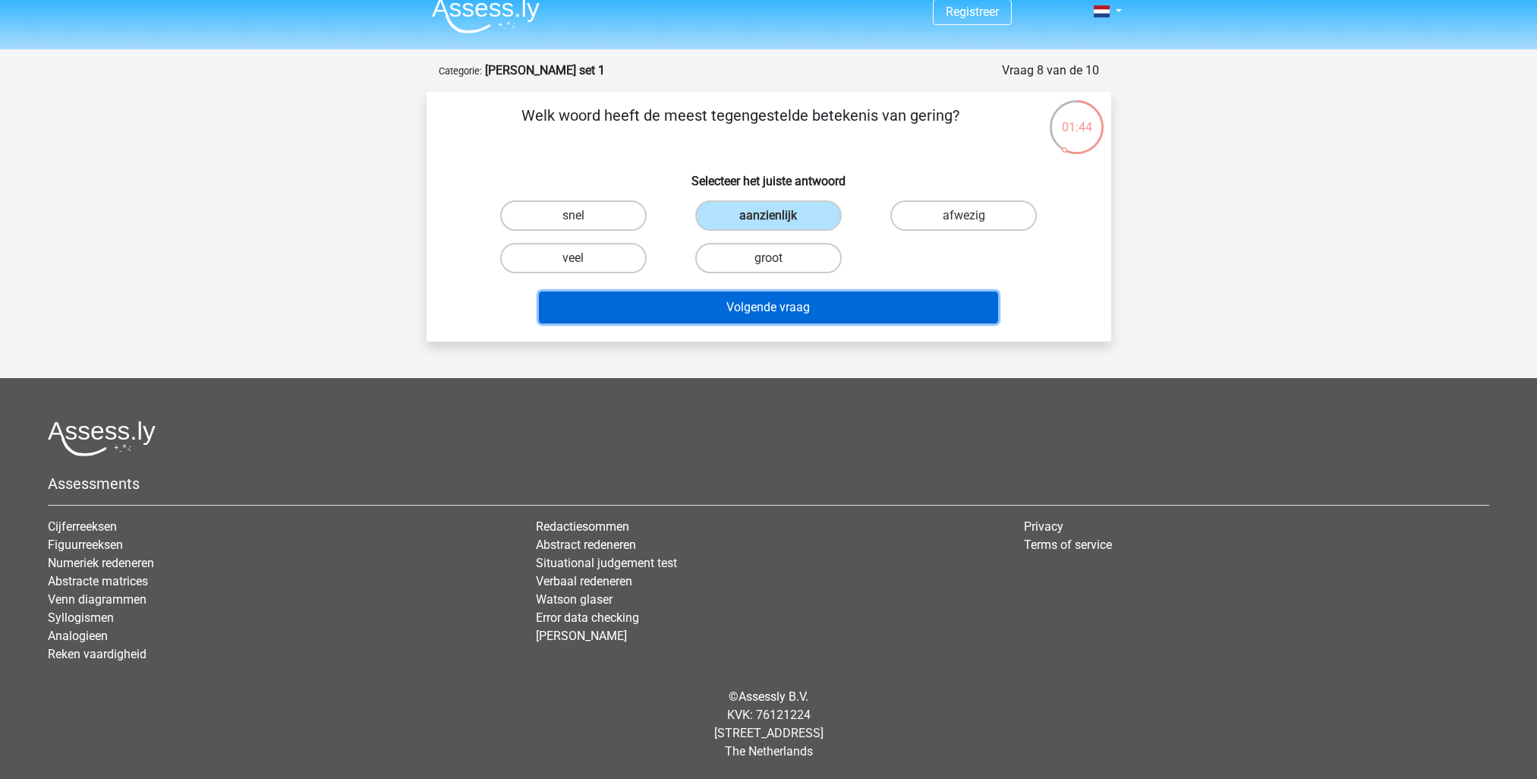
click at [714, 301] on button "Volgende vraag" at bounding box center [768, 308] width 459 height 32
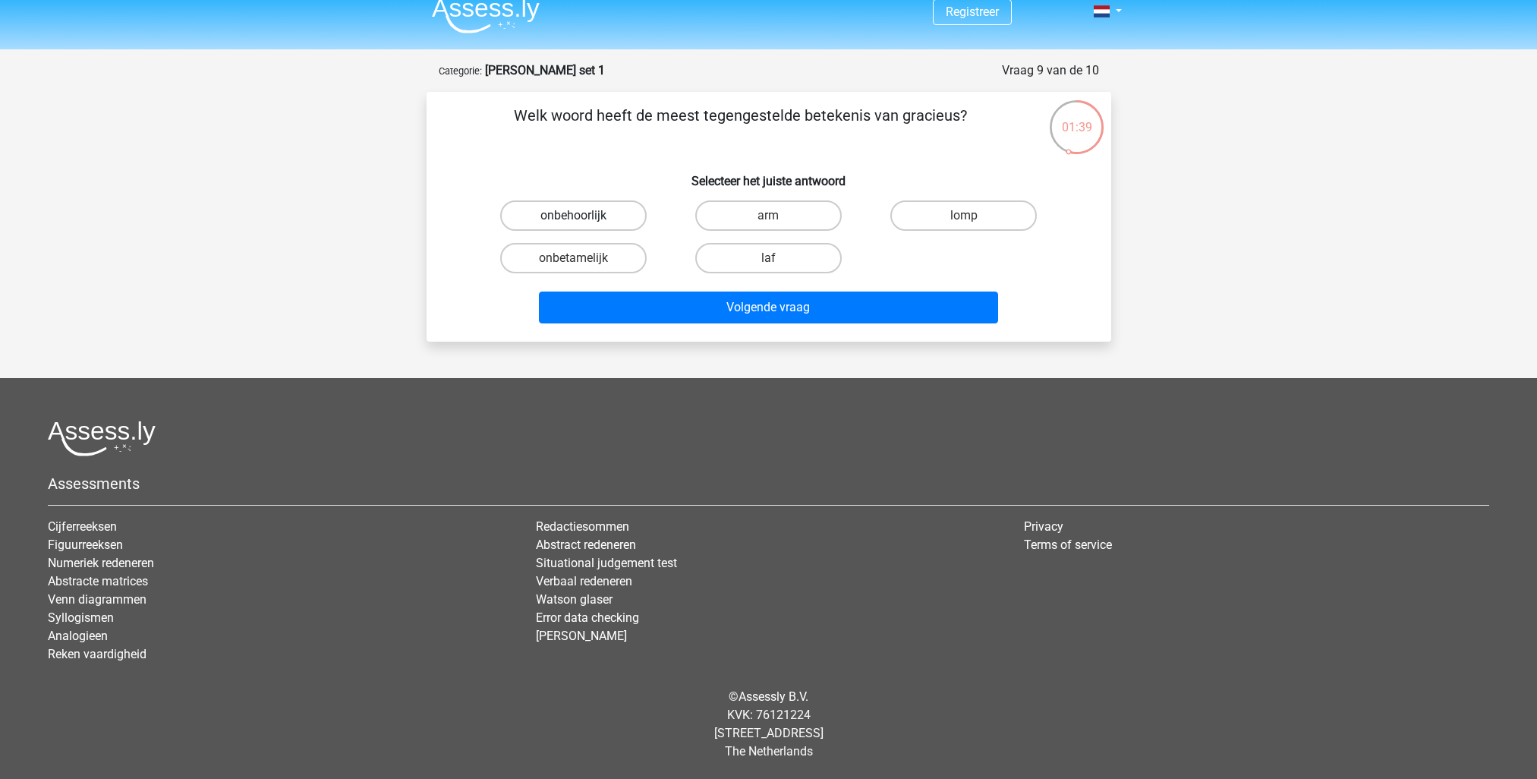
click at [617, 216] on label "onbehoorlijk" at bounding box center [573, 215] width 147 height 30
click at [583, 216] on input "onbehoorlijk" at bounding box center [578, 221] width 10 height 10
radio input "true"
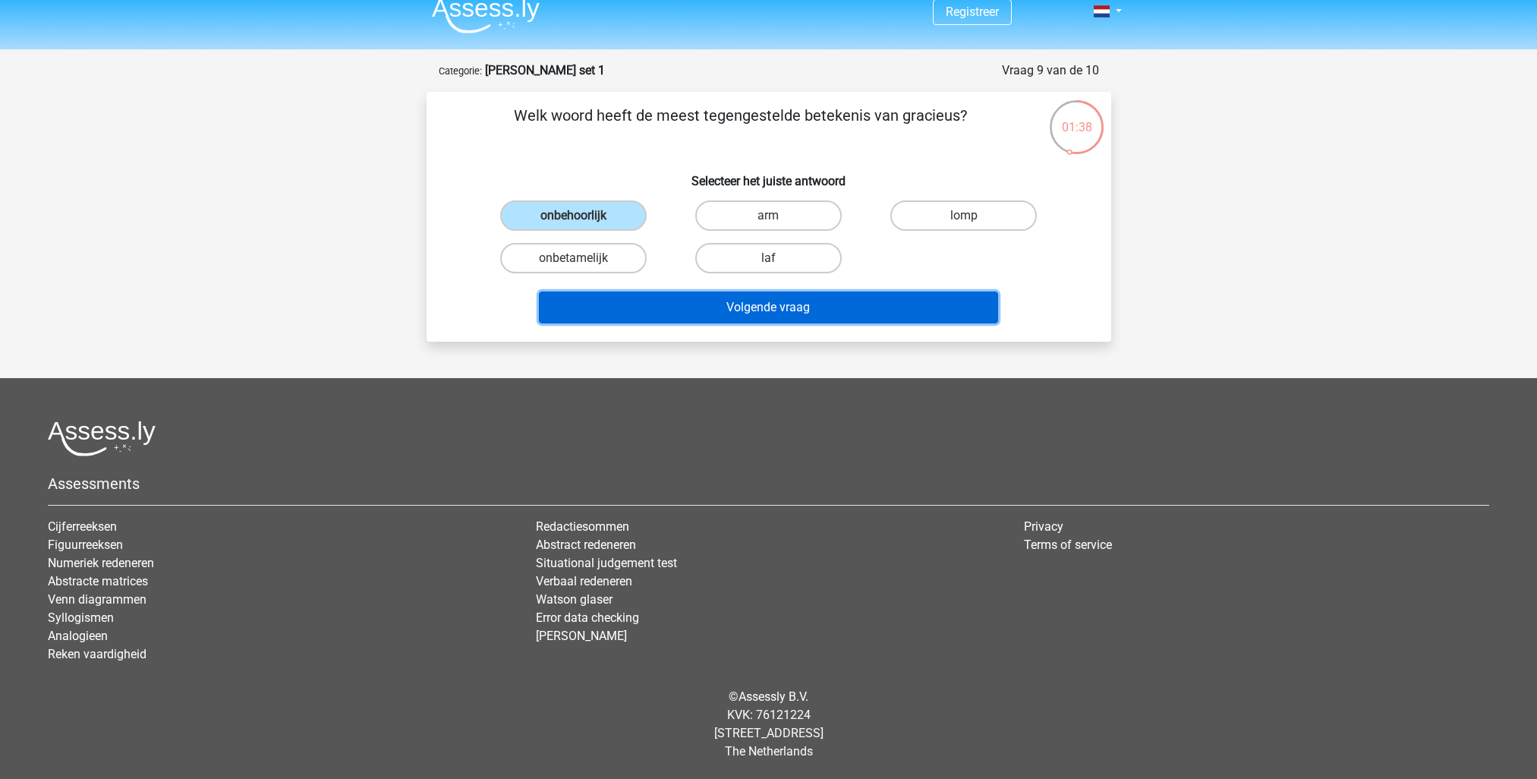
click at [768, 307] on button "Volgende vraag" at bounding box center [768, 308] width 459 height 32
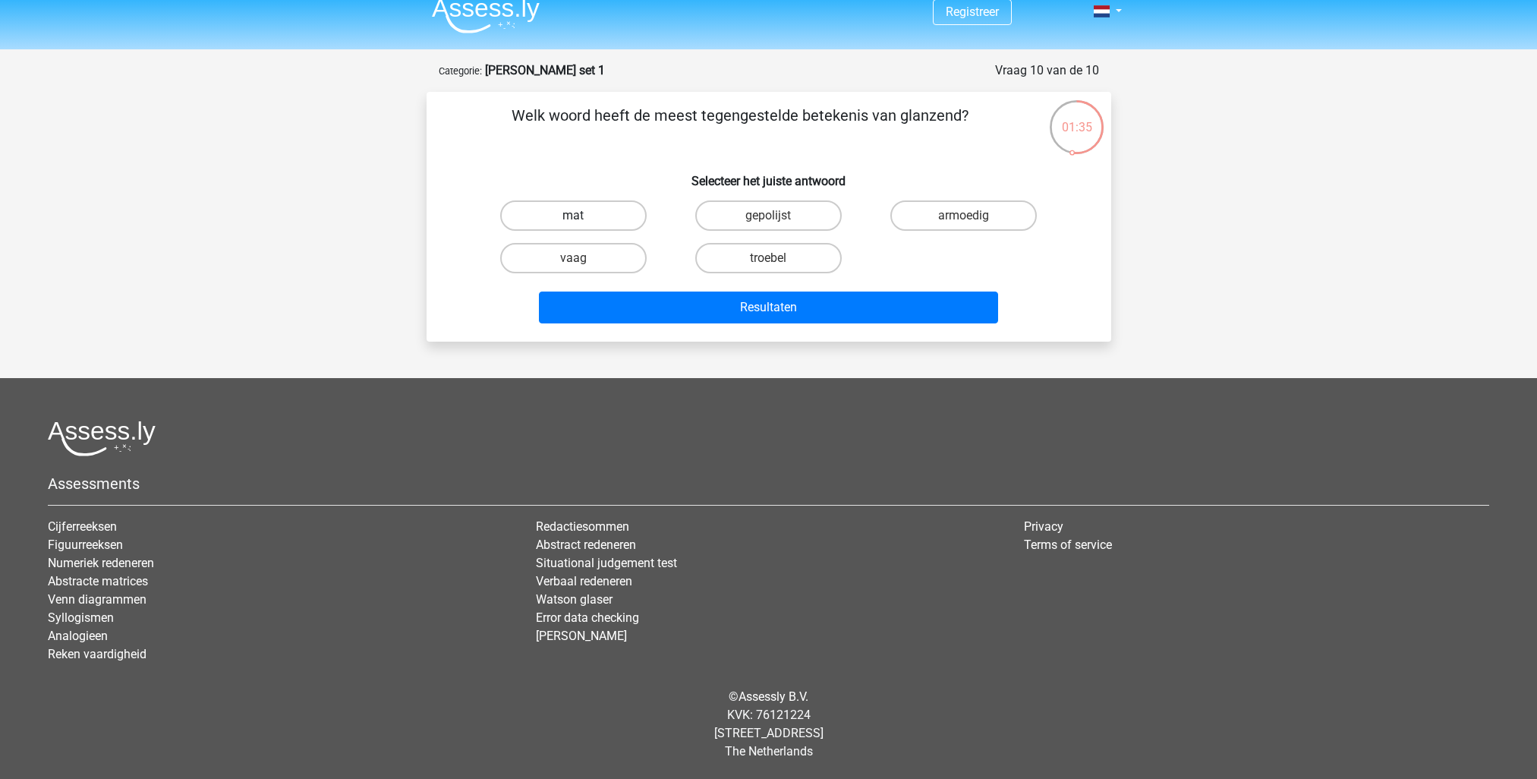
click at [569, 217] on label "mat" at bounding box center [573, 215] width 147 height 30
click at [573, 217] on input "mat" at bounding box center [578, 221] width 10 height 10
radio input "true"
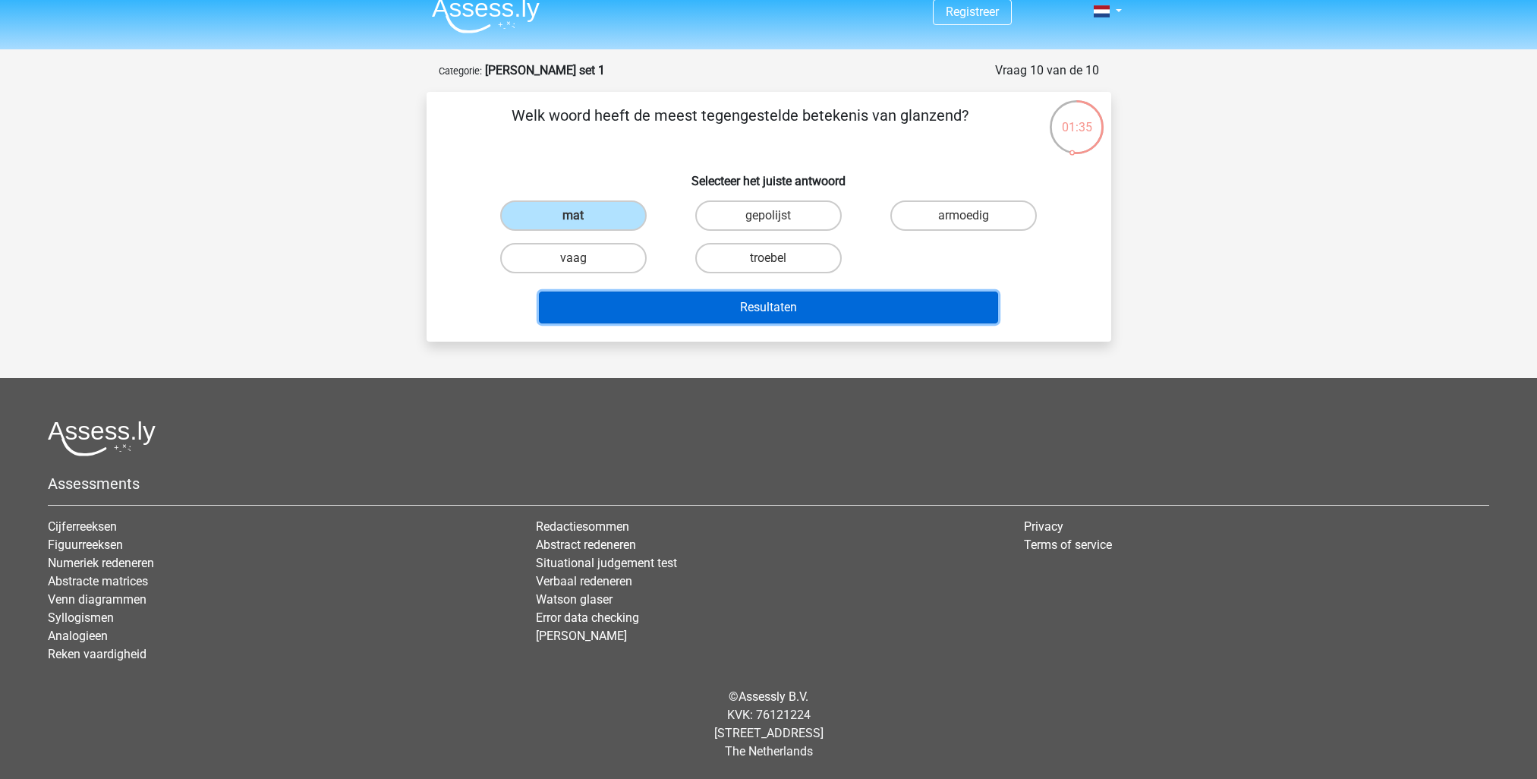
click at [708, 308] on button "Resultaten" at bounding box center [768, 308] width 459 height 32
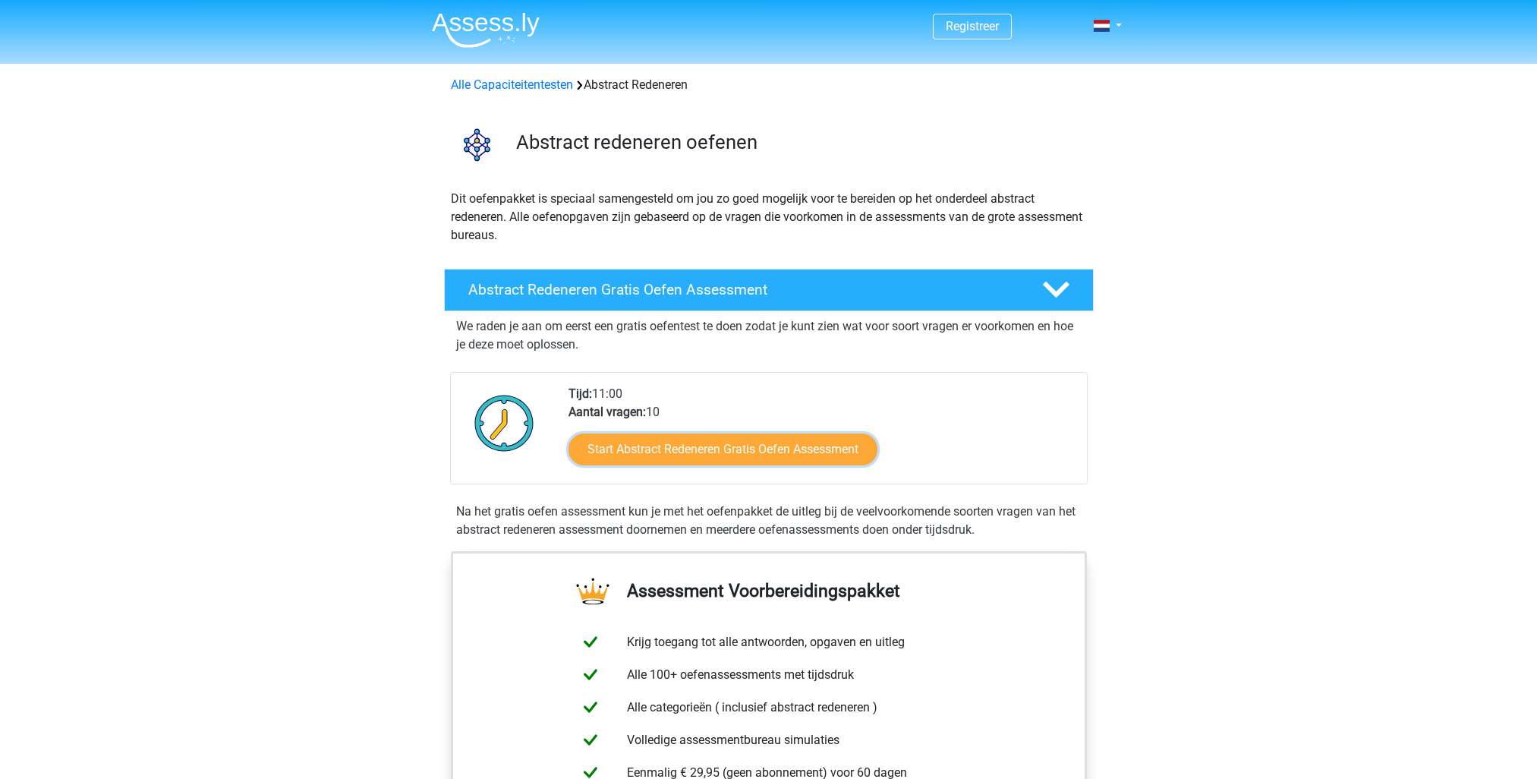
click at [705, 434] on link "Start Abstract Redeneren Gratis Oefen Assessment" at bounding box center [723, 450] width 309 height 32
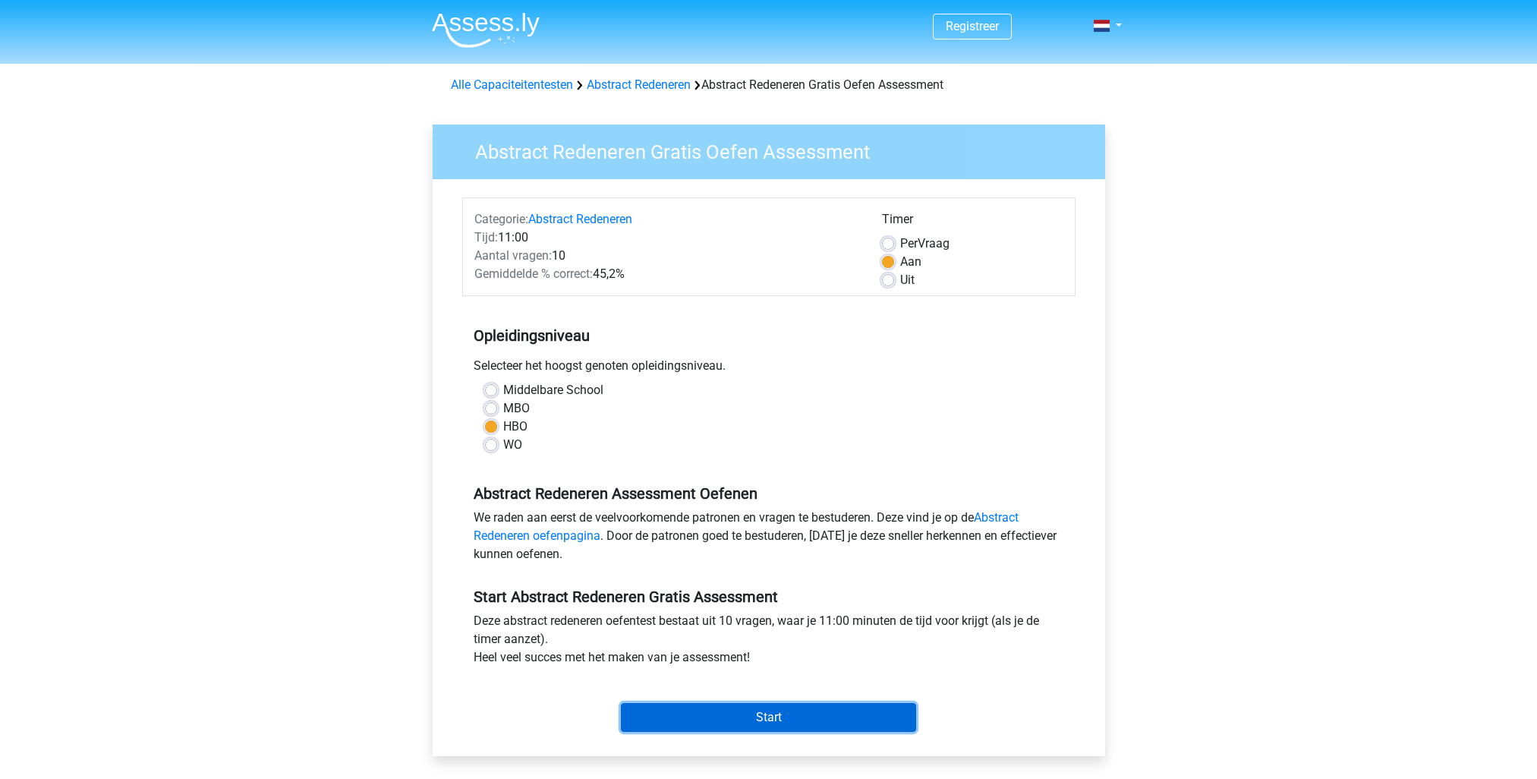
click at [714, 717] on input "Start" at bounding box center [768, 717] width 295 height 29
click at [894, 238] on div "Per Vraag" at bounding box center [972, 244] width 181 height 18
click at [900, 243] on label "Per Vraag" at bounding box center [924, 244] width 49 height 18
click at [892, 243] on input "Per Vraag" at bounding box center [888, 242] width 12 height 15
radio input "true"
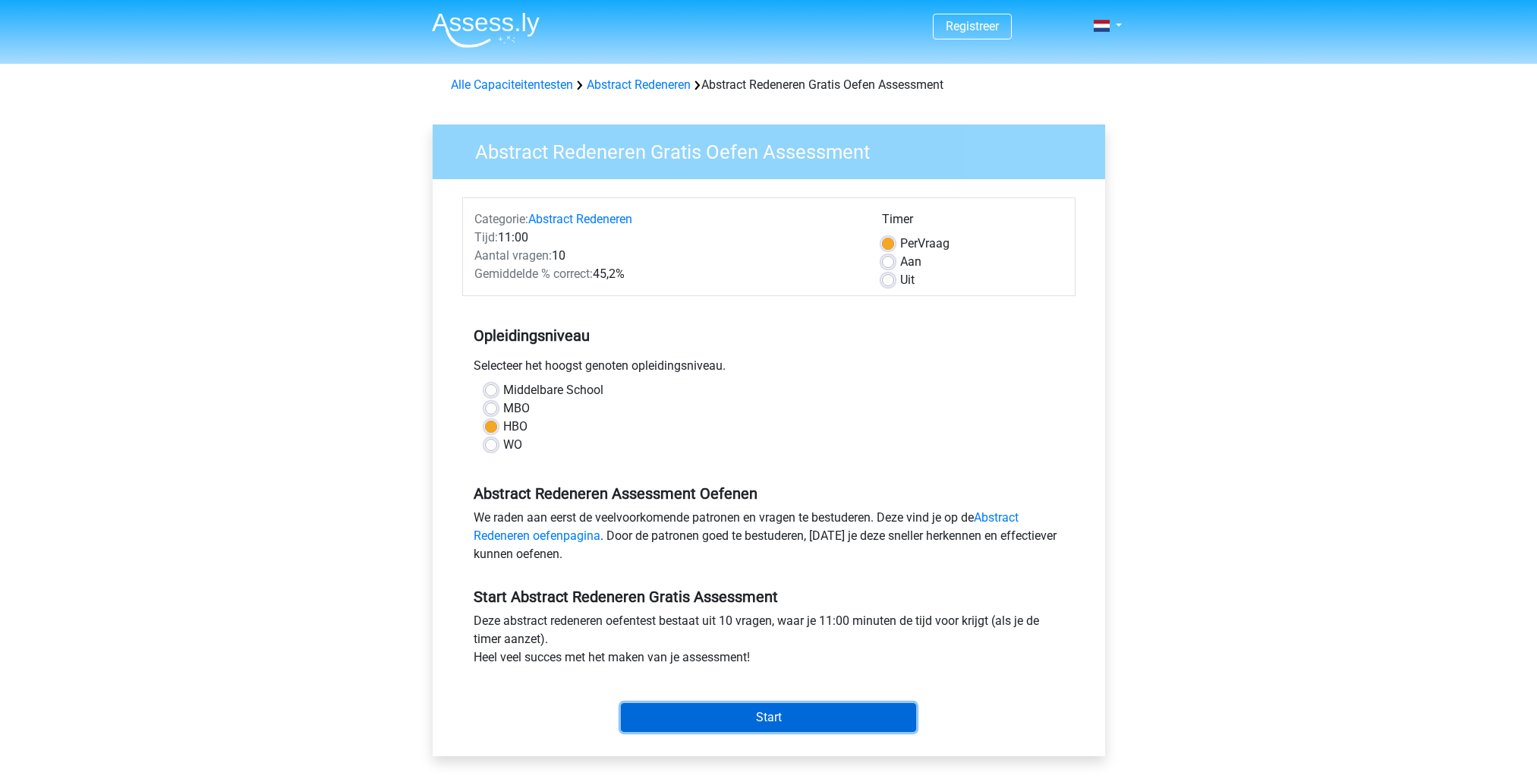
click at [767, 705] on input "Start" at bounding box center [768, 717] width 295 height 29
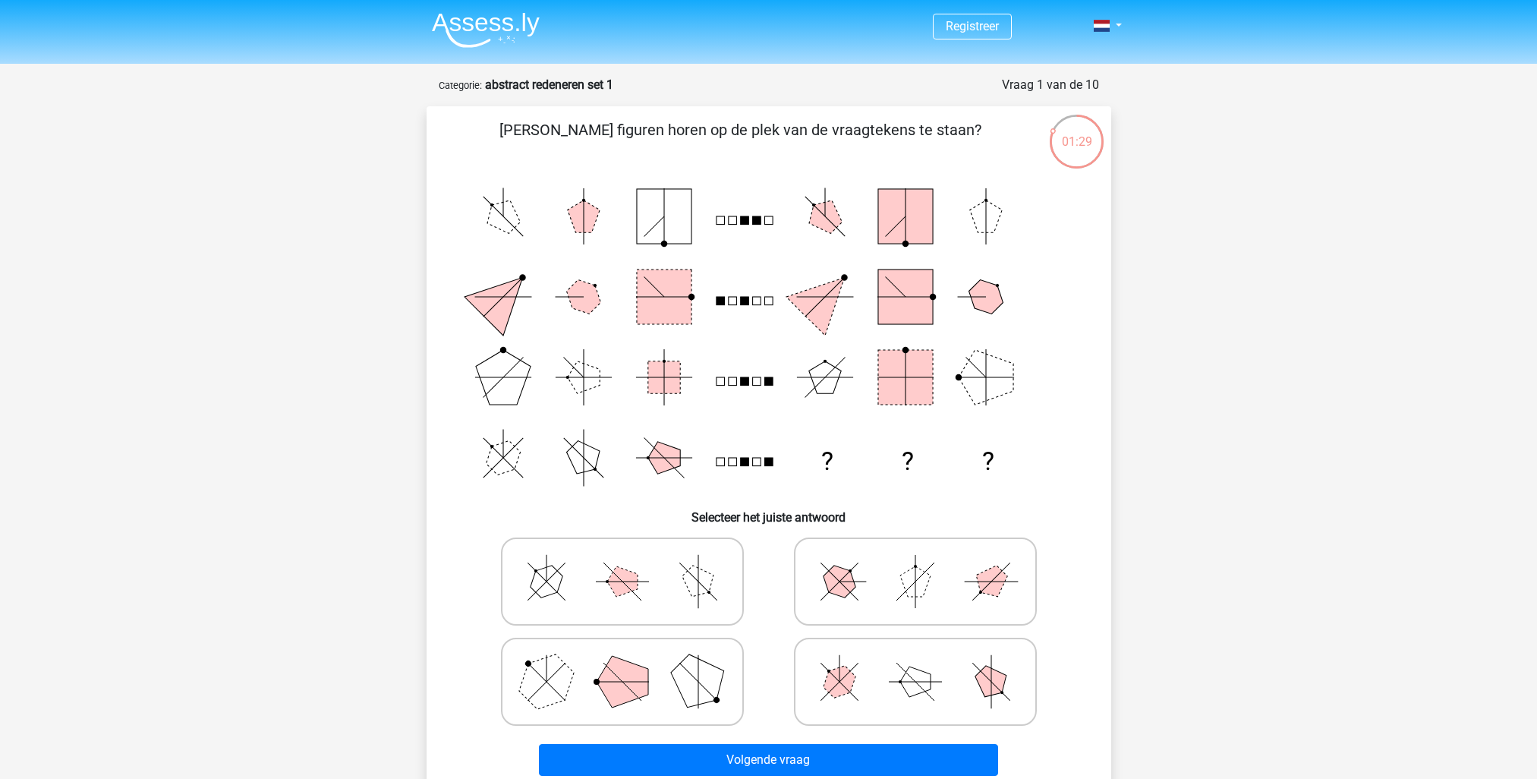
scroll to position [76, 0]
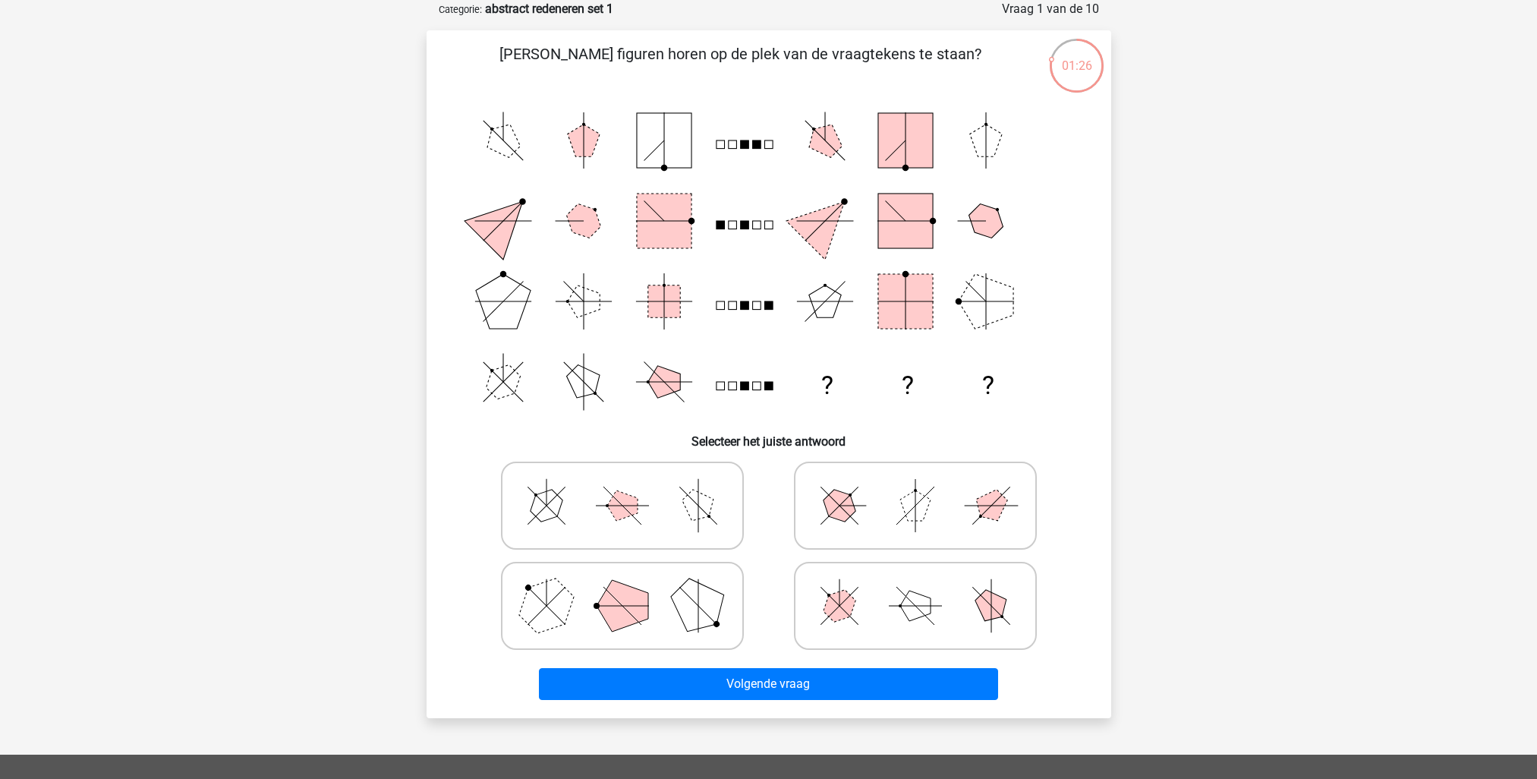
click at [744, 382] on rect at bounding box center [744, 386] width 8 height 8
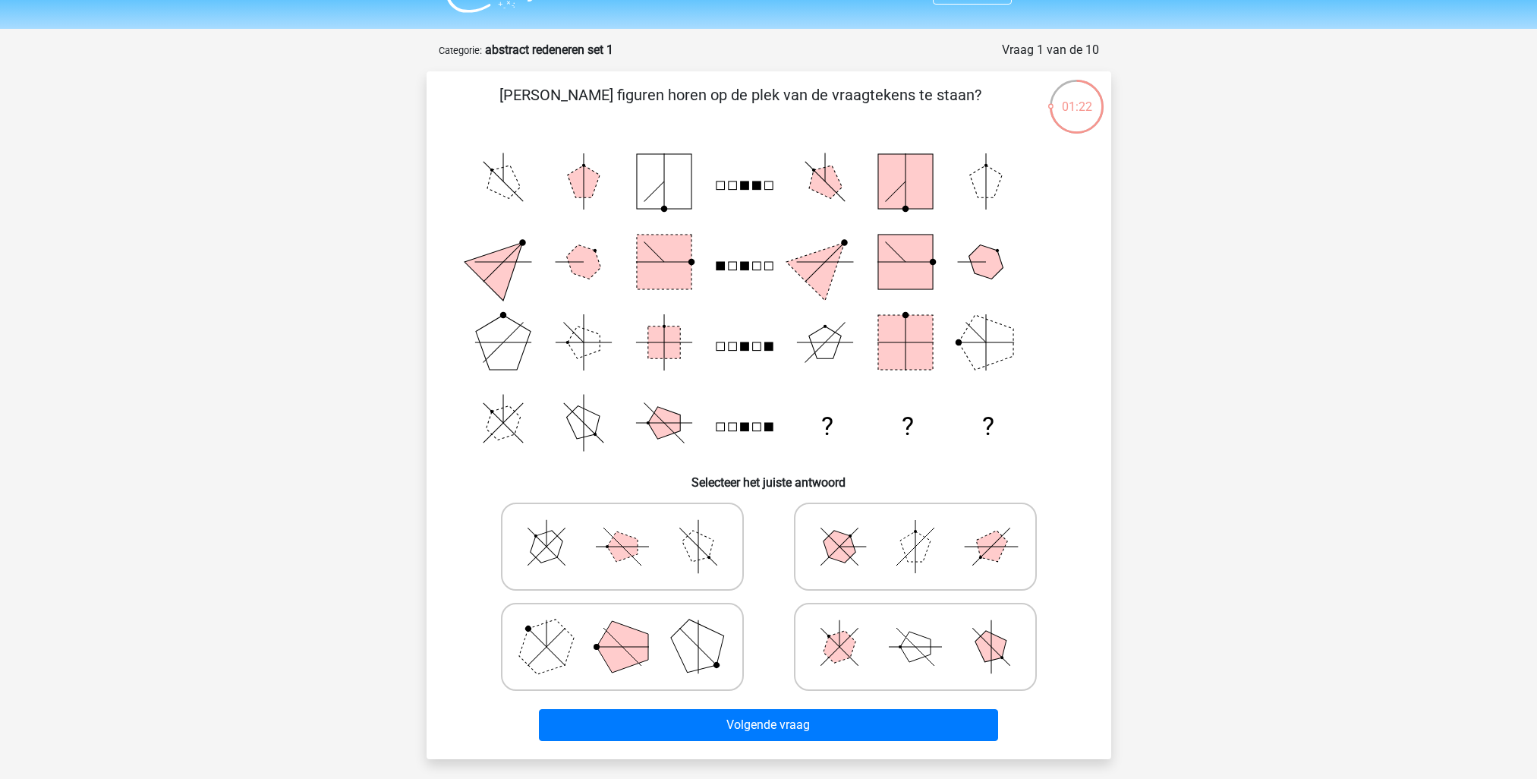
scroll to position [0, 0]
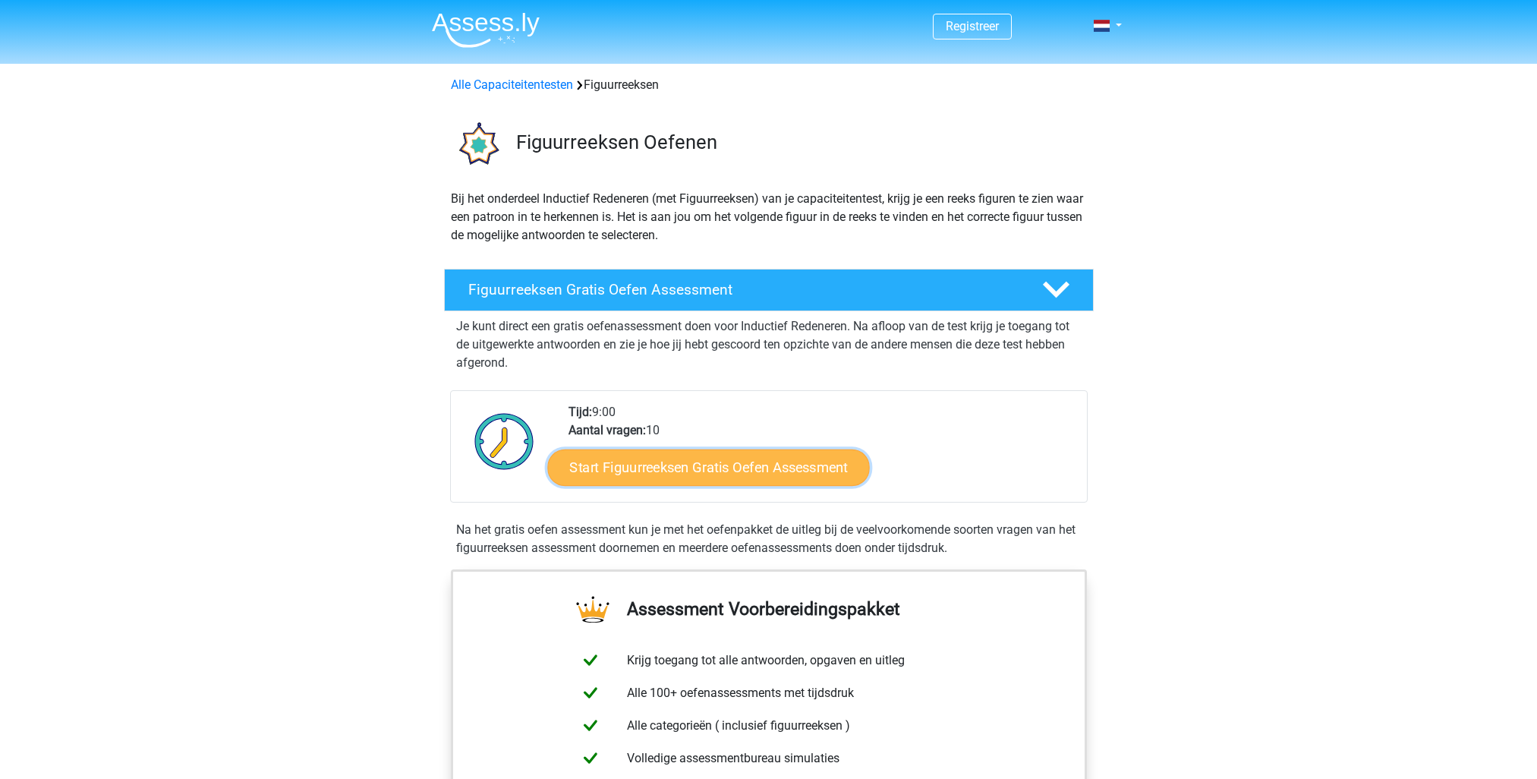
click at [668, 466] on link "Start Figuurreeksen Gratis Oefen Assessment" at bounding box center [708, 467] width 322 height 36
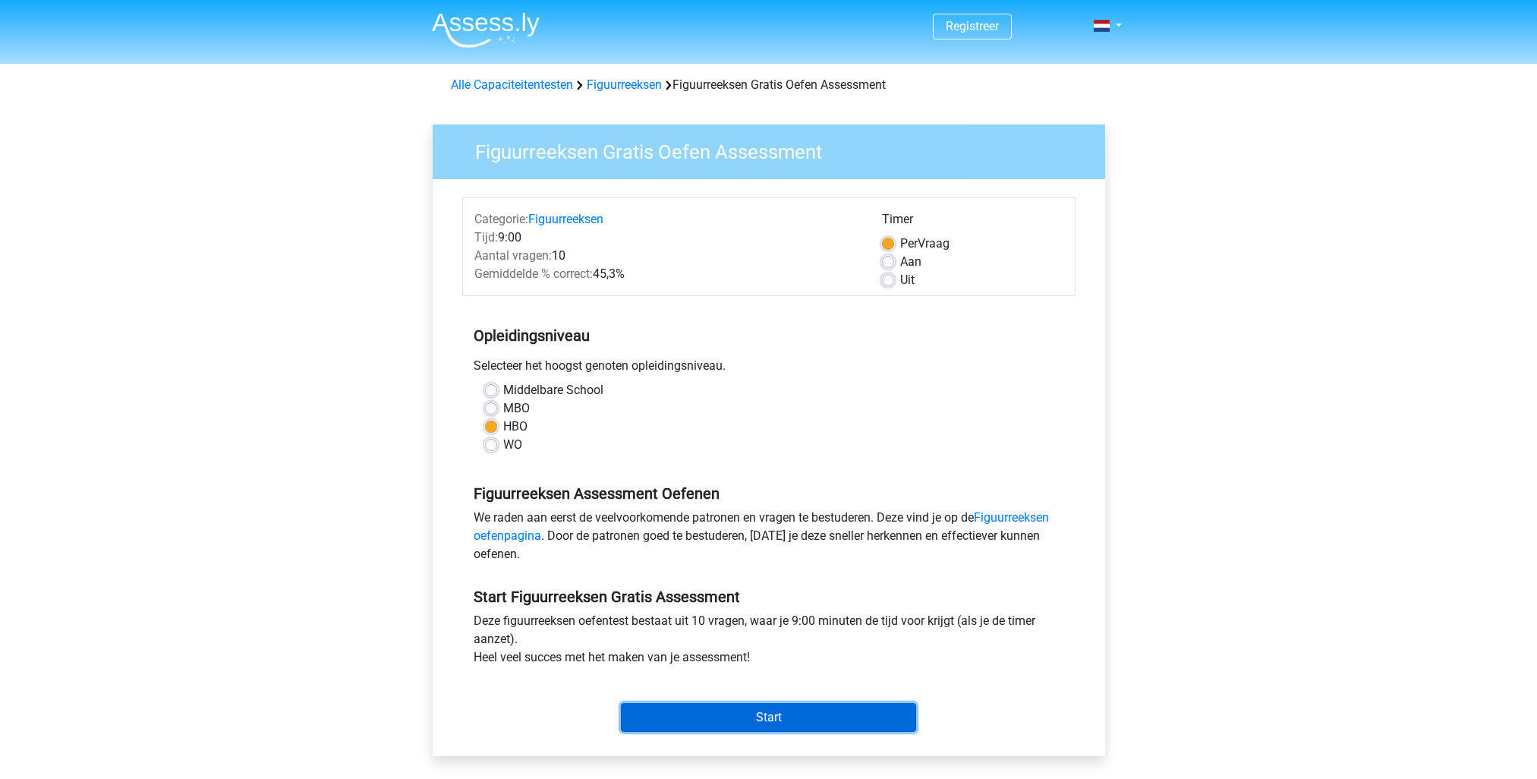
click at [746, 719] on input "Start" at bounding box center [768, 717] width 295 height 29
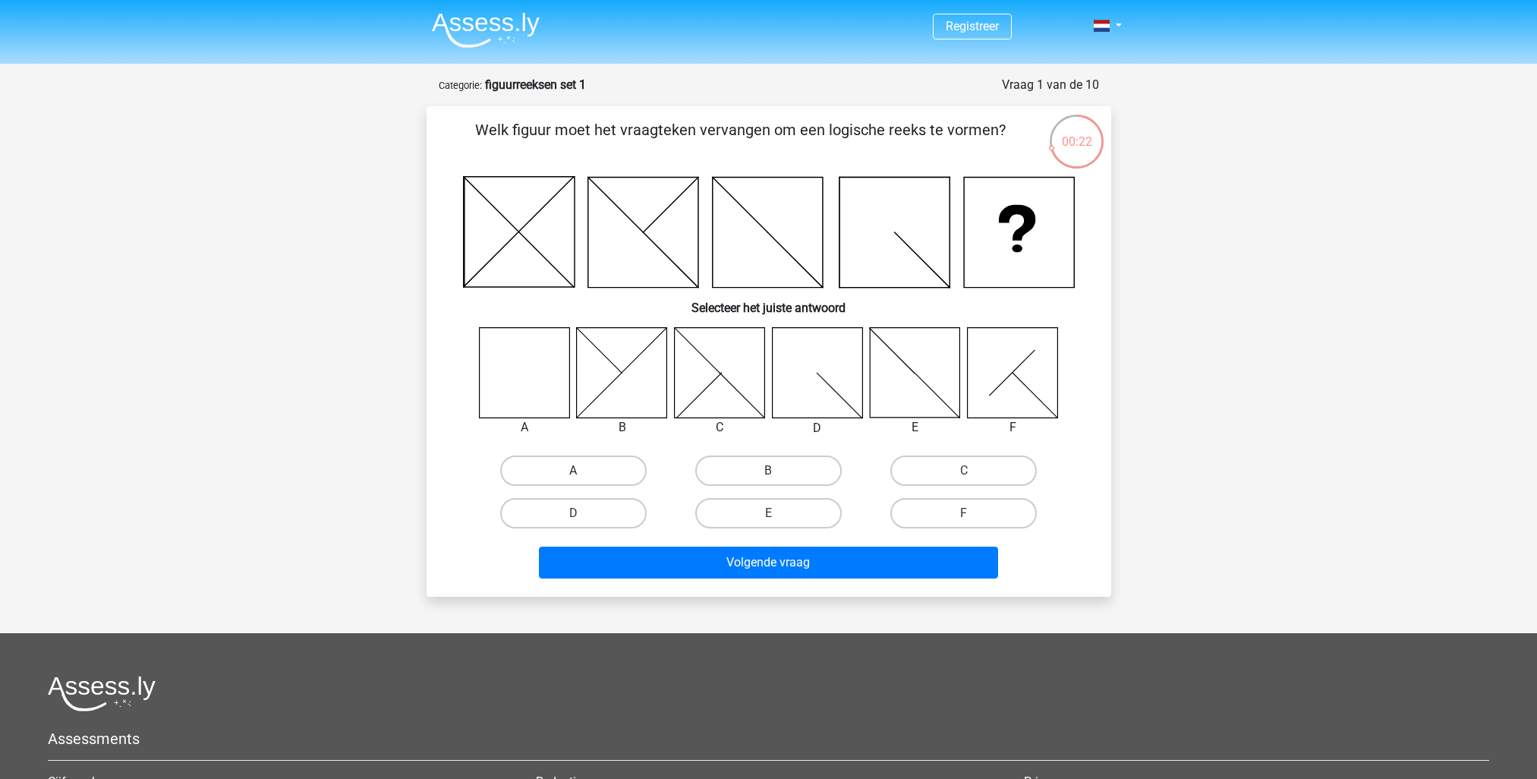
click at [579, 468] on label "A" at bounding box center [573, 471] width 147 height 30
click at [579, 471] on input "A" at bounding box center [578, 476] width 10 height 10
radio input "true"
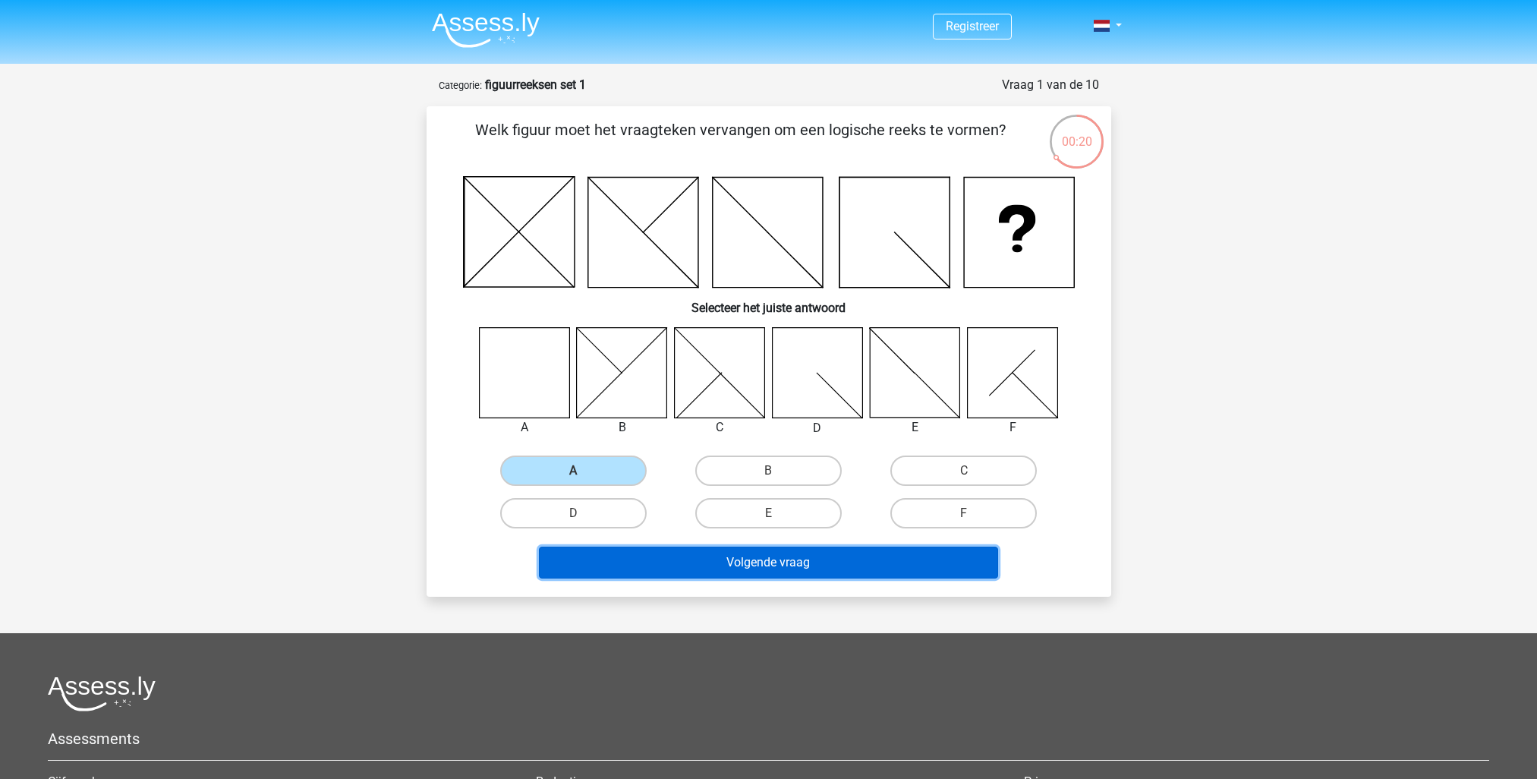
click at [779, 555] on button "Volgende vraag" at bounding box center [768, 563] width 459 height 32
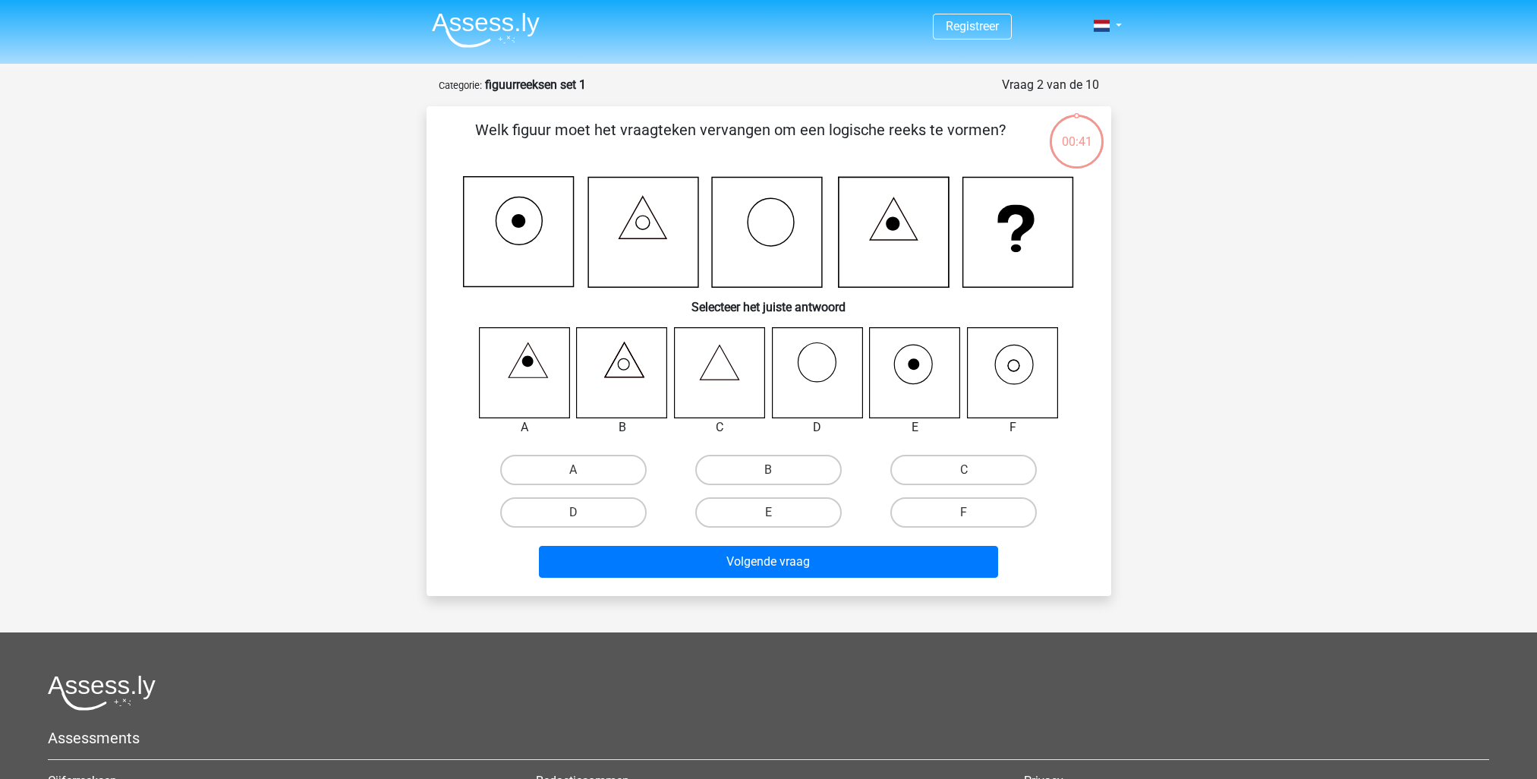
scroll to position [76, 0]
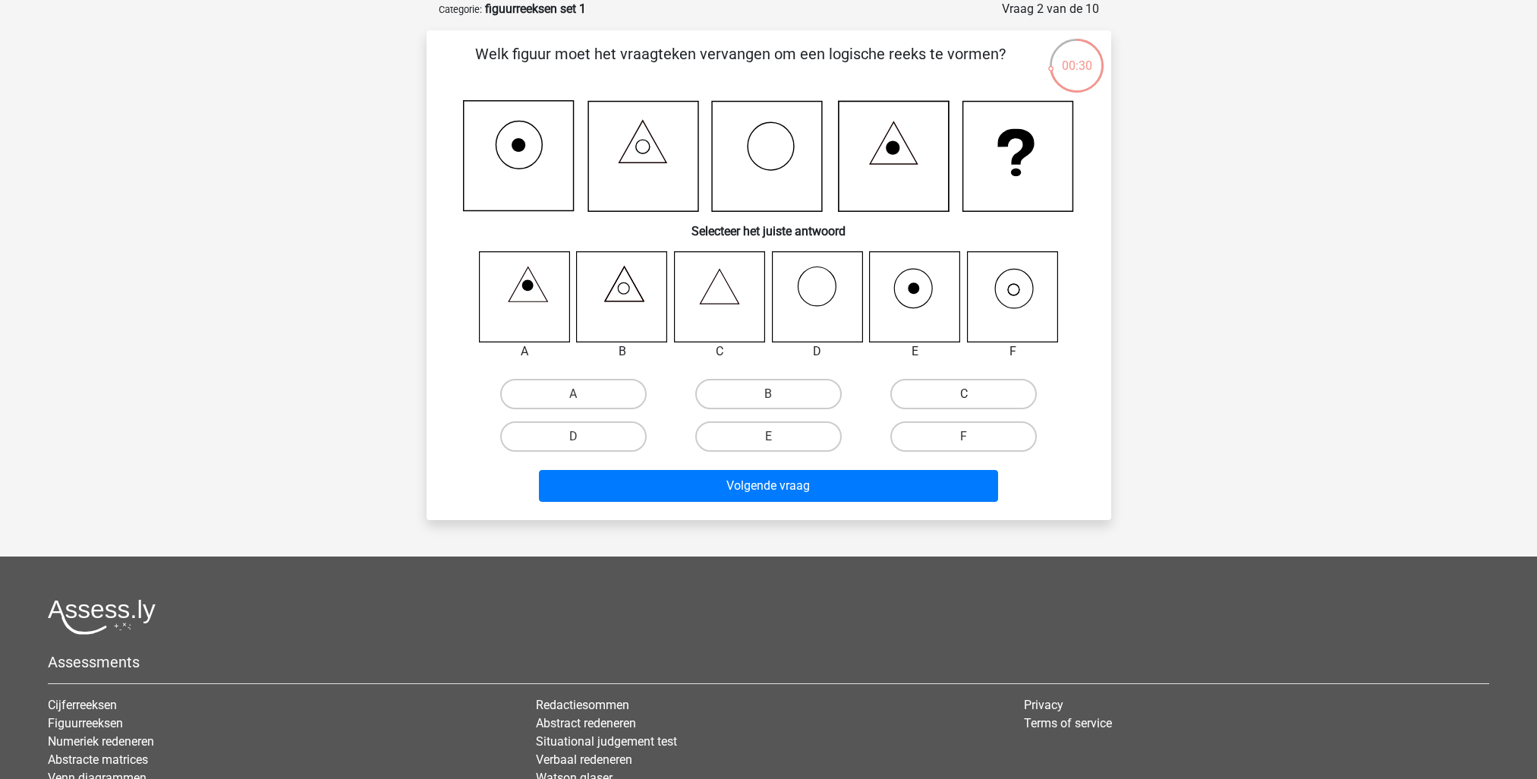
click at [928, 399] on label "C" at bounding box center [964, 394] width 147 height 30
click at [964, 399] on input "C" at bounding box center [969, 399] width 10 height 10
radio input "true"
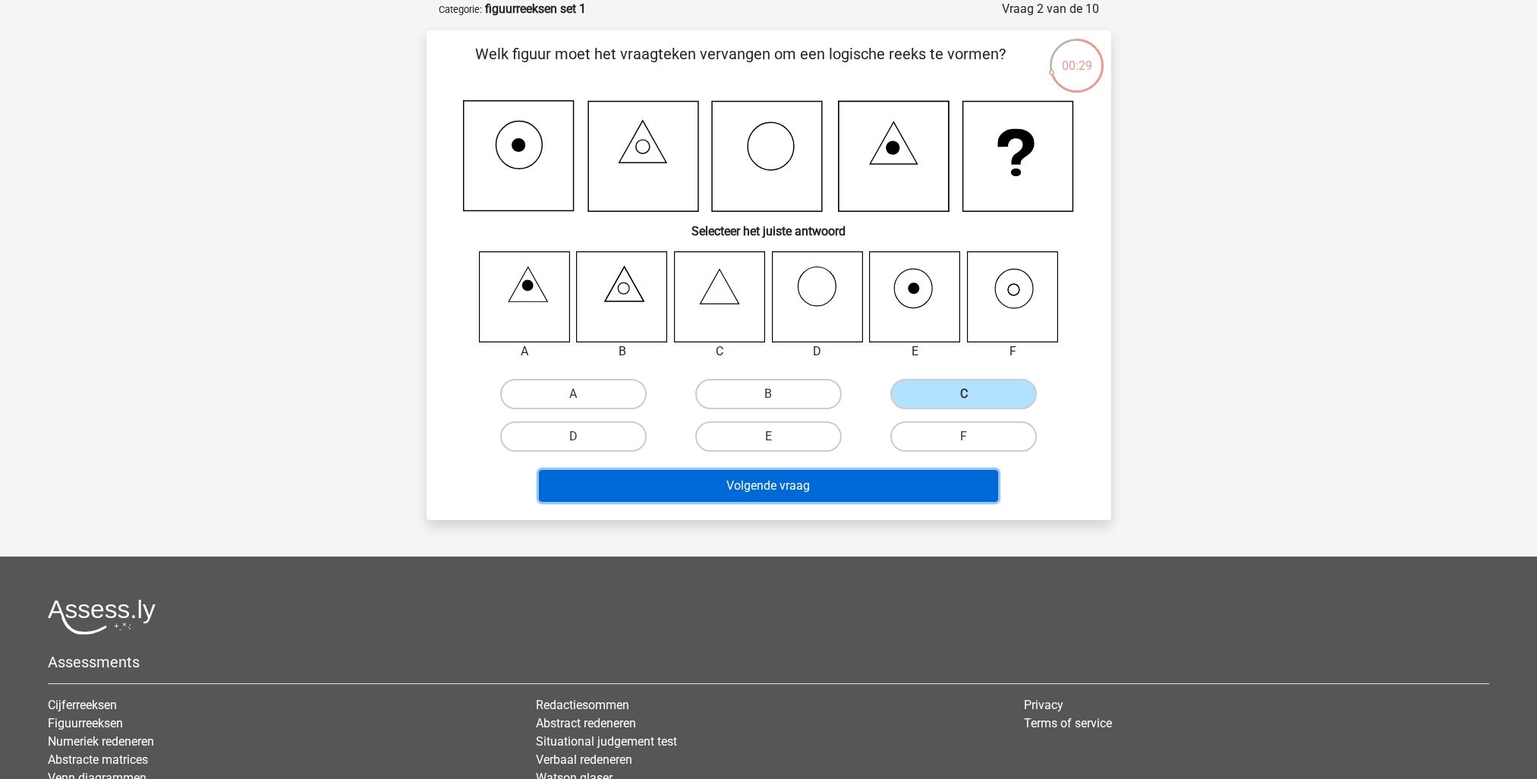
click at [818, 488] on button "Volgende vraag" at bounding box center [768, 486] width 459 height 32
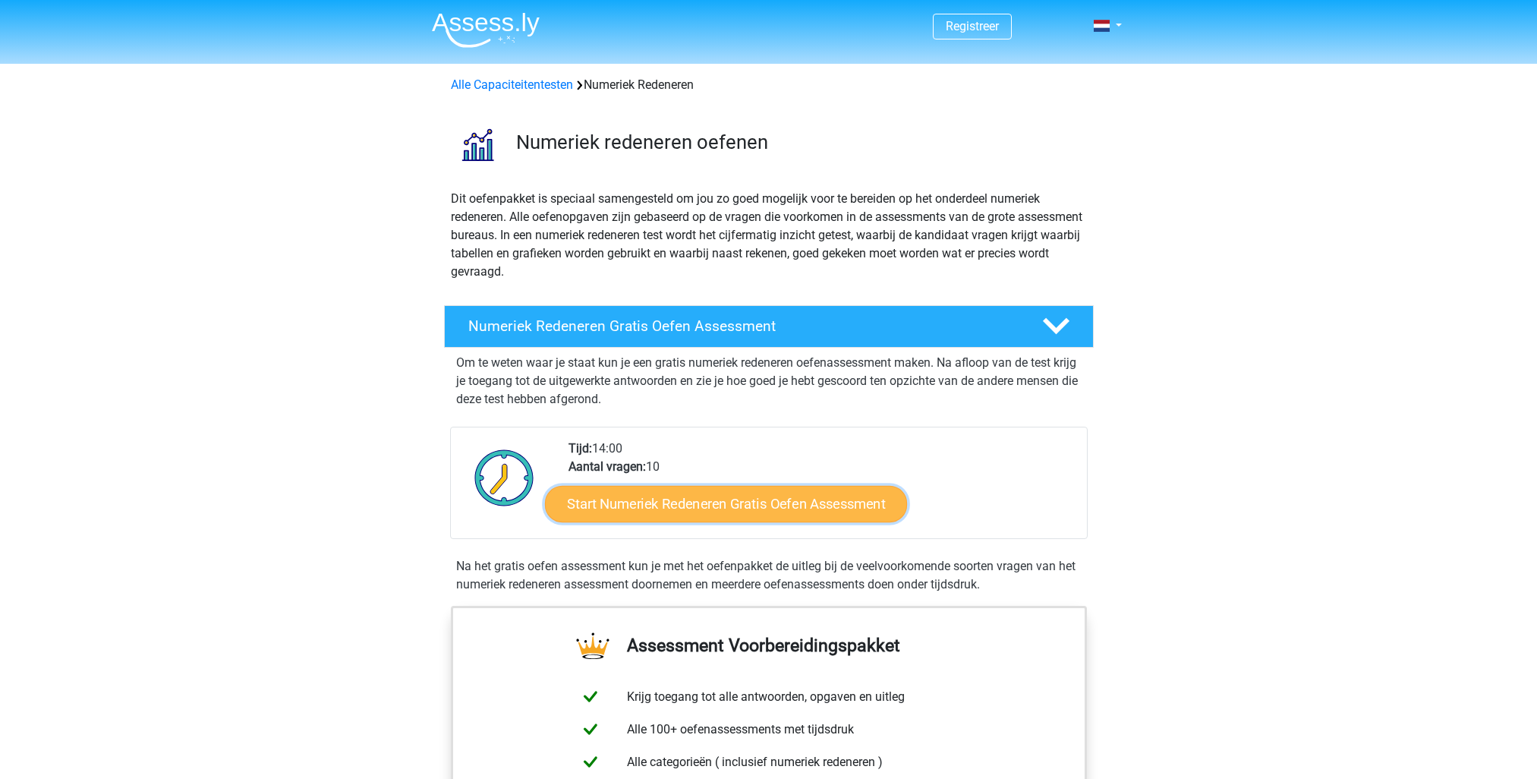
click at [677, 509] on link "Start Numeriek Redeneren Gratis Oefen Assessment" at bounding box center [726, 503] width 362 height 36
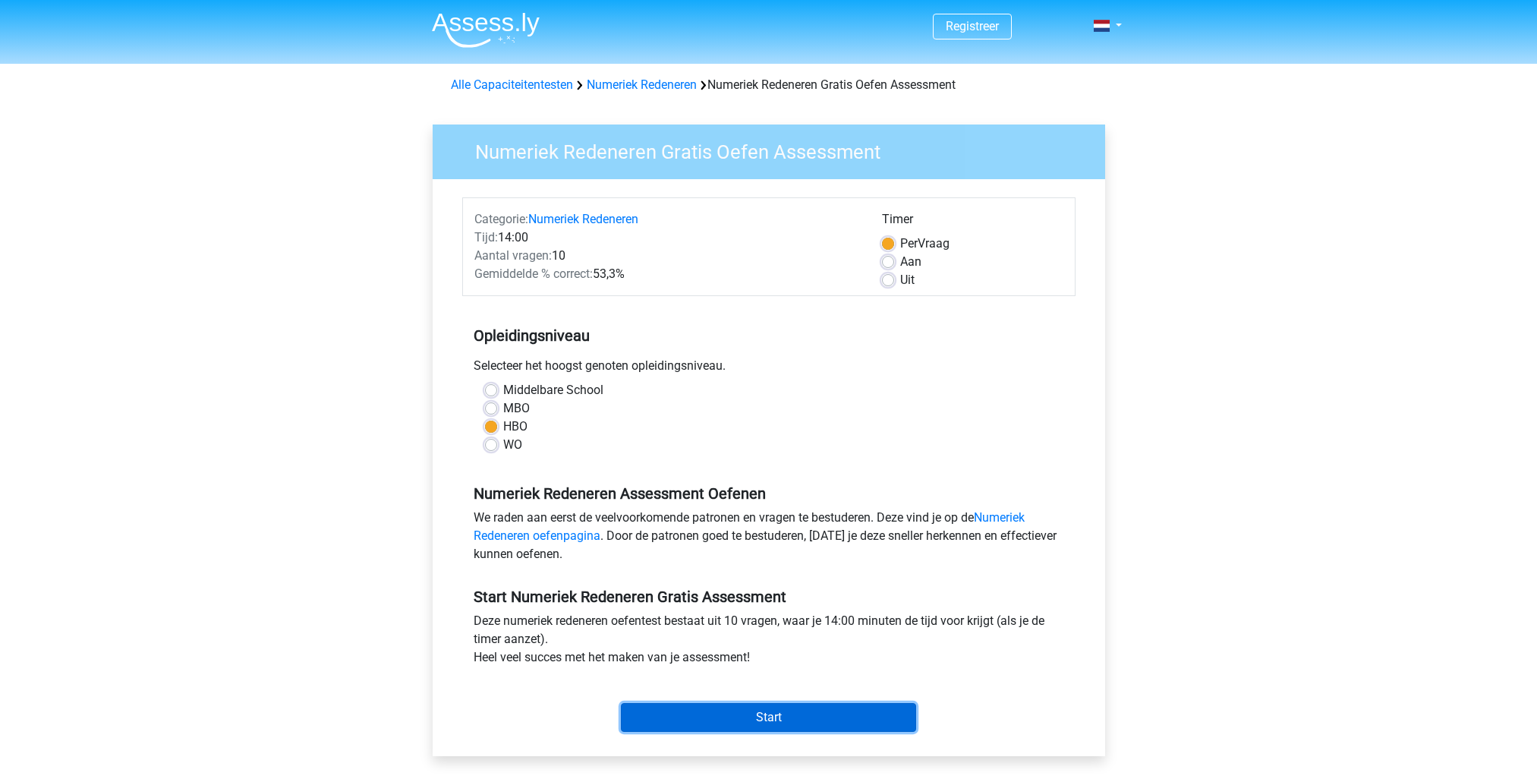
click at [719, 712] on input "Start" at bounding box center [768, 717] width 295 height 29
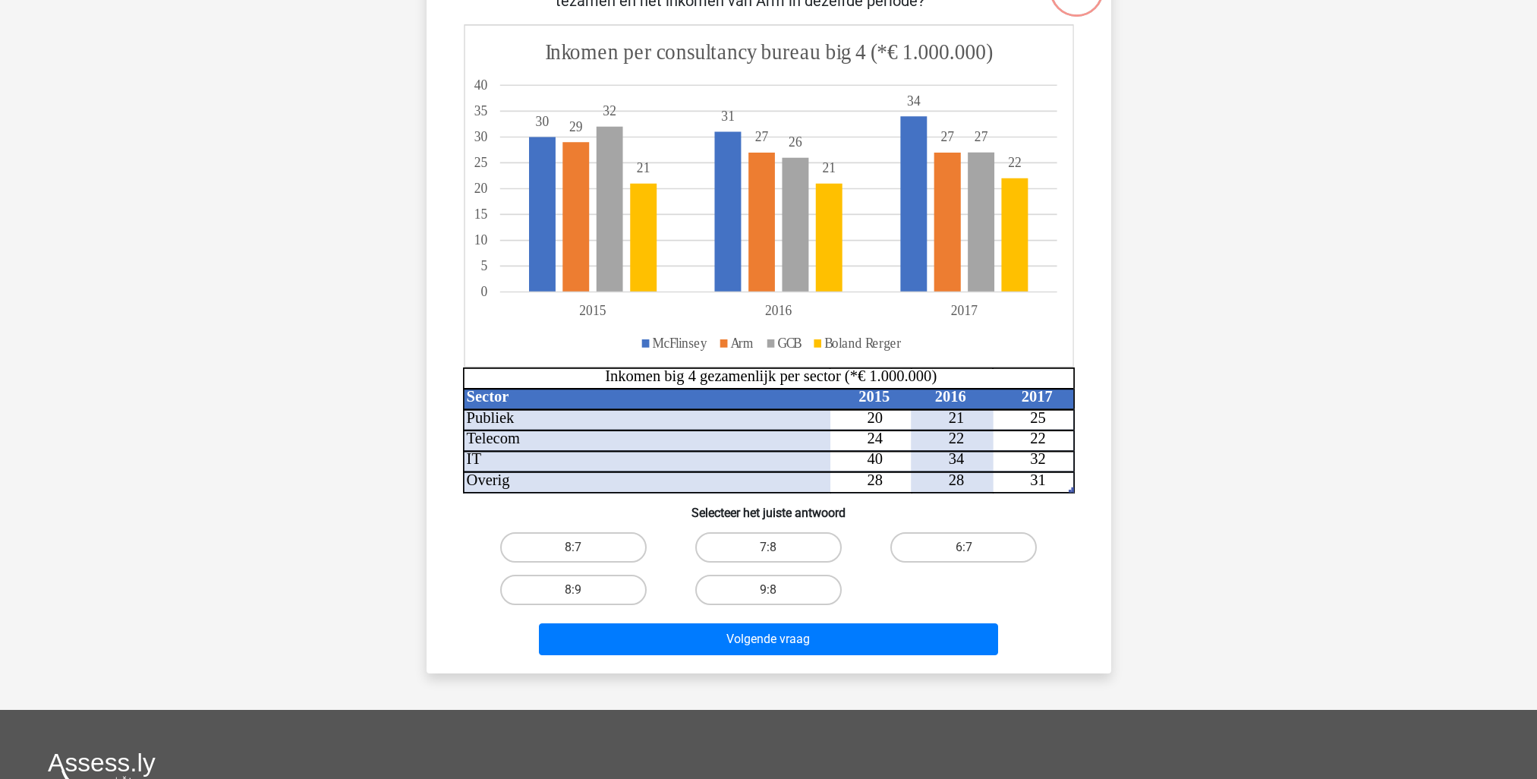
scroll to position [76, 0]
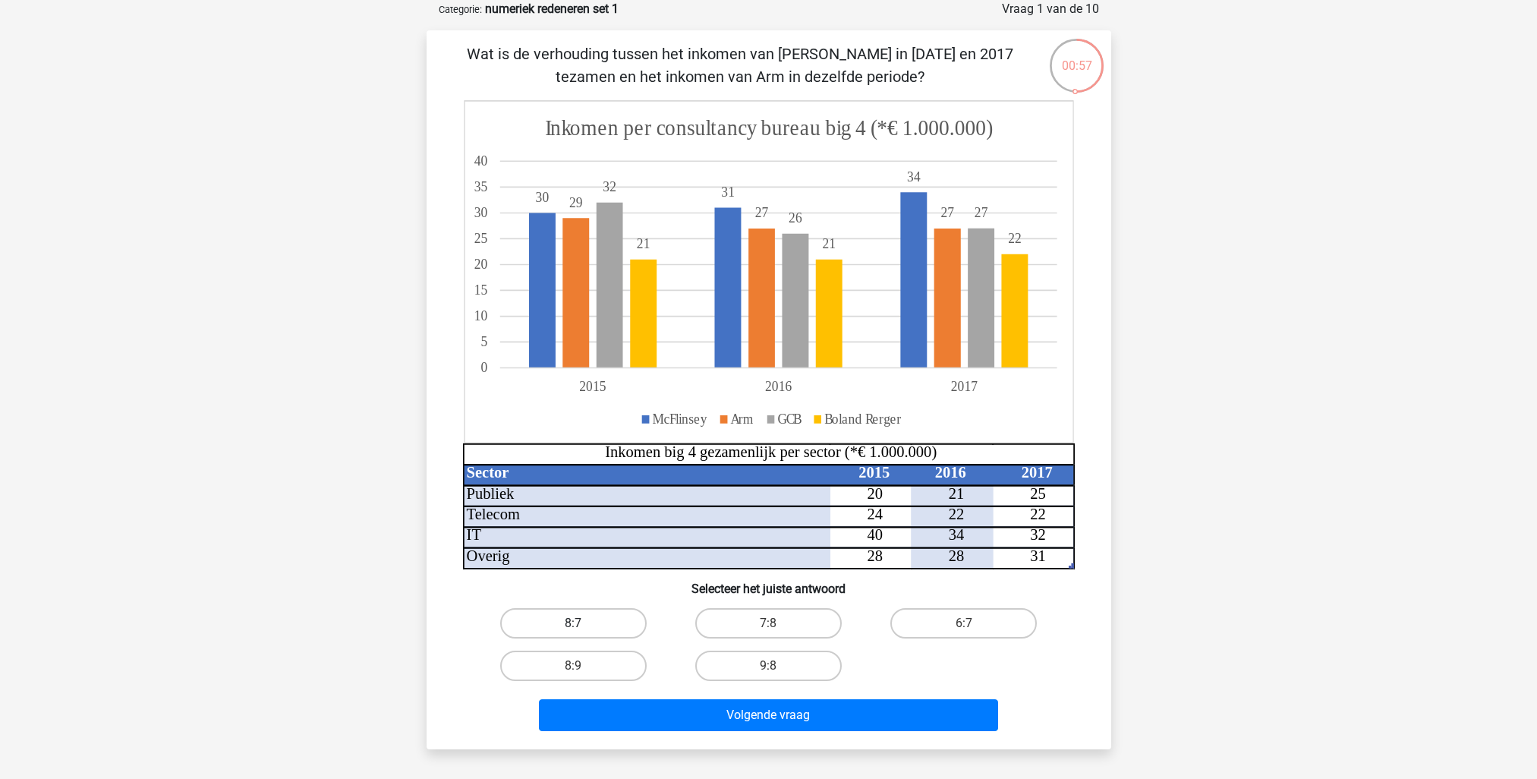
click at [612, 626] on label "8:7" at bounding box center [573, 623] width 147 height 30
click at [583, 626] on input "8:7" at bounding box center [578, 628] width 10 height 10
radio input "true"
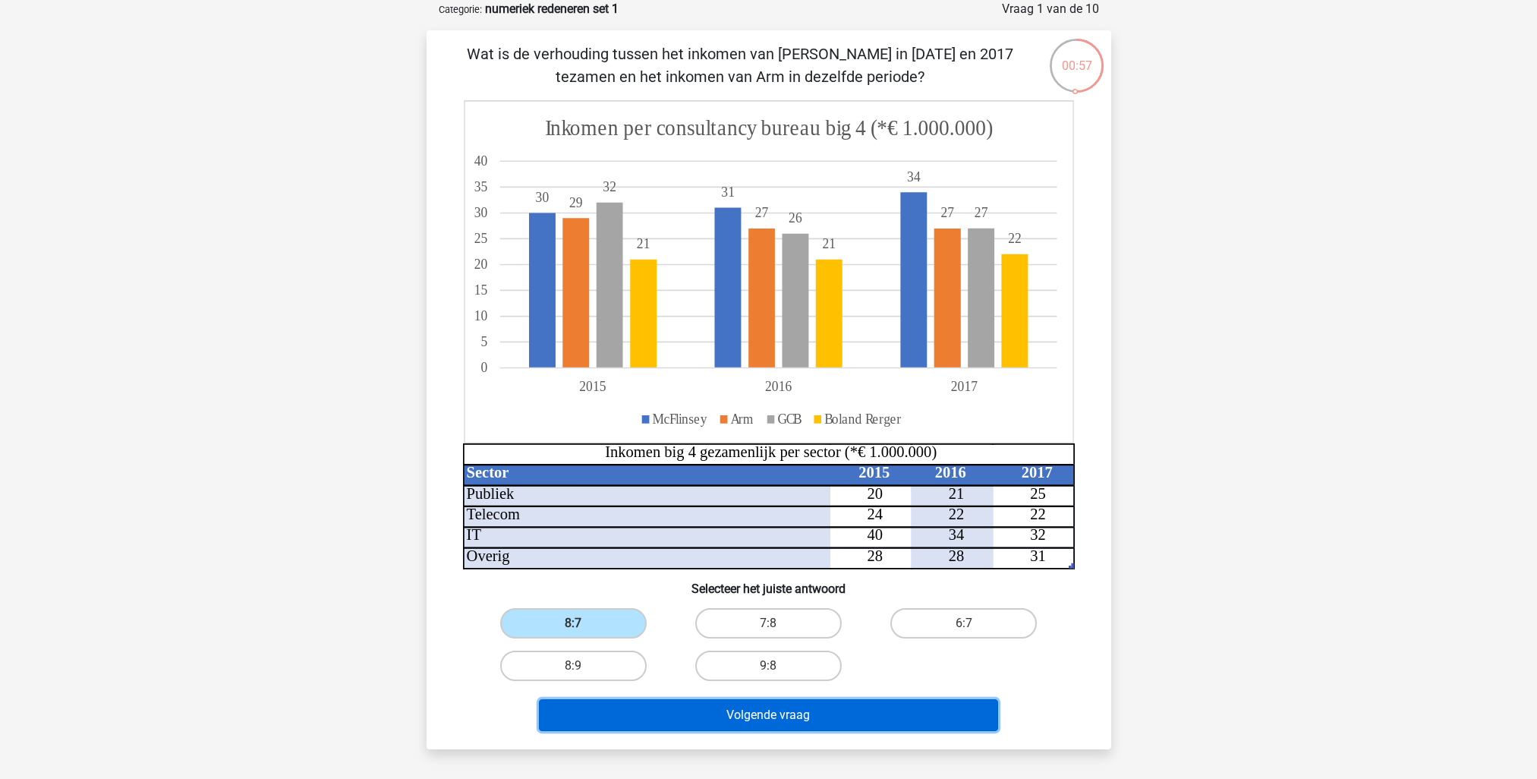
click at [689, 708] on button "Volgende vraag" at bounding box center [768, 715] width 459 height 32
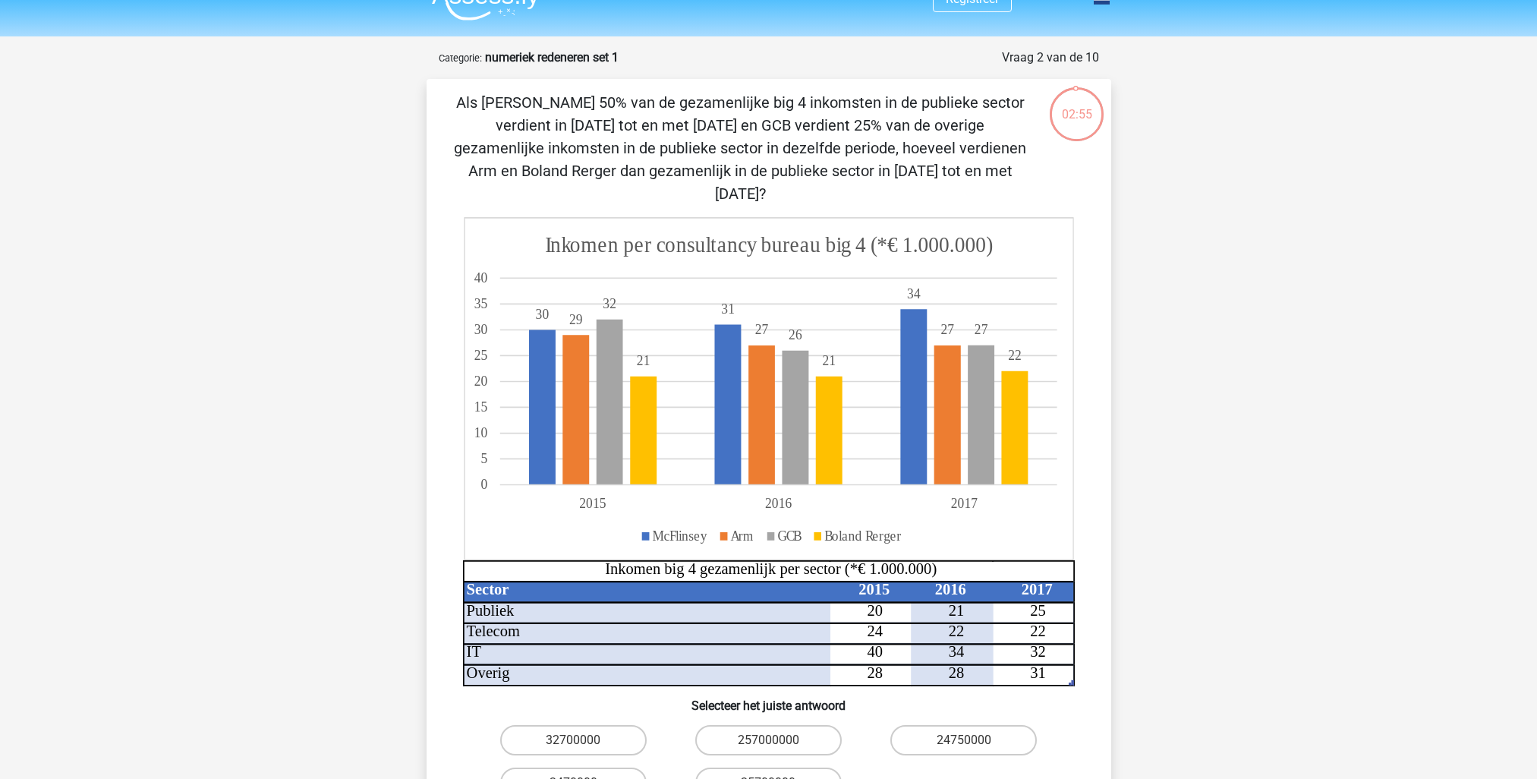
scroll to position [0, 0]
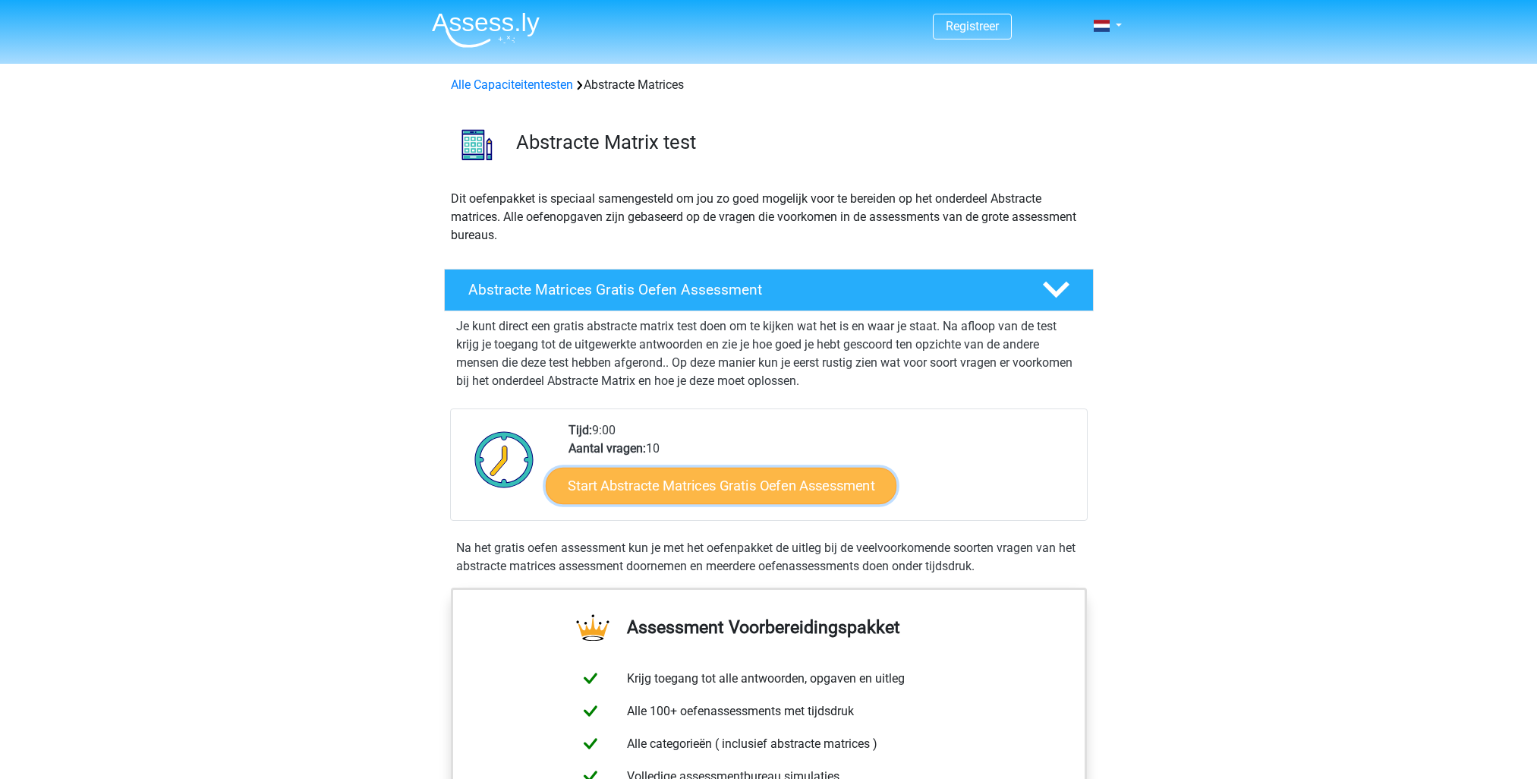
click at [674, 476] on link "Start Abstracte Matrices Gratis Oefen Assessment" at bounding box center [721, 485] width 351 height 36
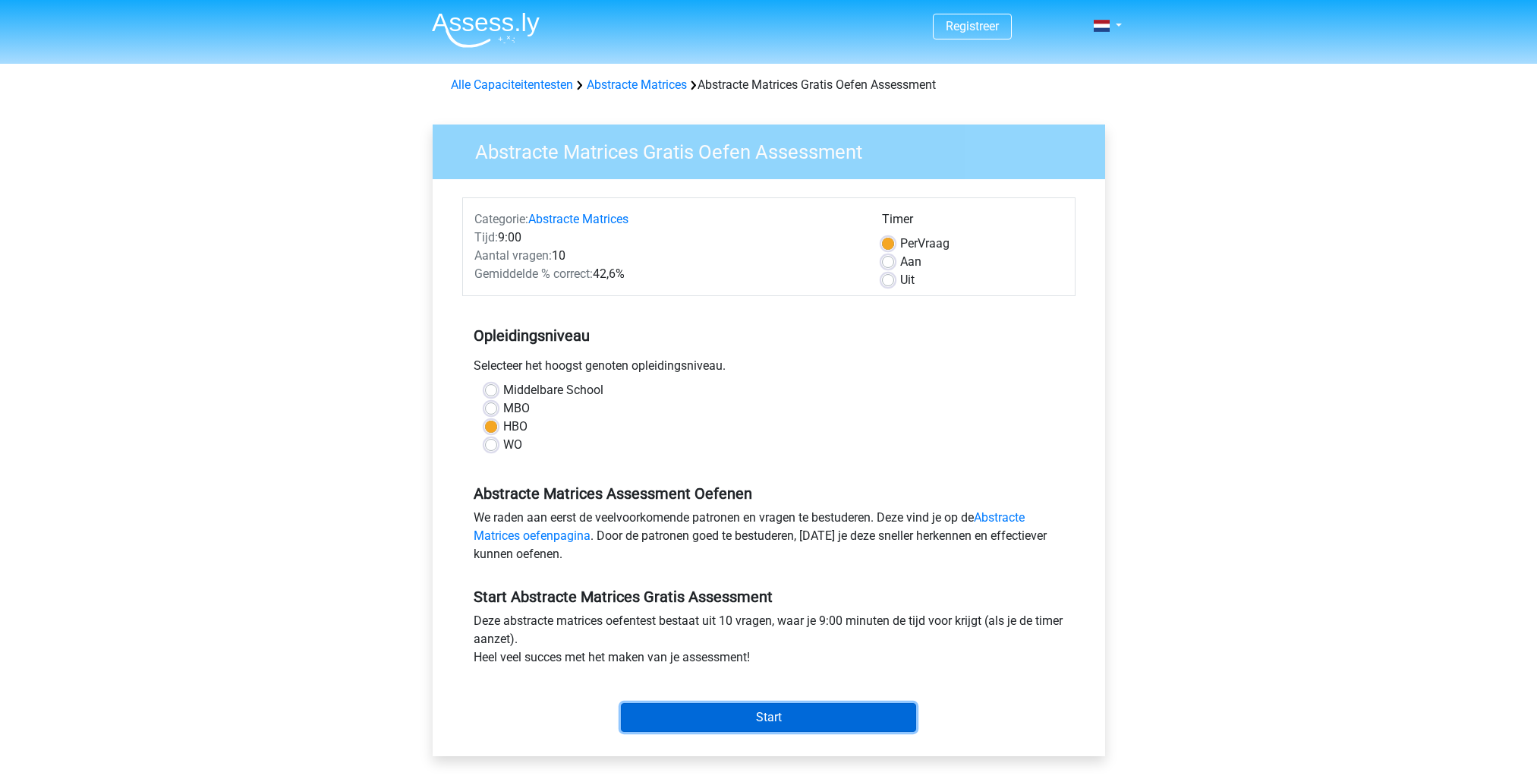
click at [796, 714] on input "Start" at bounding box center [768, 717] width 295 height 29
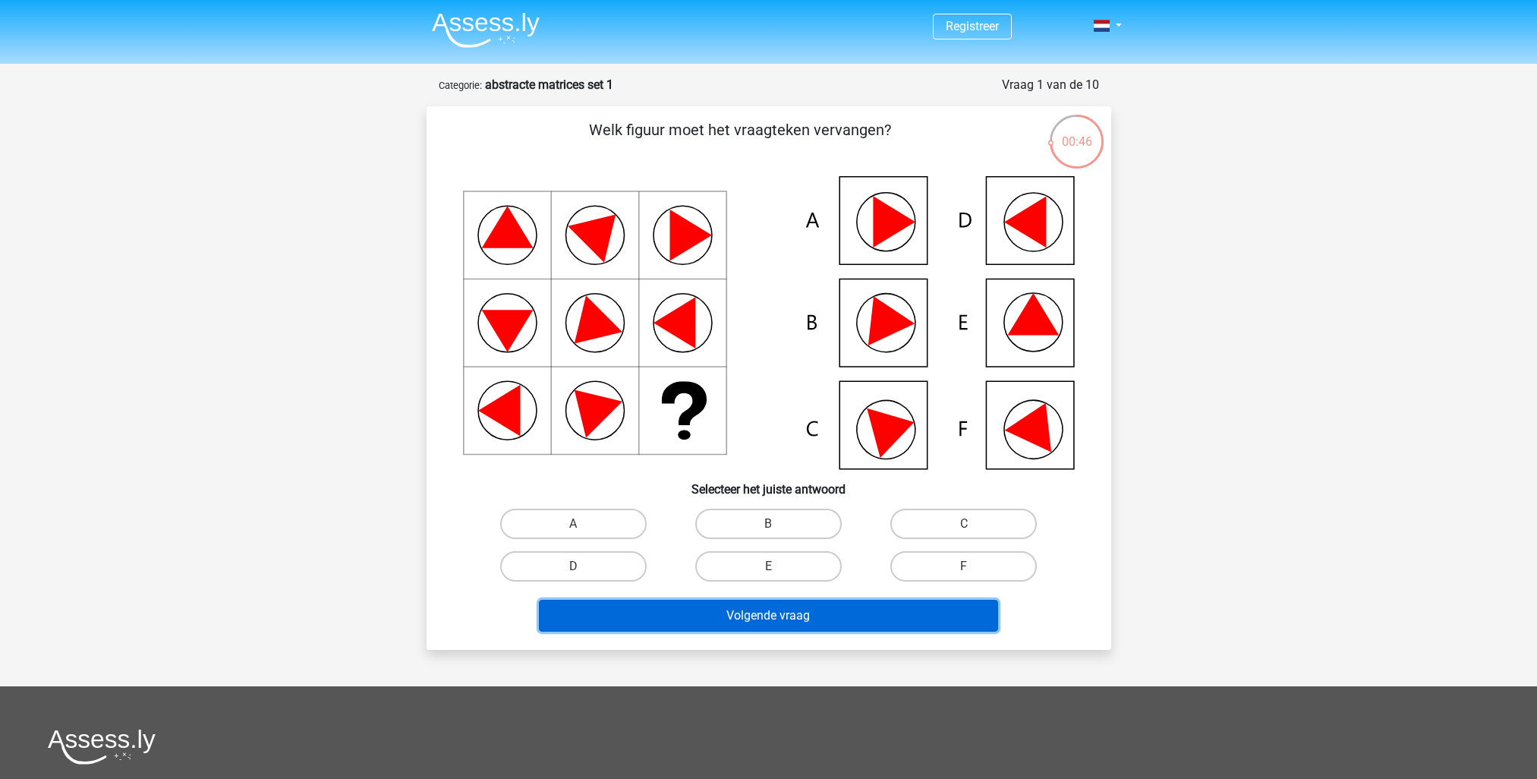
click at [748, 619] on button "Volgende vraag" at bounding box center [768, 616] width 459 height 32
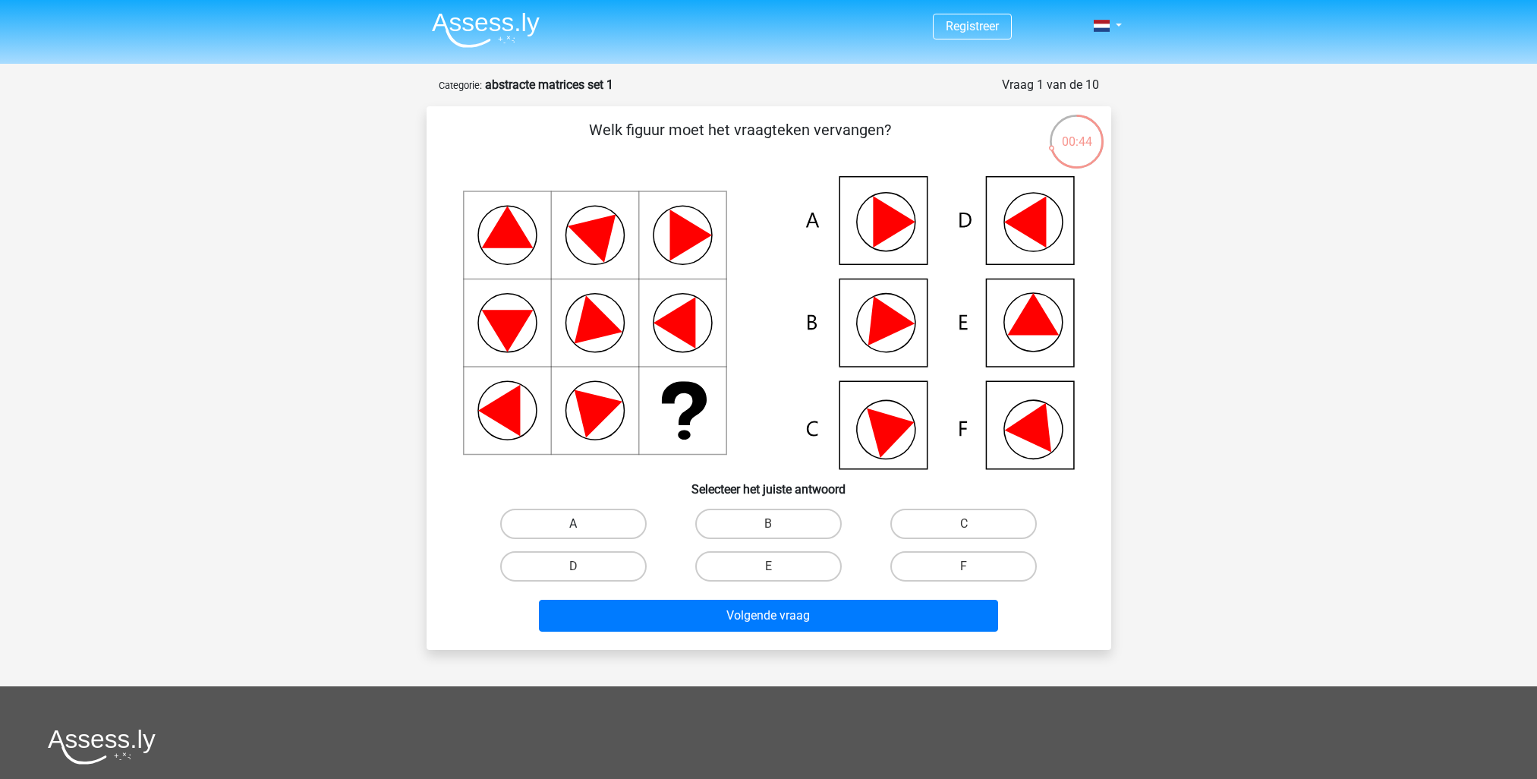
click at [611, 530] on label "A" at bounding box center [573, 524] width 147 height 30
click at [583, 530] on input "A" at bounding box center [578, 529] width 10 height 10
radio input "true"
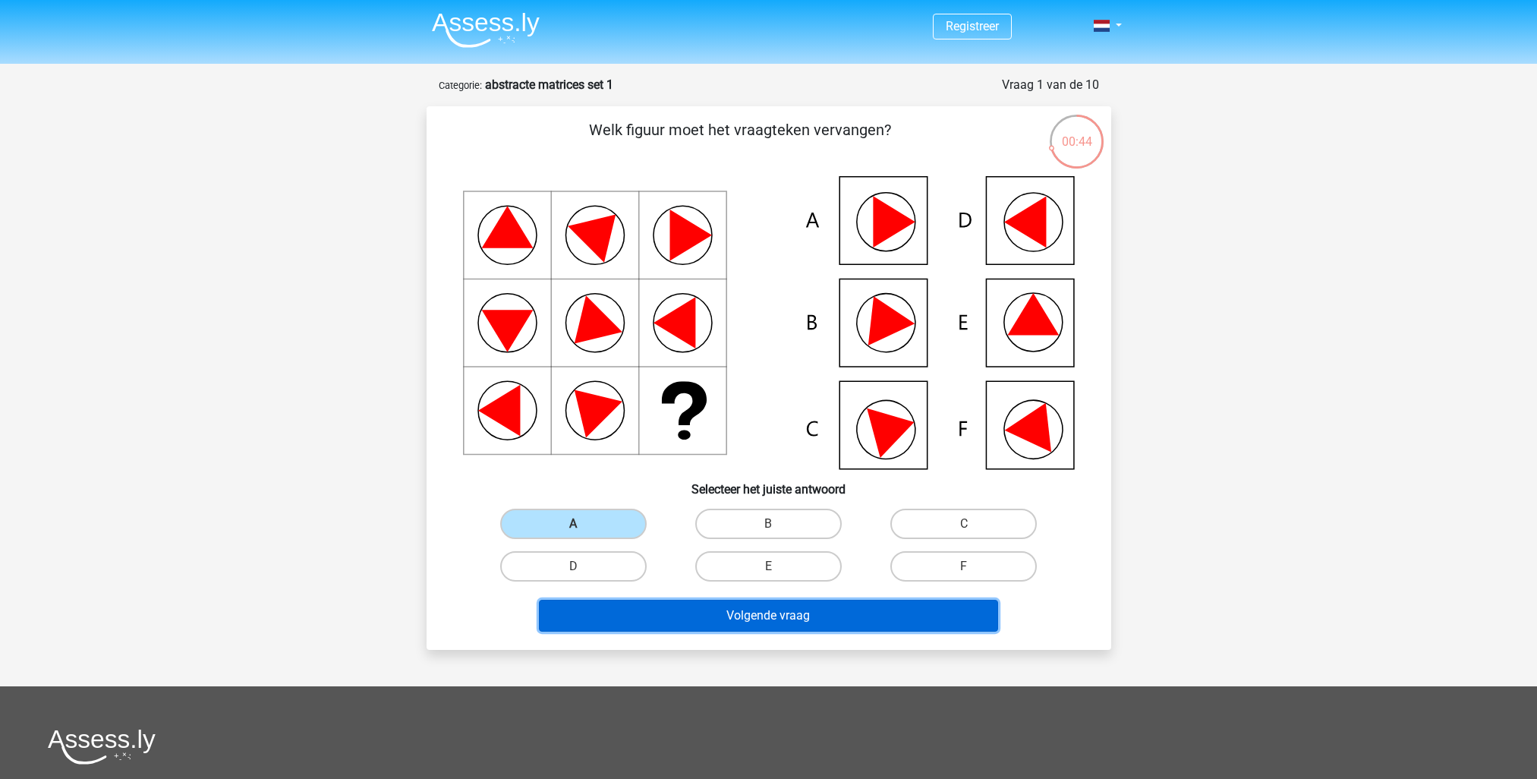
click at [724, 622] on button "Volgende vraag" at bounding box center [768, 616] width 459 height 32
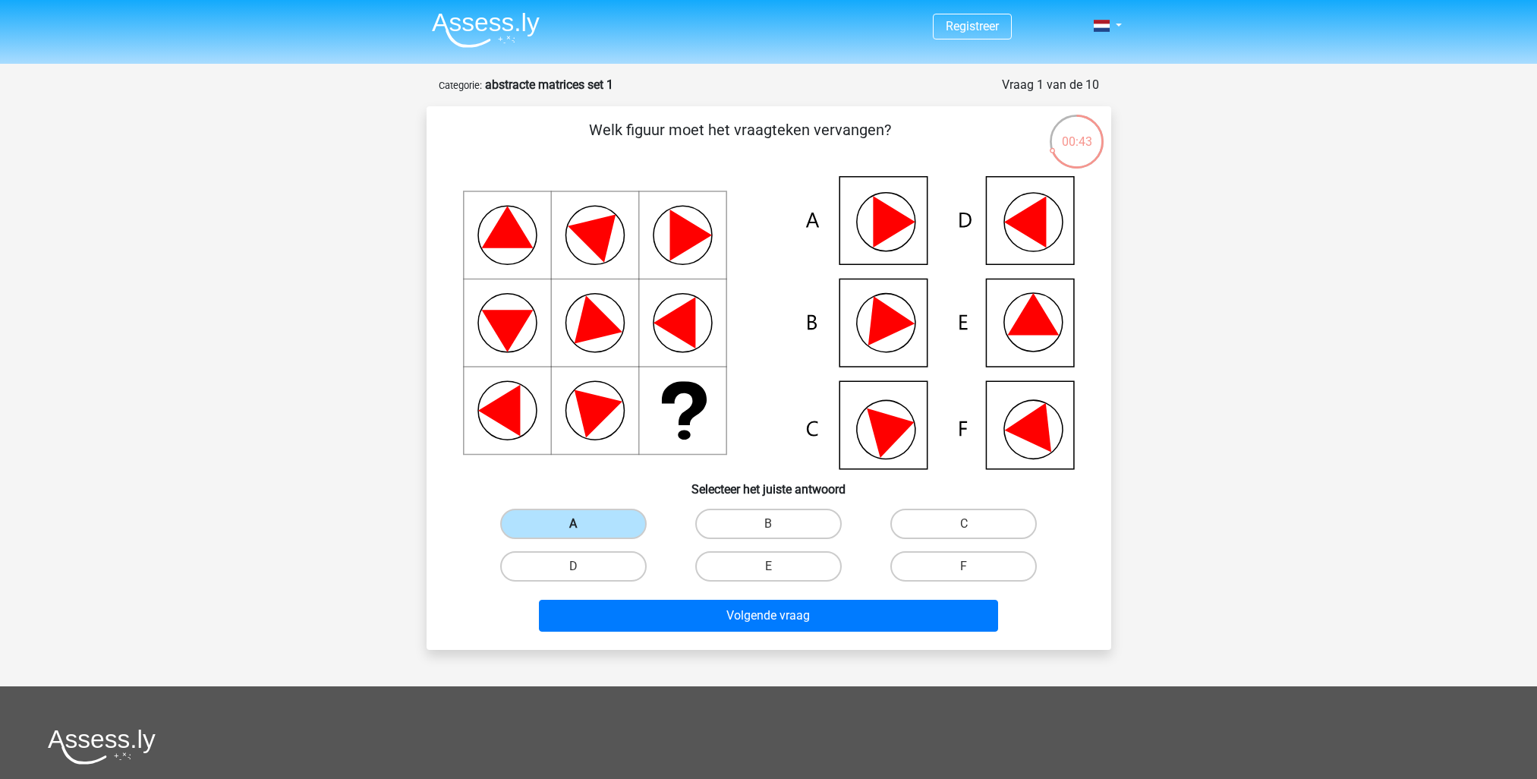
click at [588, 521] on label "A" at bounding box center [573, 524] width 147 height 30
click at [583, 524] on input "A" at bounding box center [578, 529] width 10 height 10
click at [591, 520] on label "A" at bounding box center [573, 524] width 147 height 30
click at [583, 524] on input "A" at bounding box center [578, 529] width 10 height 10
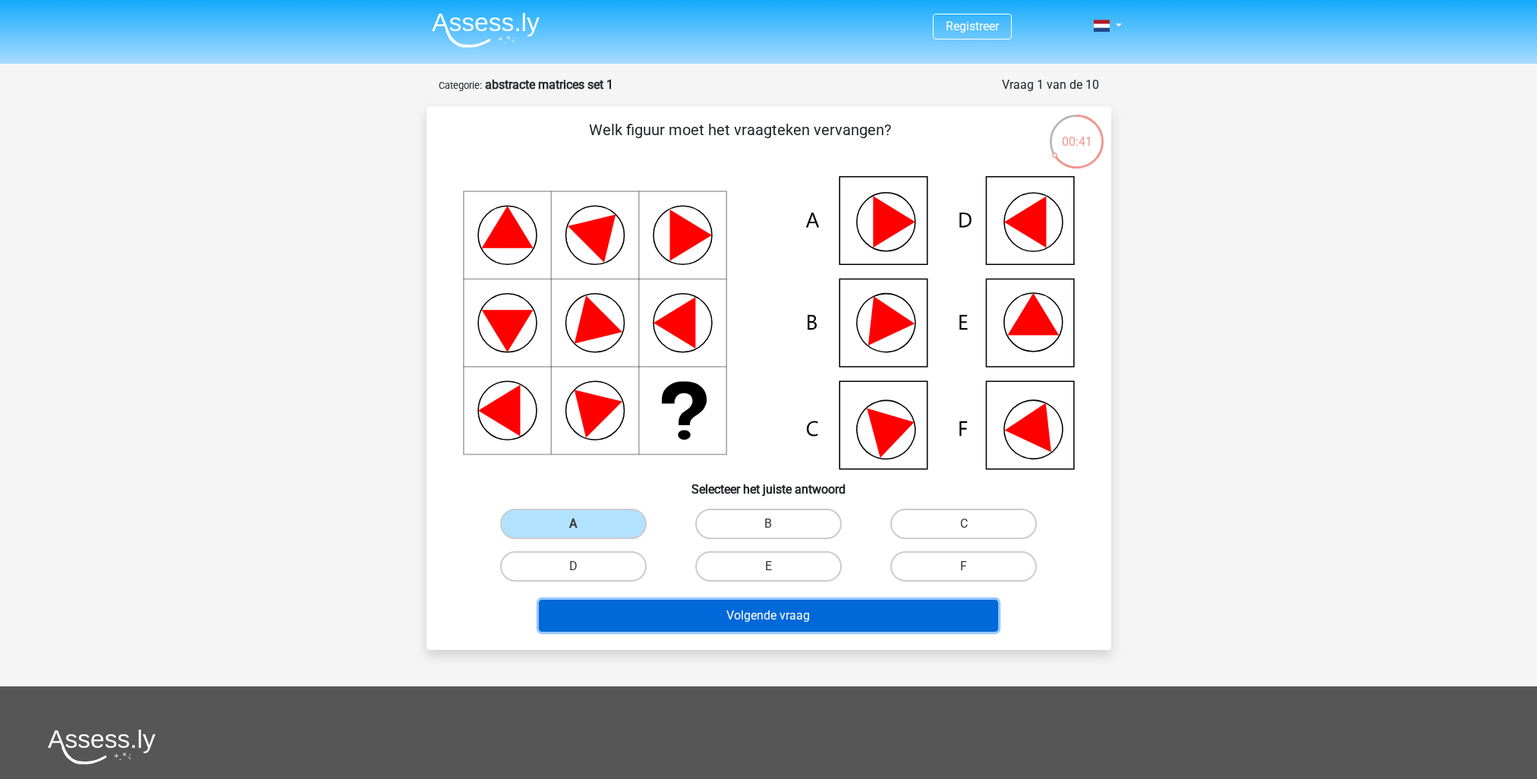
click at [705, 616] on button "Volgende vraag" at bounding box center [768, 616] width 459 height 32
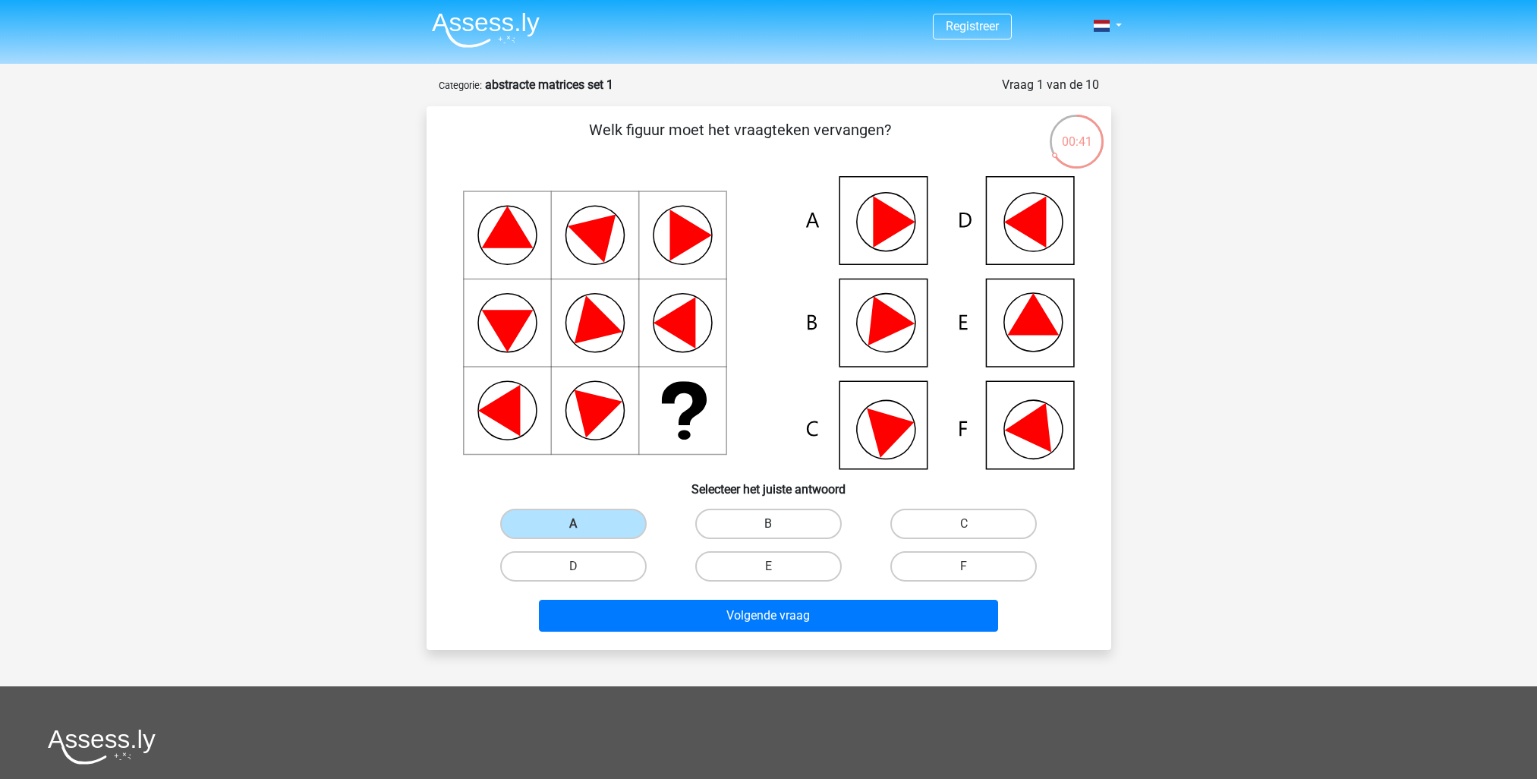
click at [743, 520] on label "B" at bounding box center [768, 524] width 147 height 30
click at [768, 524] on input "B" at bounding box center [773, 529] width 10 height 10
radio input "true"
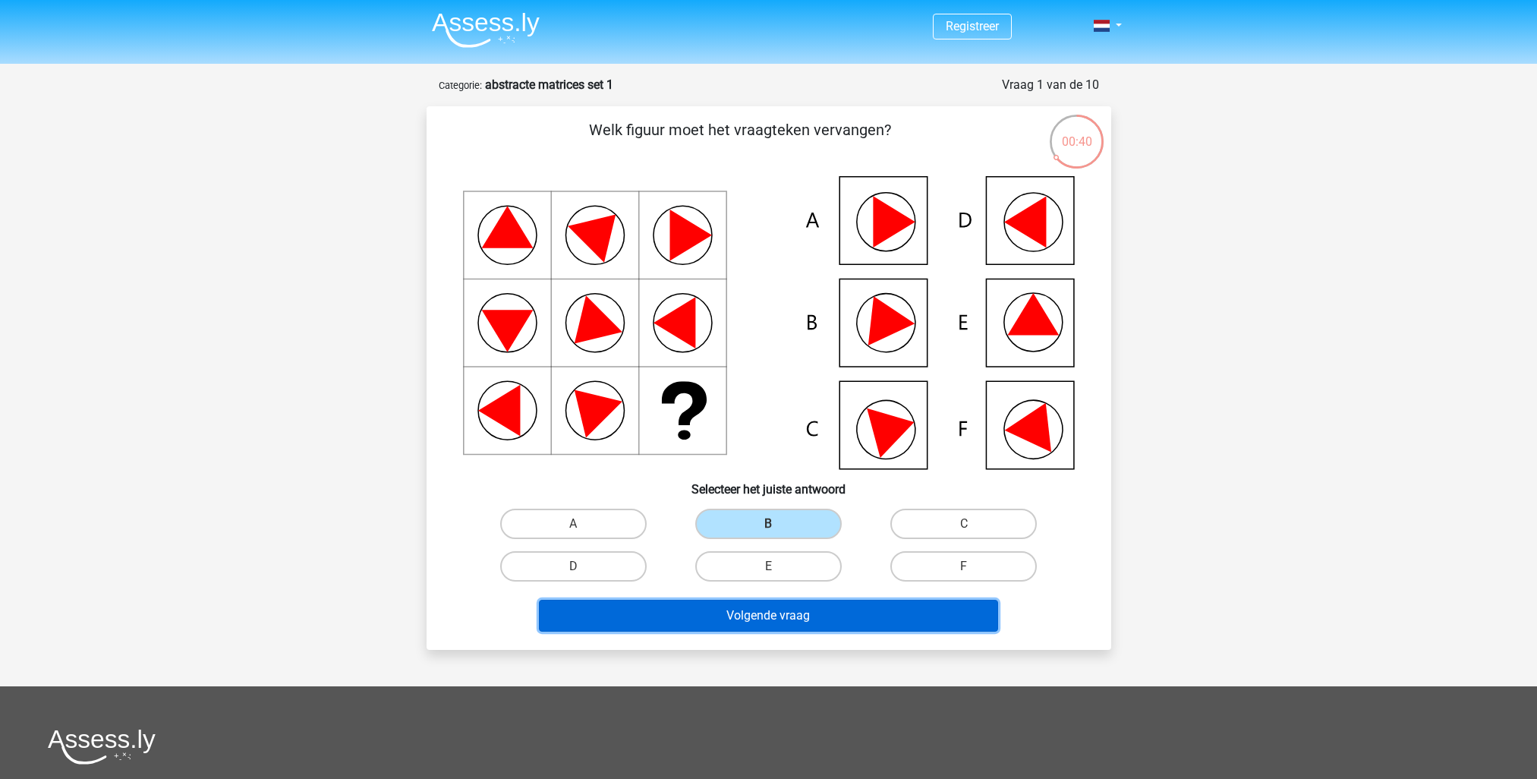
click at [749, 607] on button "Volgende vraag" at bounding box center [768, 616] width 459 height 32
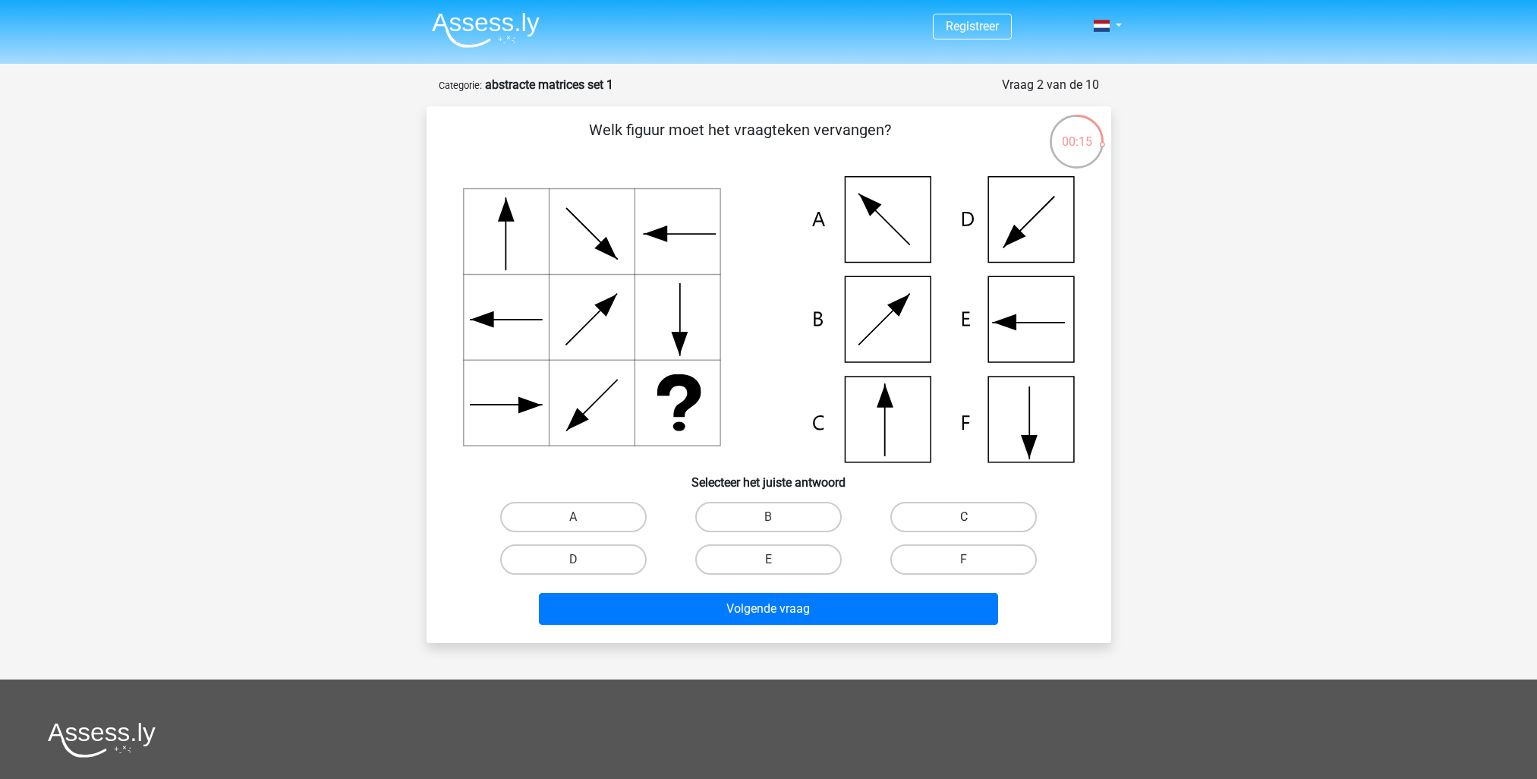
click at [1001, 528] on label "C" at bounding box center [964, 517] width 147 height 30
click at [974, 527] on input "C" at bounding box center [969, 522] width 10 height 10
radio input "true"
click at [983, 548] on label "F" at bounding box center [964, 559] width 147 height 30
click at [974, 560] on input "F" at bounding box center [969, 565] width 10 height 10
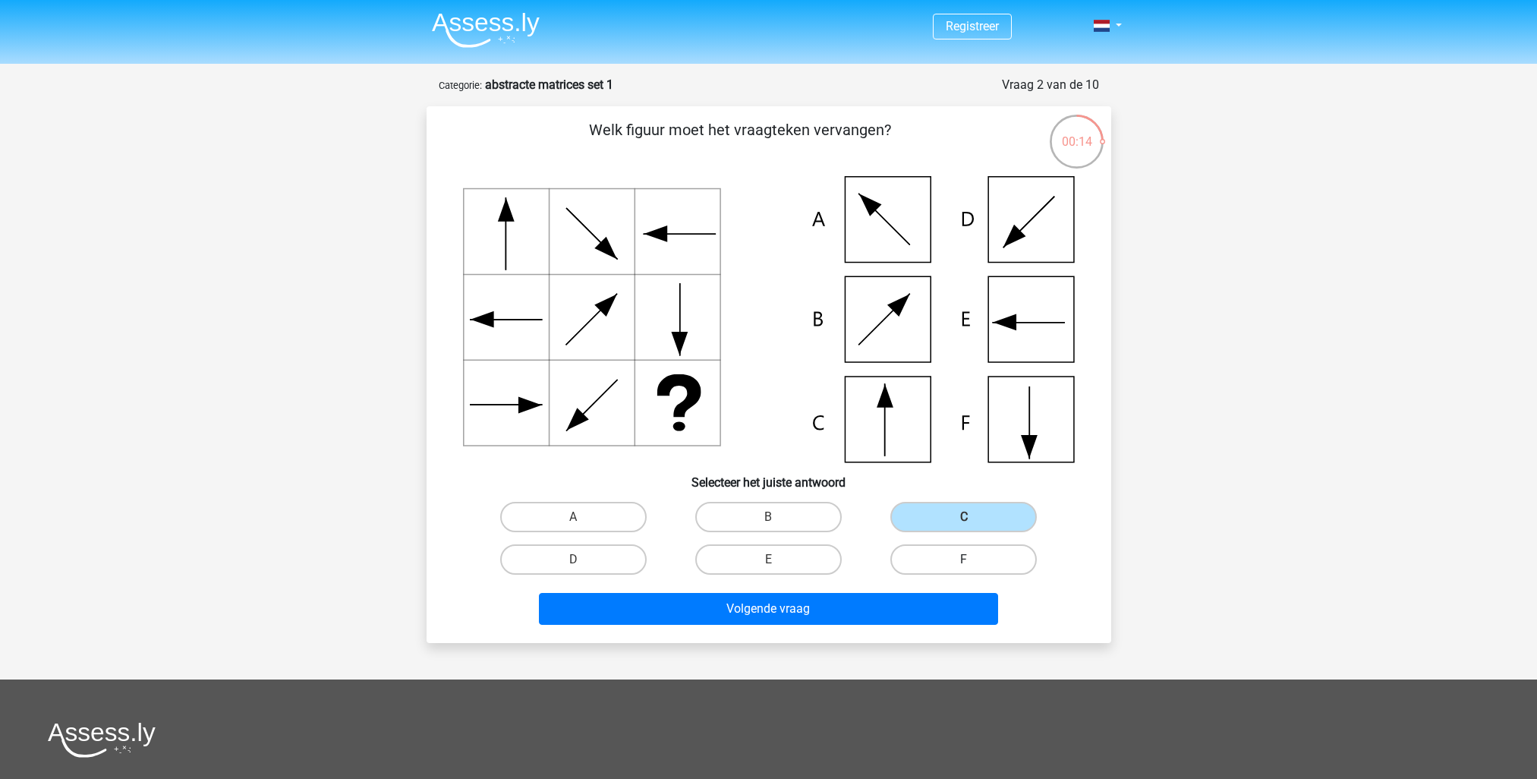
radio input "true"
click at [796, 570] on label "E" at bounding box center [768, 559] width 147 height 30
click at [778, 569] on input "E" at bounding box center [773, 565] width 10 height 10
radio input "true"
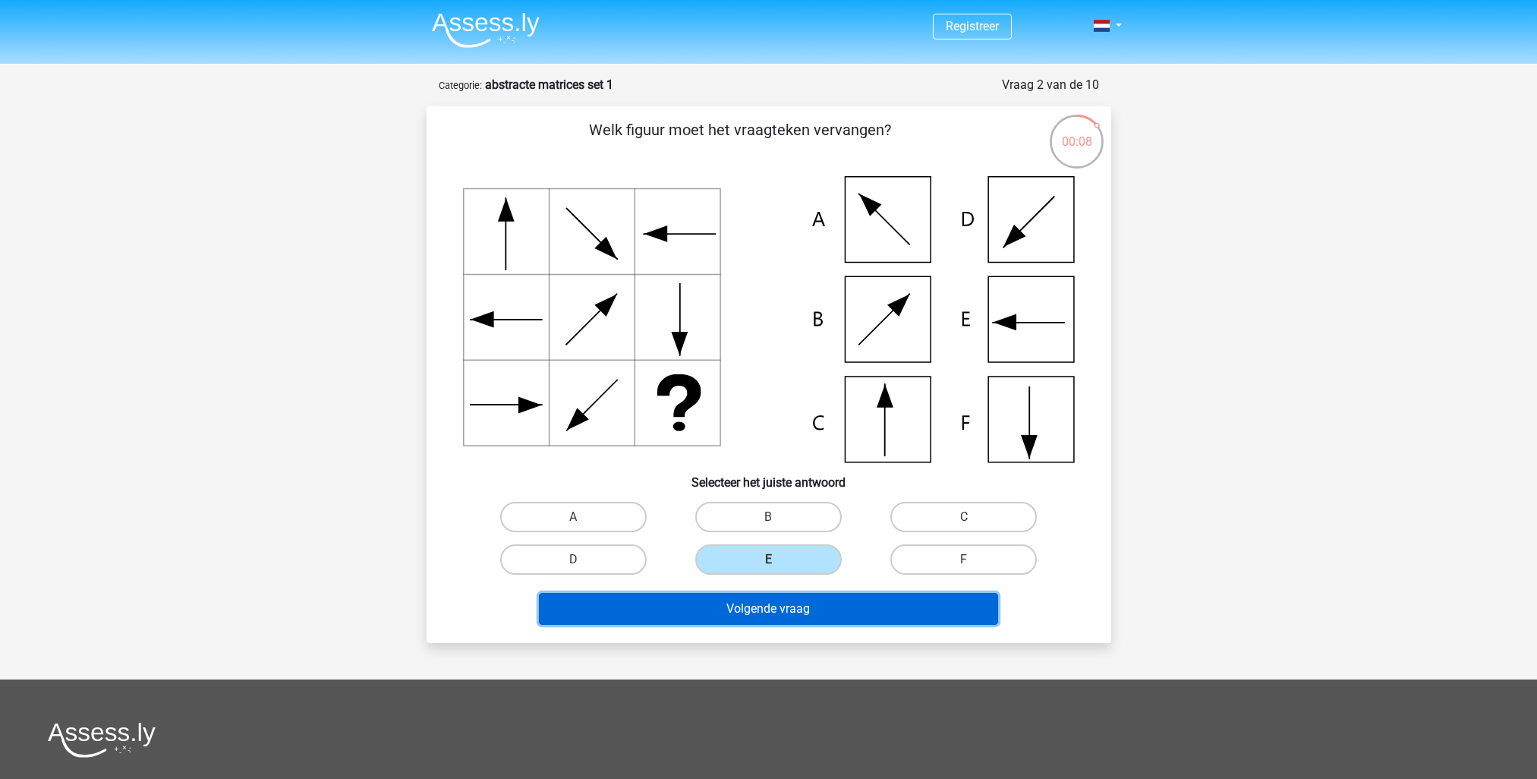
click at [782, 610] on button "Volgende vraag" at bounding box center [768, 609] width 459 height 32
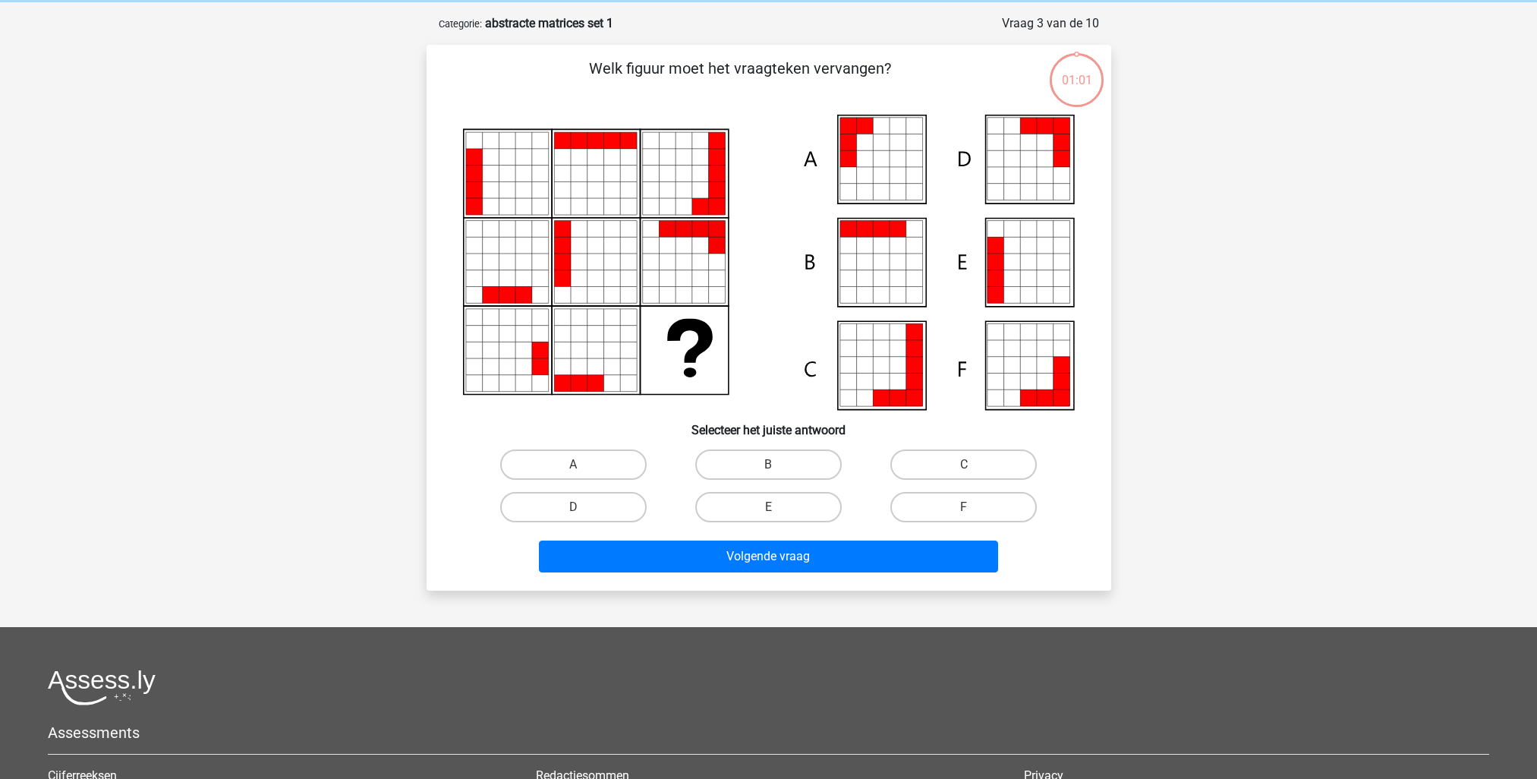
scroll to position [76, 0]
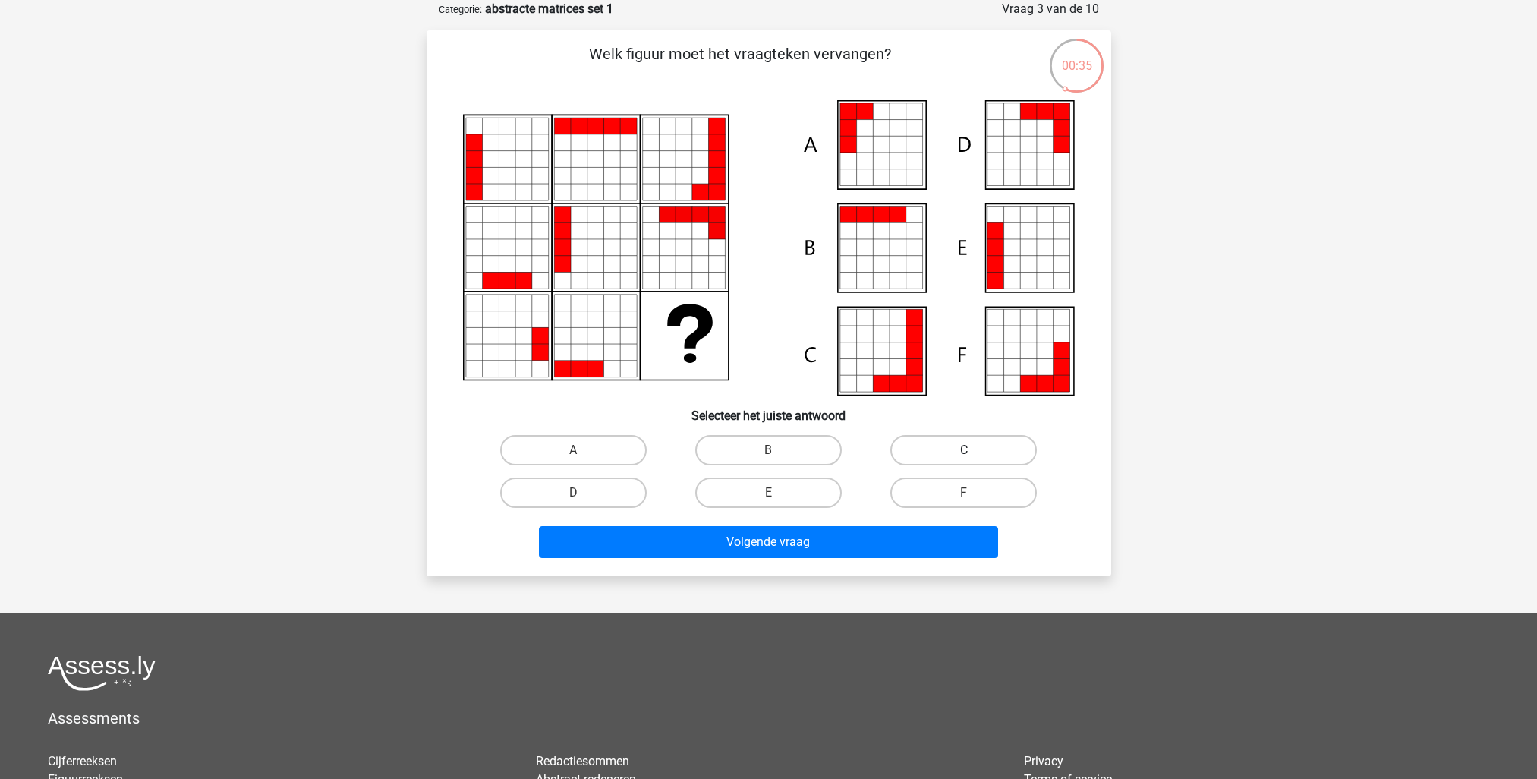
click at [991, 456] on label "C" at bounding box center [964, 450] width 147 height 30
click at [974, 456] on input "C" at bounding box center [969, 455] width 10 height 10
radio input "true"
click at [761, 495] on label "E" at bounding box center [768, 493] width 147 height 30
click at [768, 495] on input "E" at bounding box center [773, 498] width 10 height 10
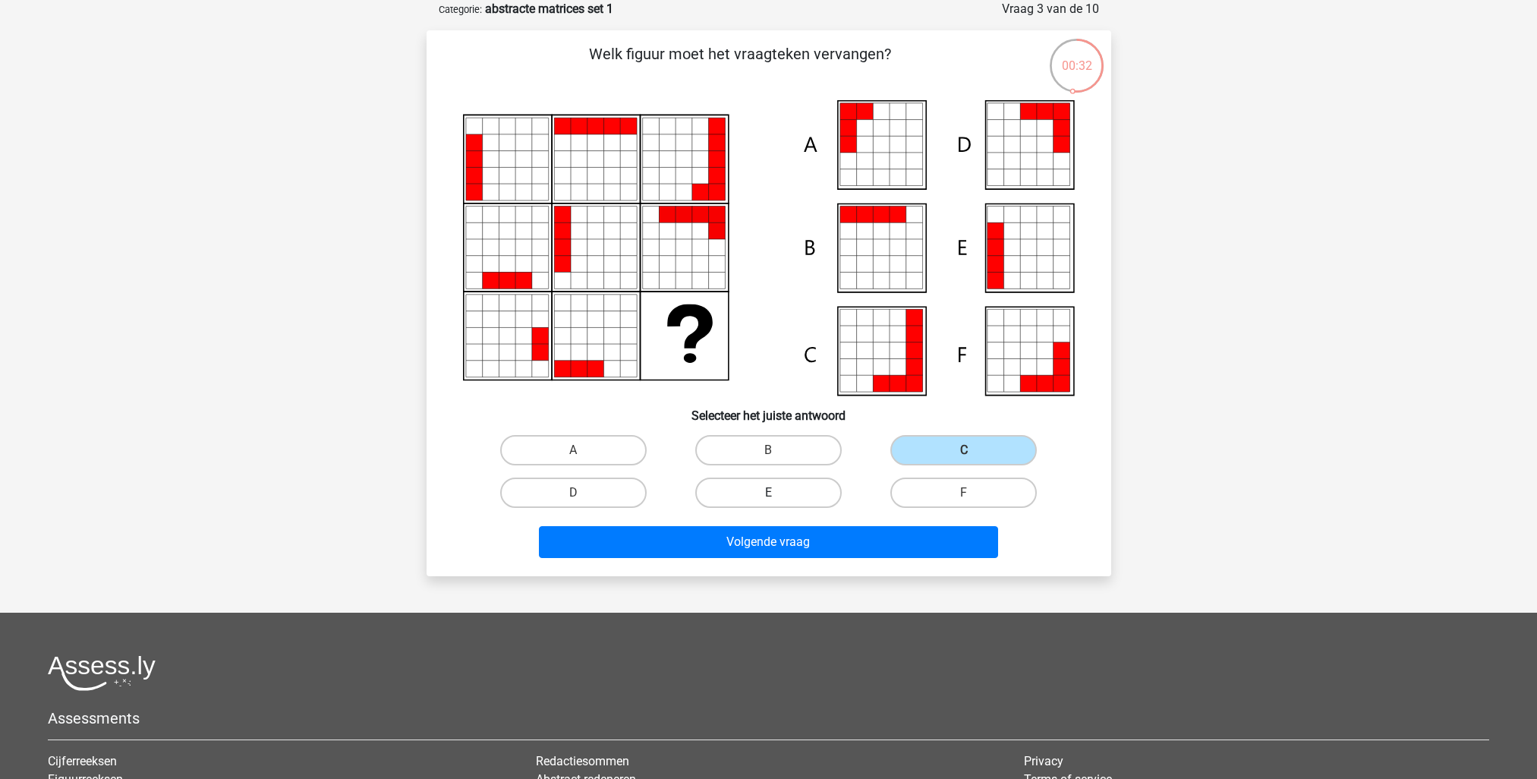
radio input "true"
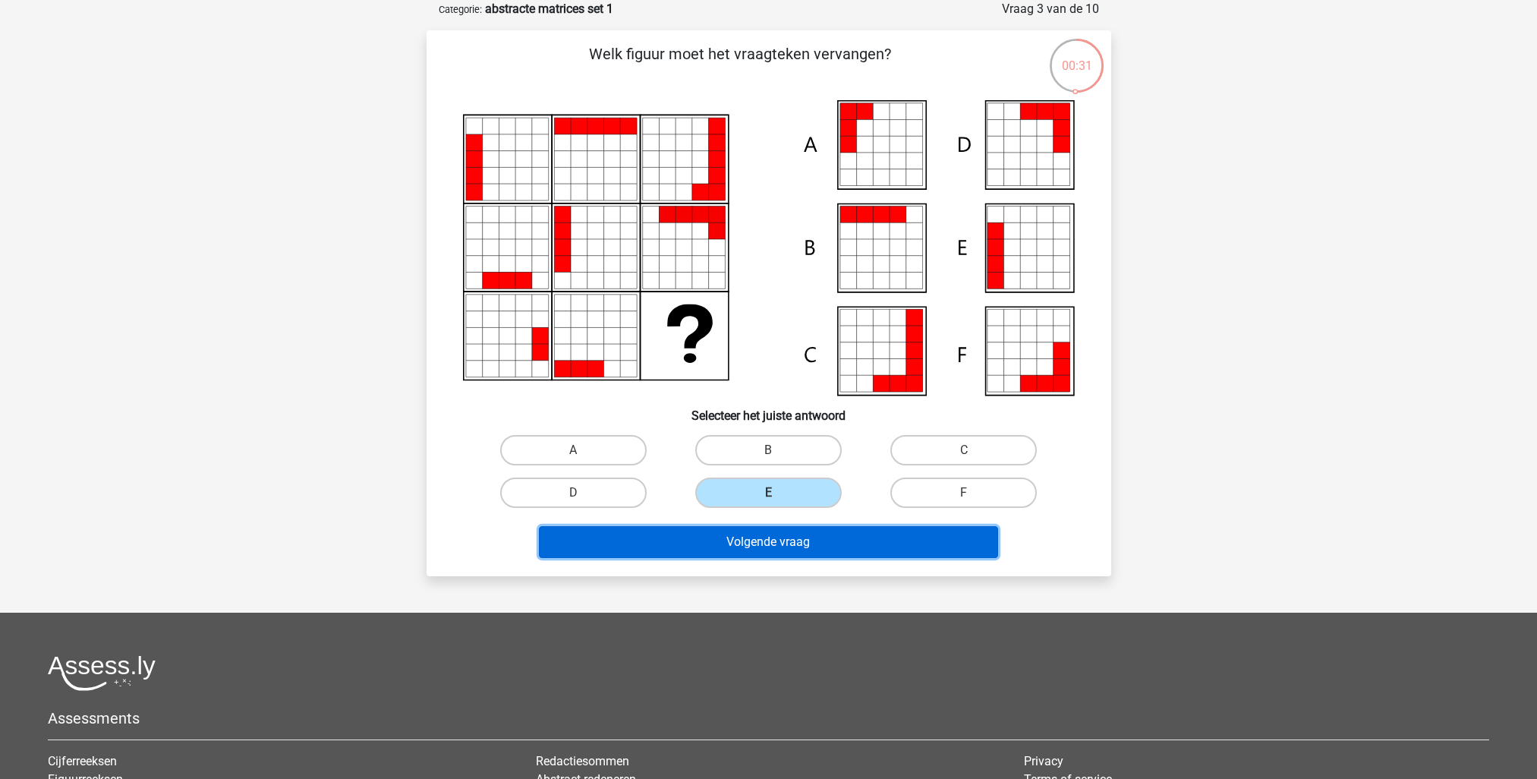
click at [736, 546] on button "Volgende vraag" at bounding box center [768, 542] width 459 height 32
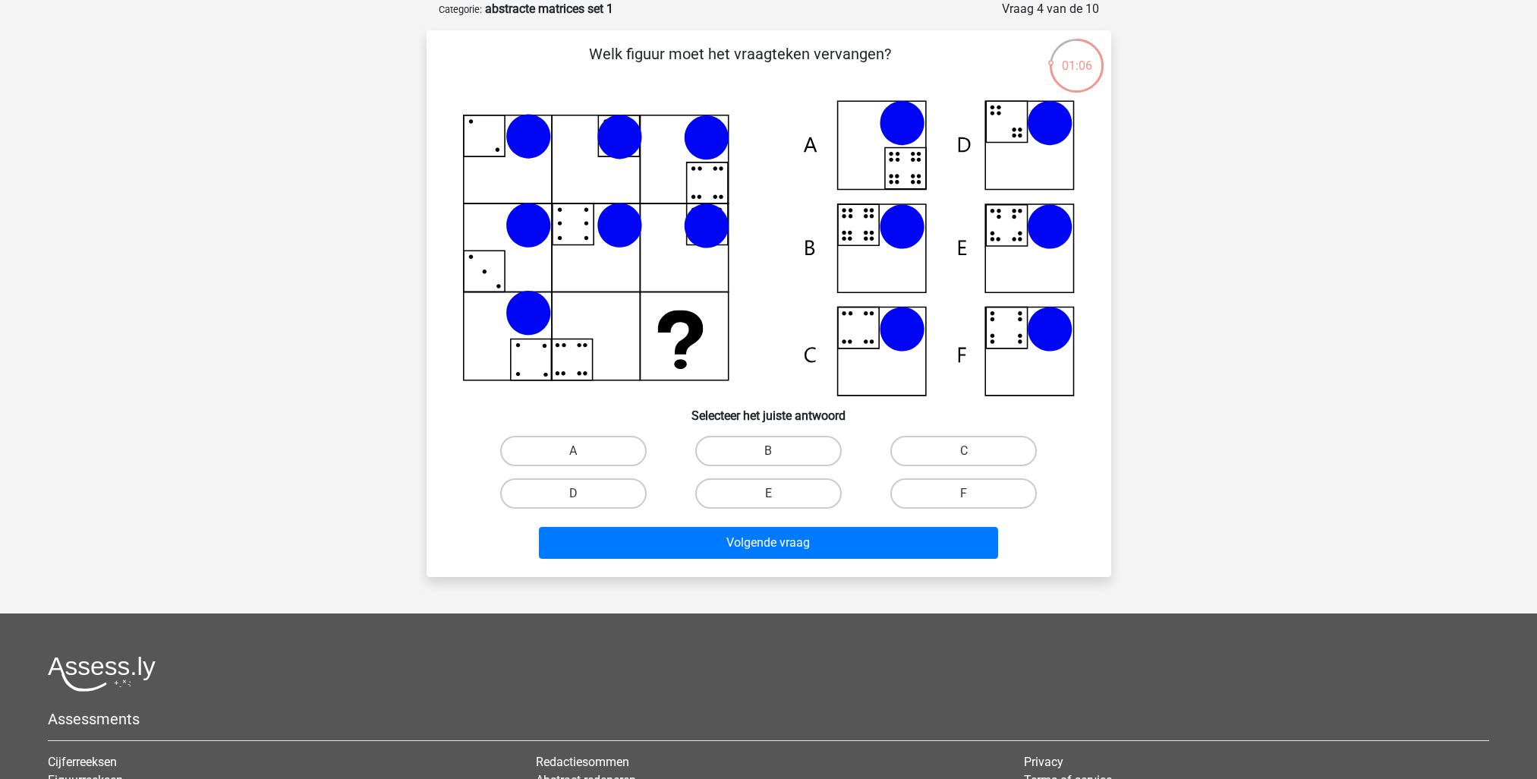
drag, startPoint x: 704, startPoint y: 225, endPoint x: 664, endPoint y: 276, distance: 65.0
click at [664, 276] on icon at bounding box center [769, 248] width 612 height 296
click at [591, 453] on label "A" at bounding box center [573, 451] width 147 height 30
click at [583, 453] on input "A" at bounding box center [578, 456] width 10 height 10
radio input "true"
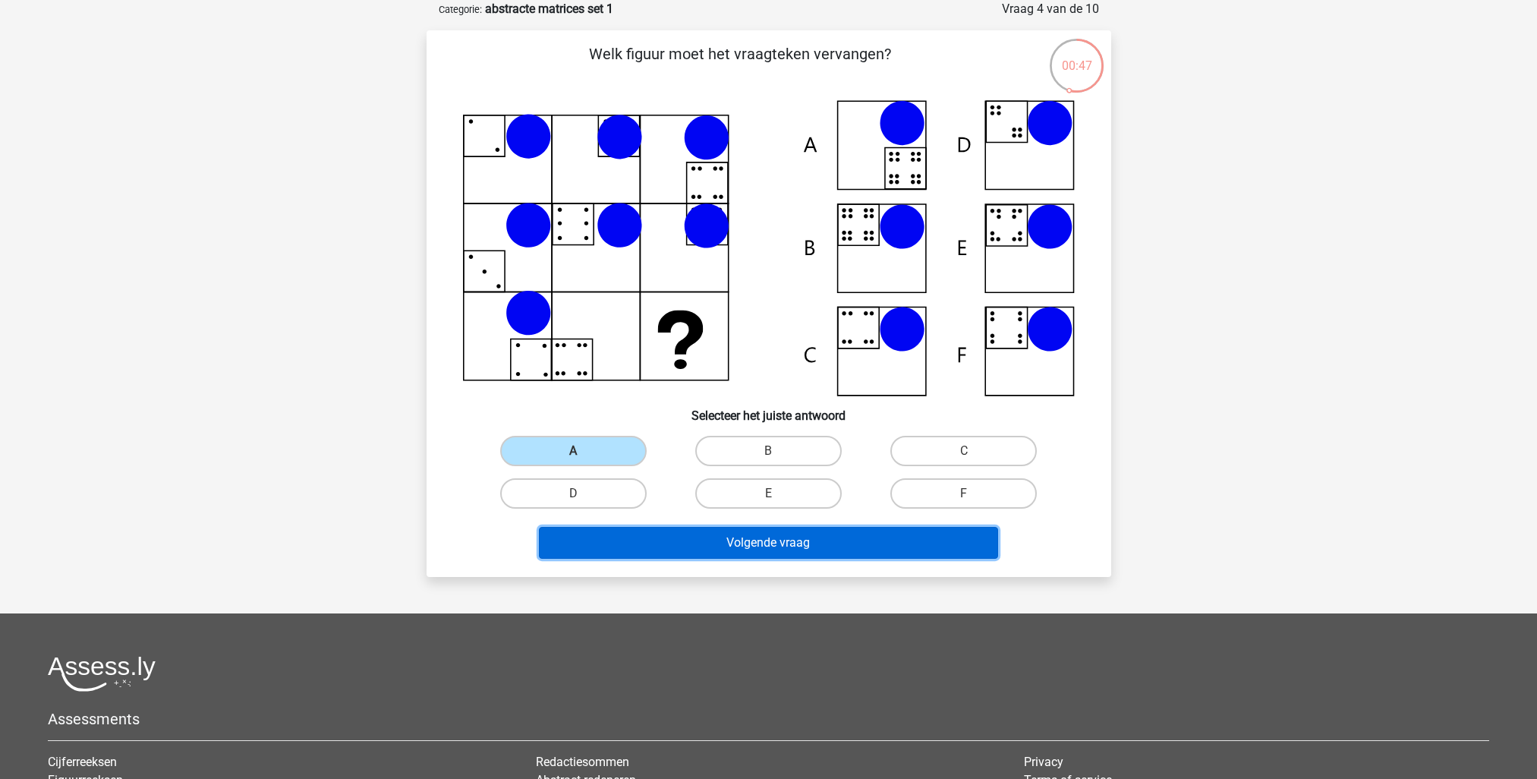
click at [710, 534] on button "Volgende vraag" at bounding box center [768, 543] width 459 height 32
